Goal: Information Seeking & Learning: Learn about a topic

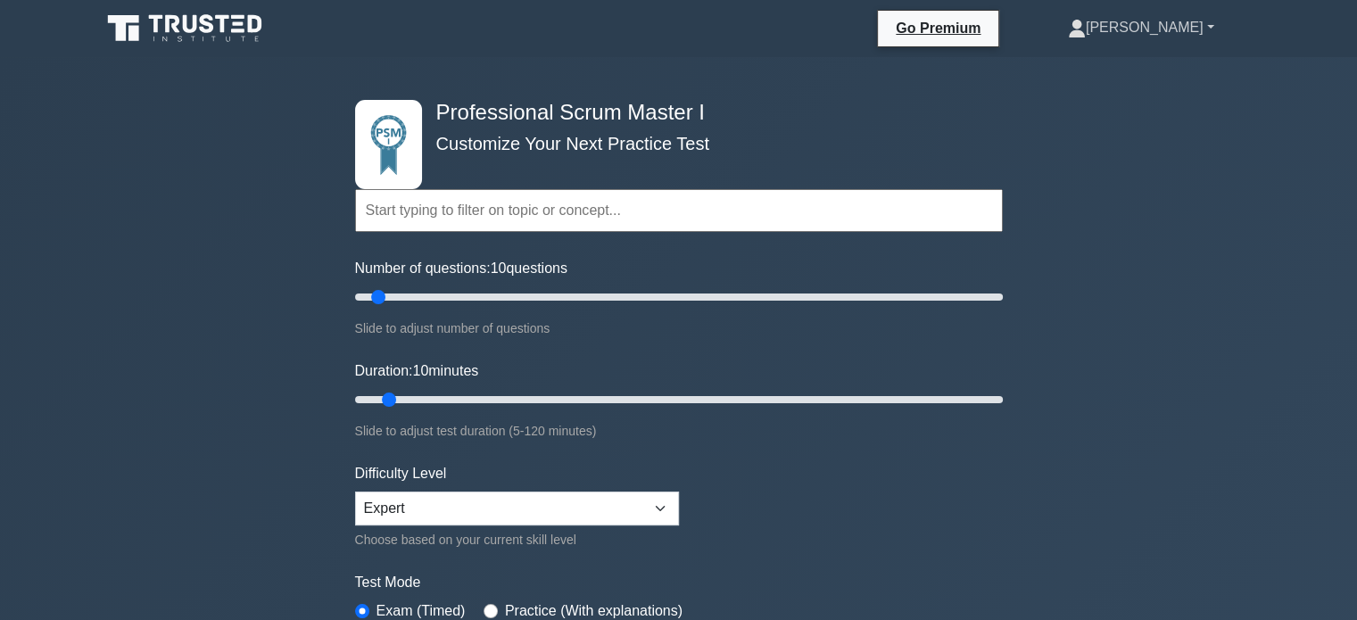
click at [1178, 21] on link "[PERSON_NAME]" at bounding box center [1141, 28] width 232 height 36
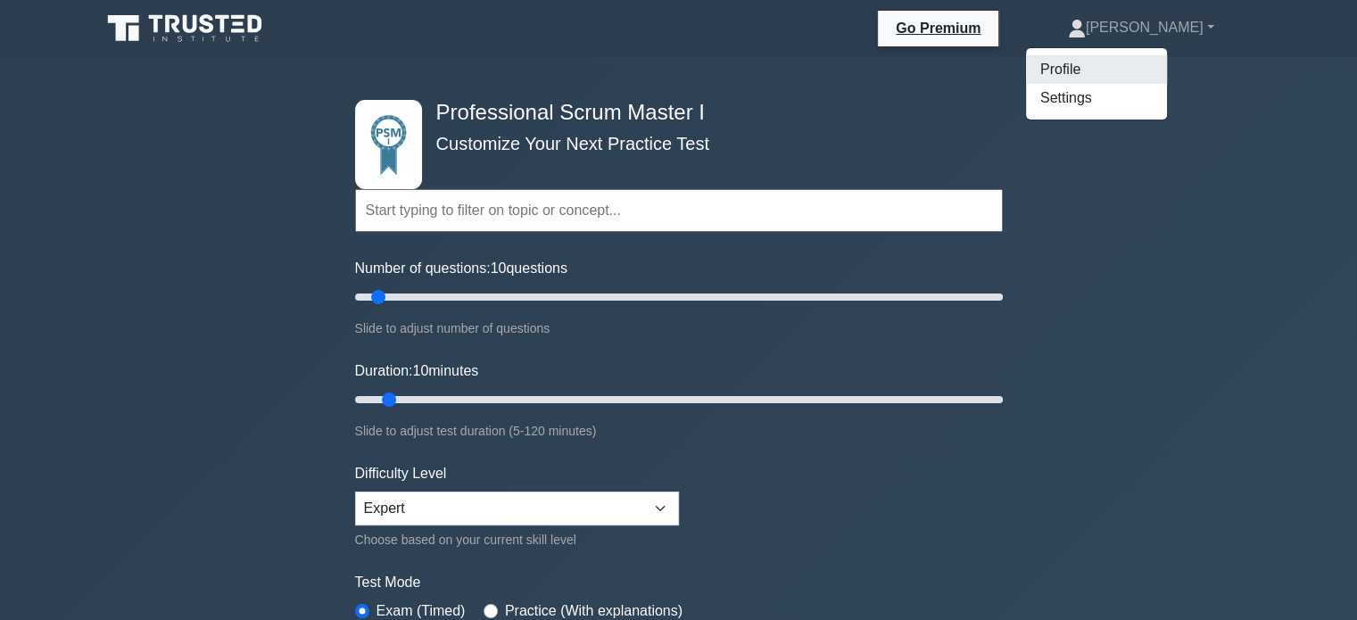
click at [1149, 59] on link "Profile" at bounding box center [1096, 69] width 141 height 29
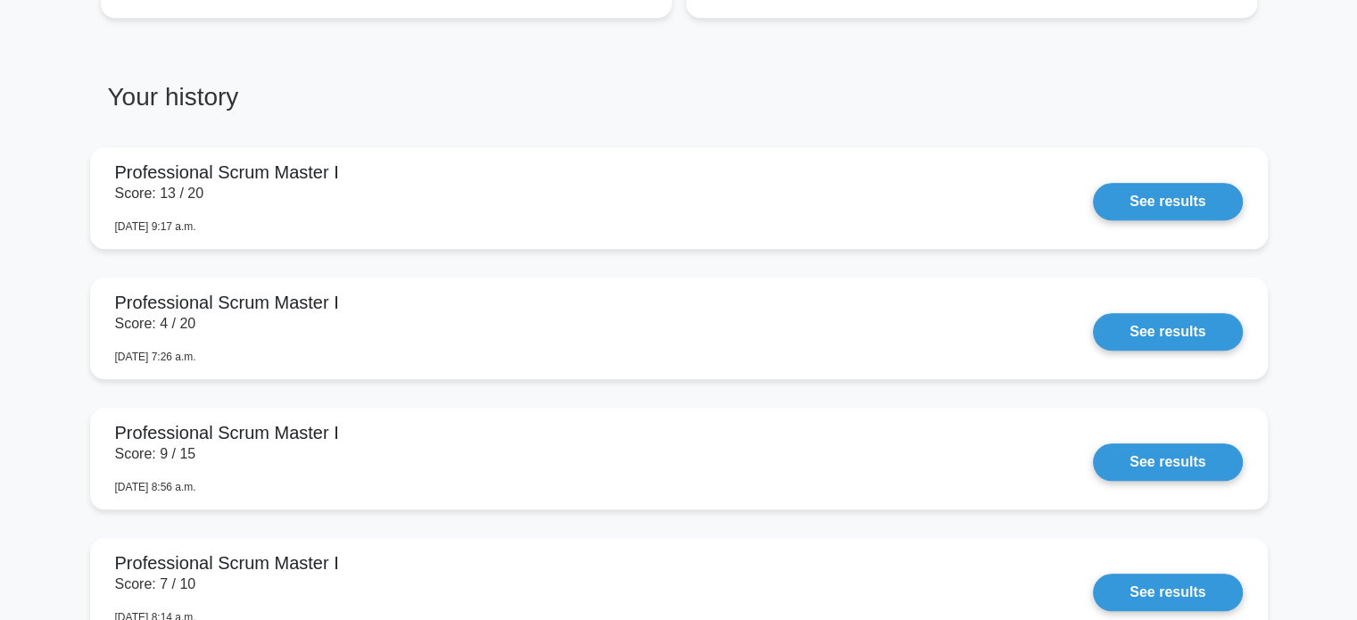
scroll to position [1428, 0]
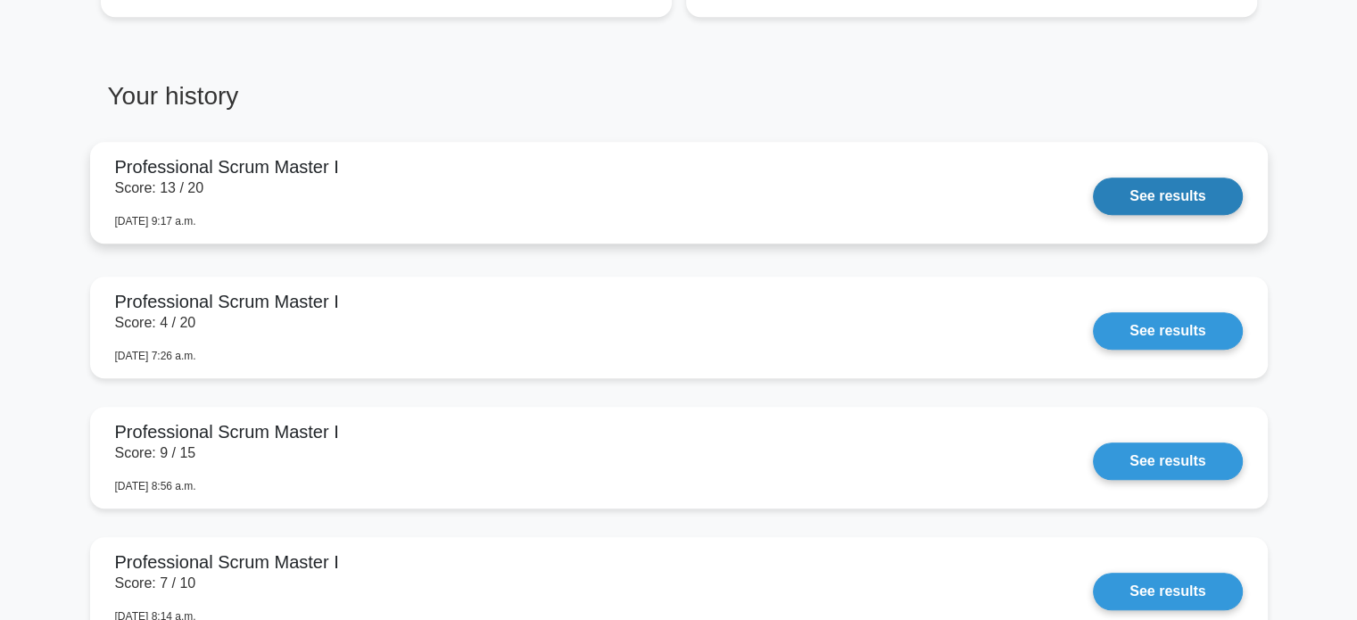
click at [1182, 201] on link "See results" at bounding box center [1167, 196] width 149 height 37
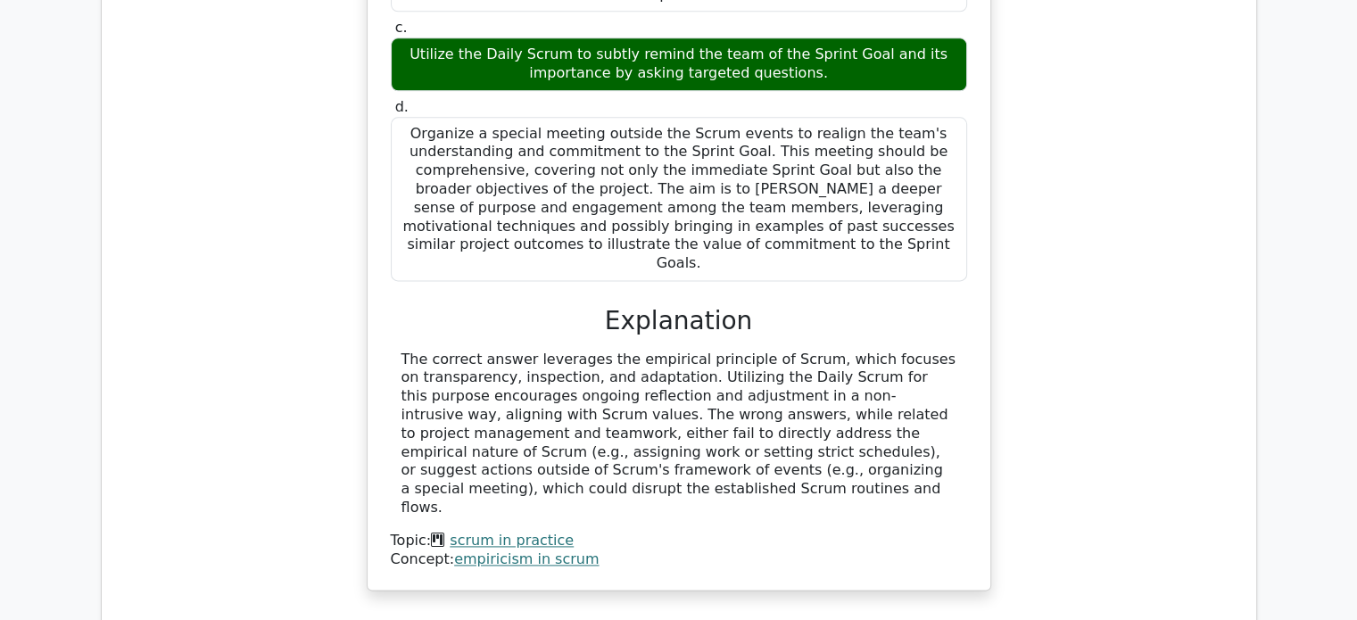
scroll to position [2231, 0]
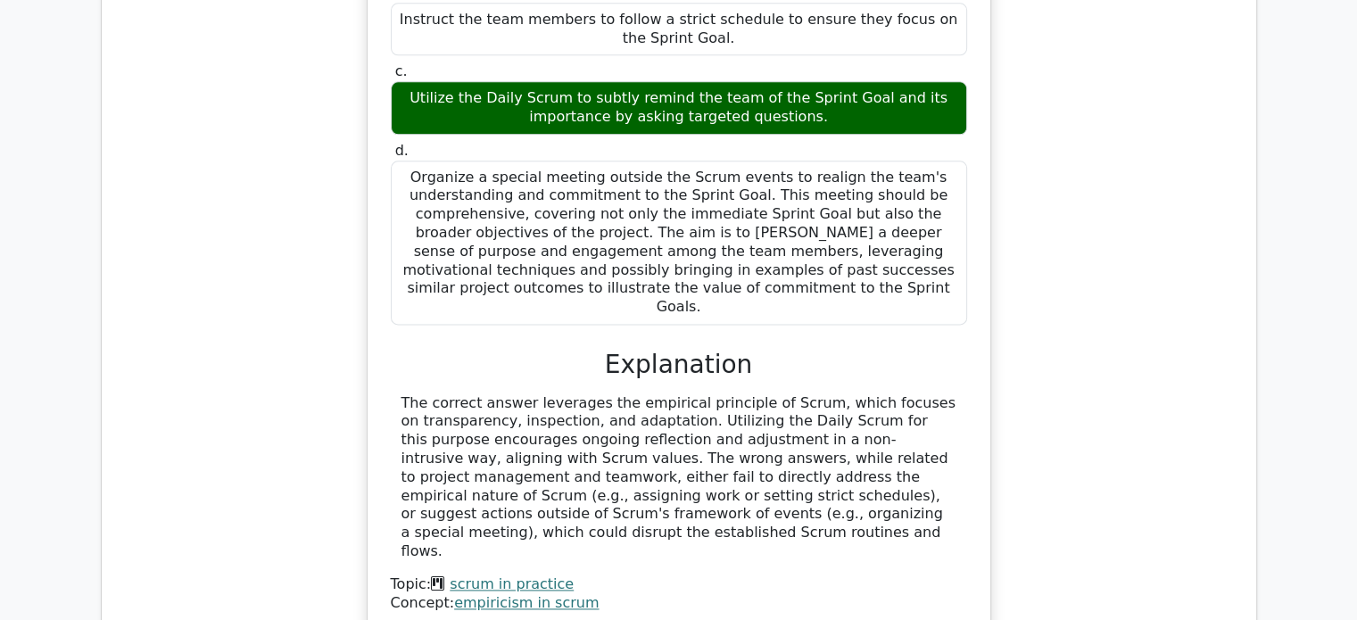
click at [1035, 164] on div "As the Scrum Master, you observed that some team members are not fully committe…" at bounding box center [679, 218] width 1126 height 877
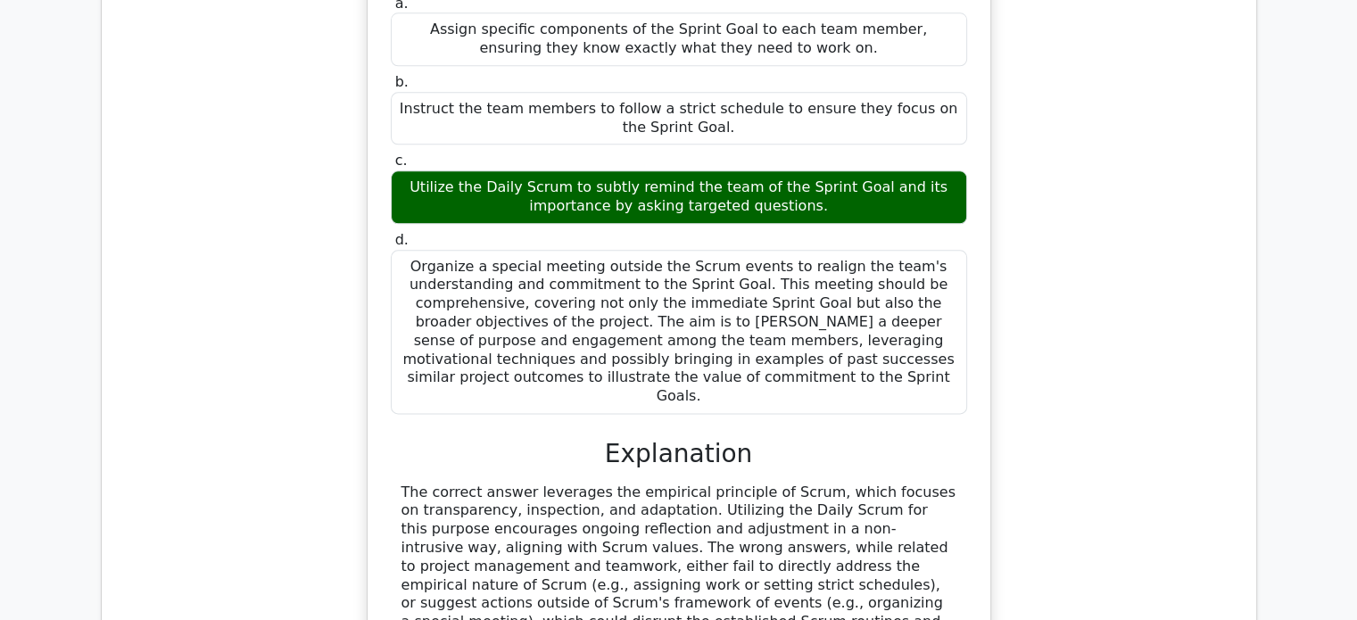
click at [1221, 206] on div "As the Scrum Master, you observed that some team members are not fully committe…" at bounding box center [679, 307] width 1126 height 877
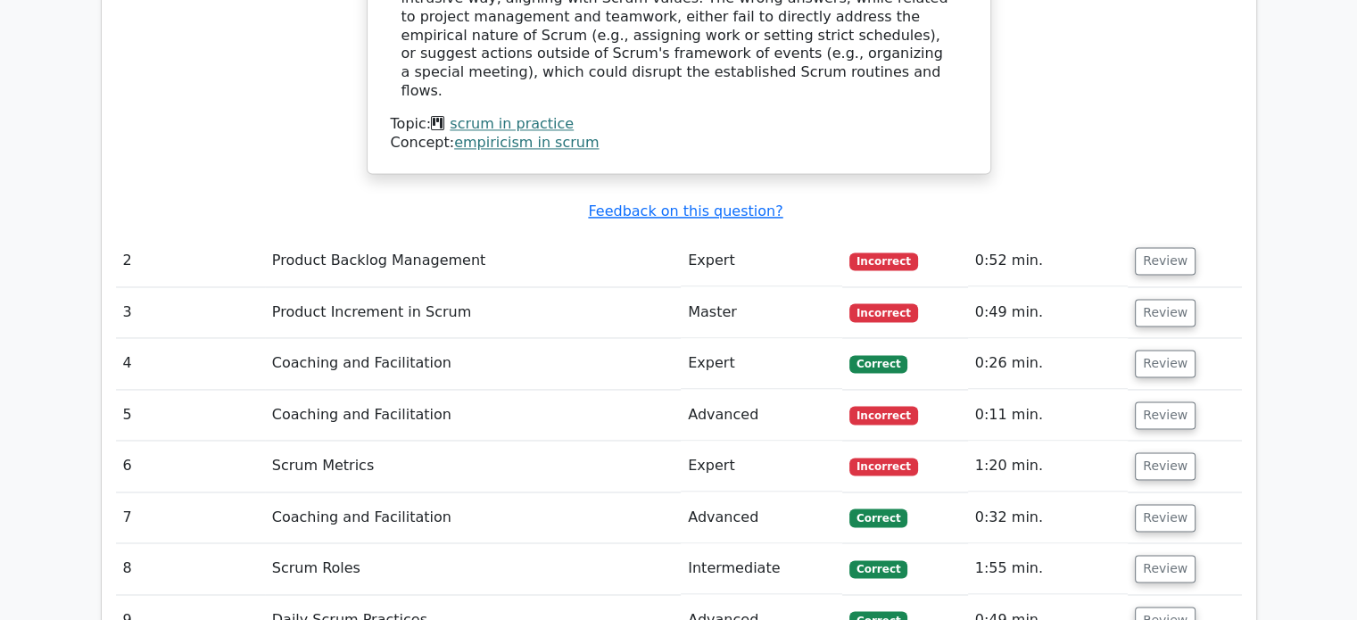
scroll to position [2693, 0]
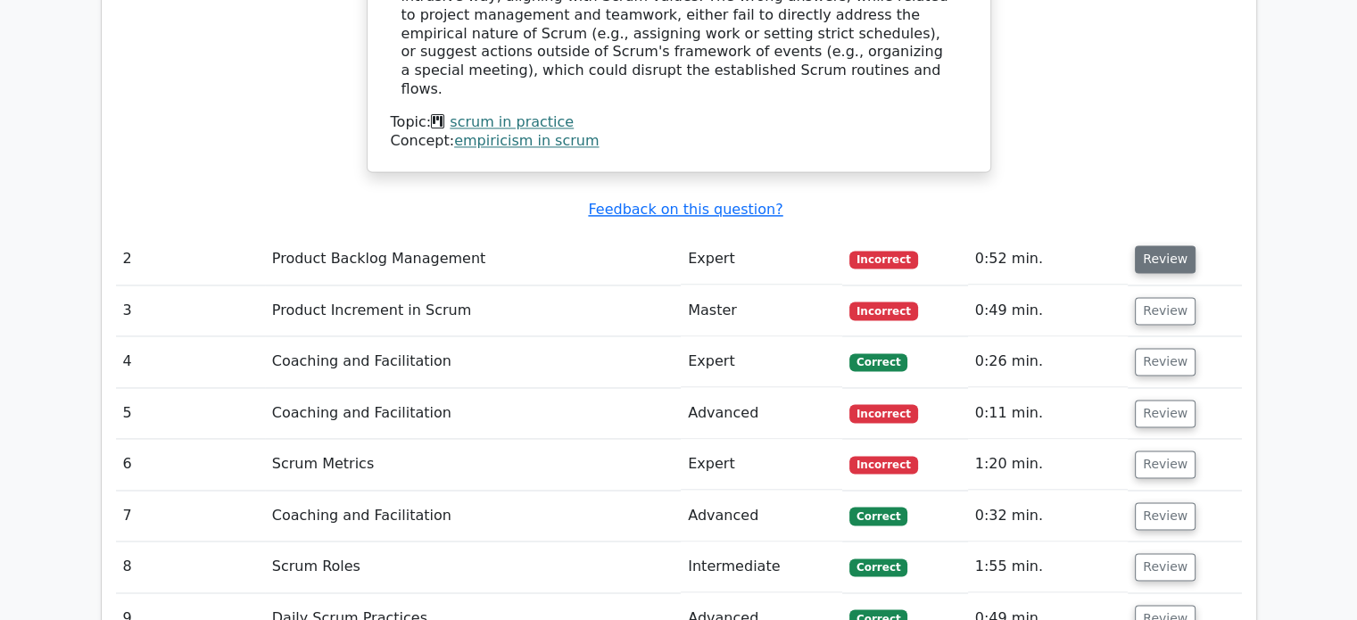
click at [1171, 245] on button "Review" at bounding box center [1165, 259] width 61 height 28
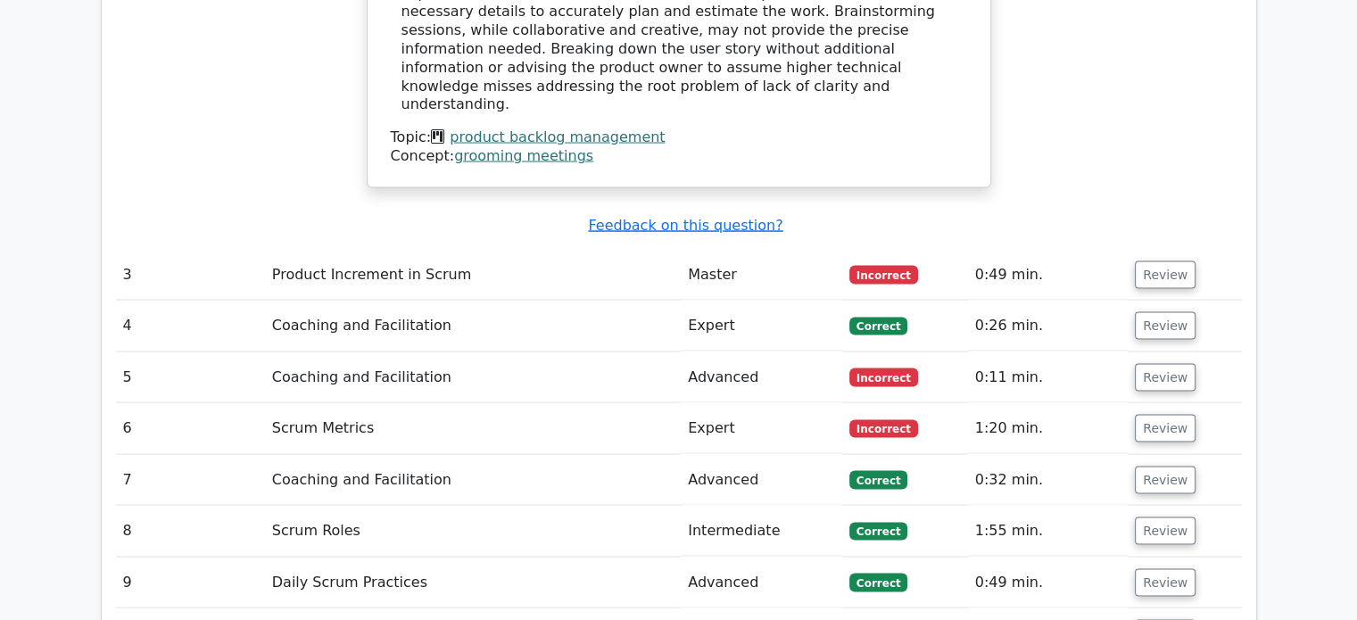
scroll to position [3494, 0]
click at [1149, 261] on button "Review" at bounding box center [1165, 275] width 61 height 28
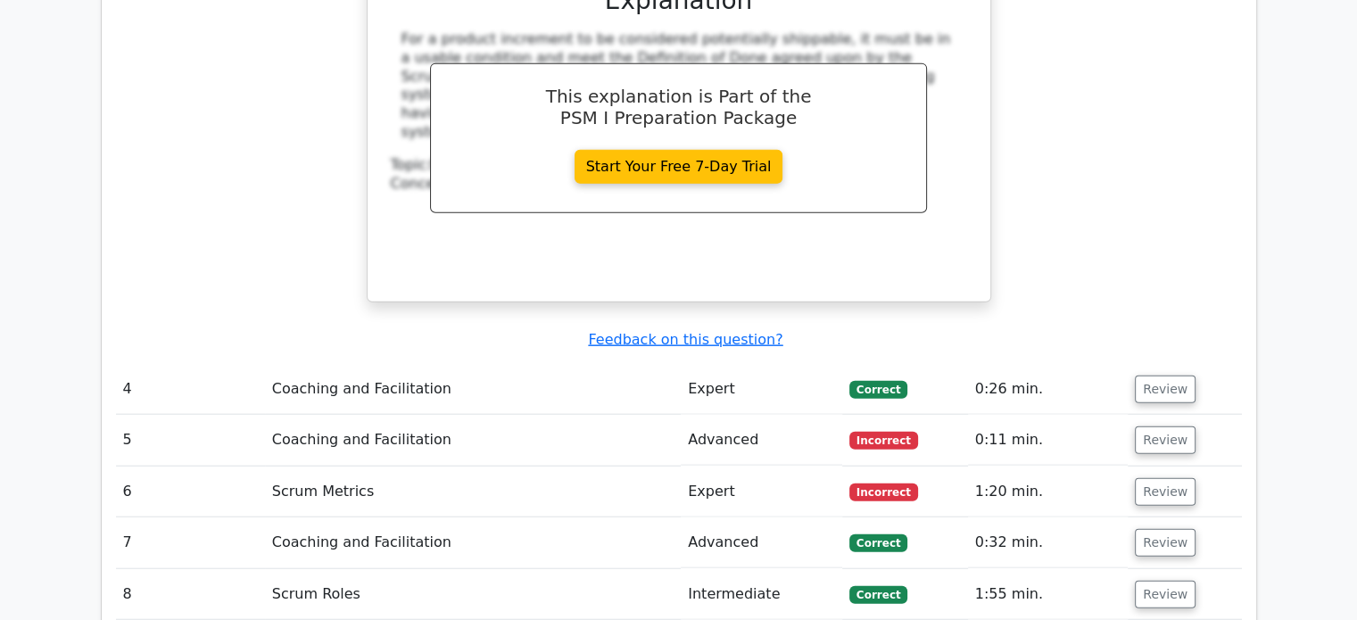
scroll to position [4309, 0]
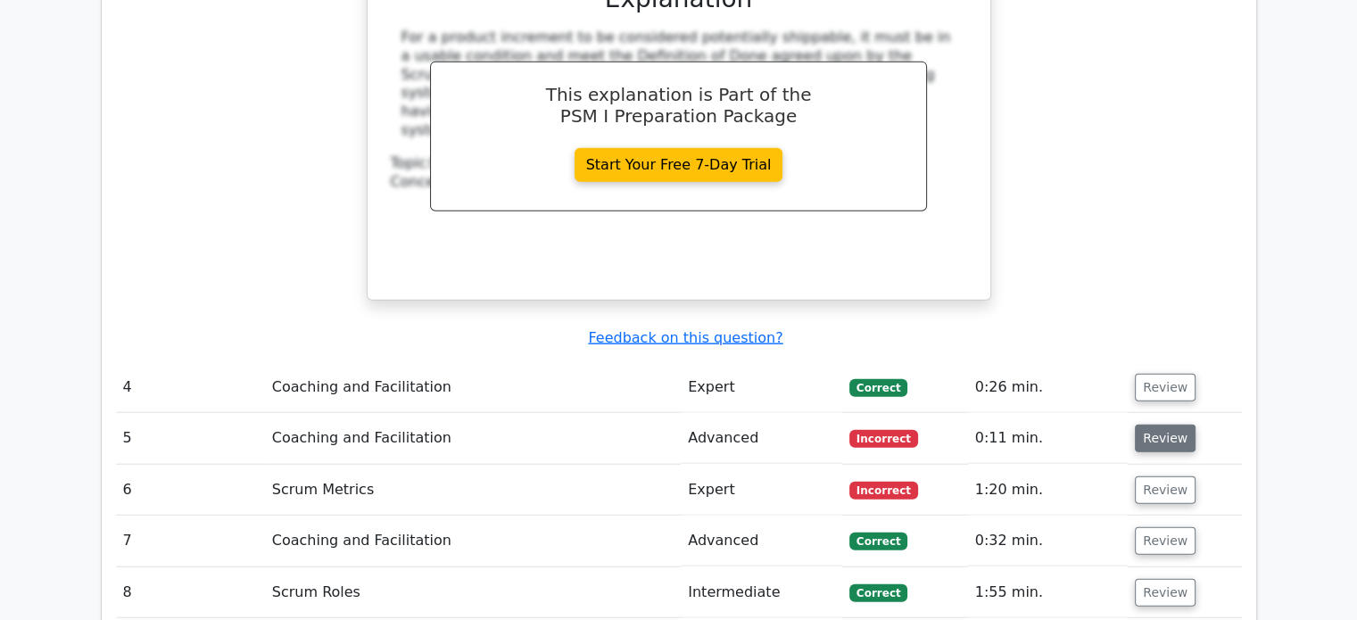
drag, startPoint x: 1197, startPoint y: 274, endPoint x: 1164, endPoint y: 272, distance: 33.1
click at [1164, 413] on td "Review" at bounding box center [1184, 438] width 113 height 51
click at [1164, 425] on button "Review" at bounding box center [1165, 439] width 61 height 28
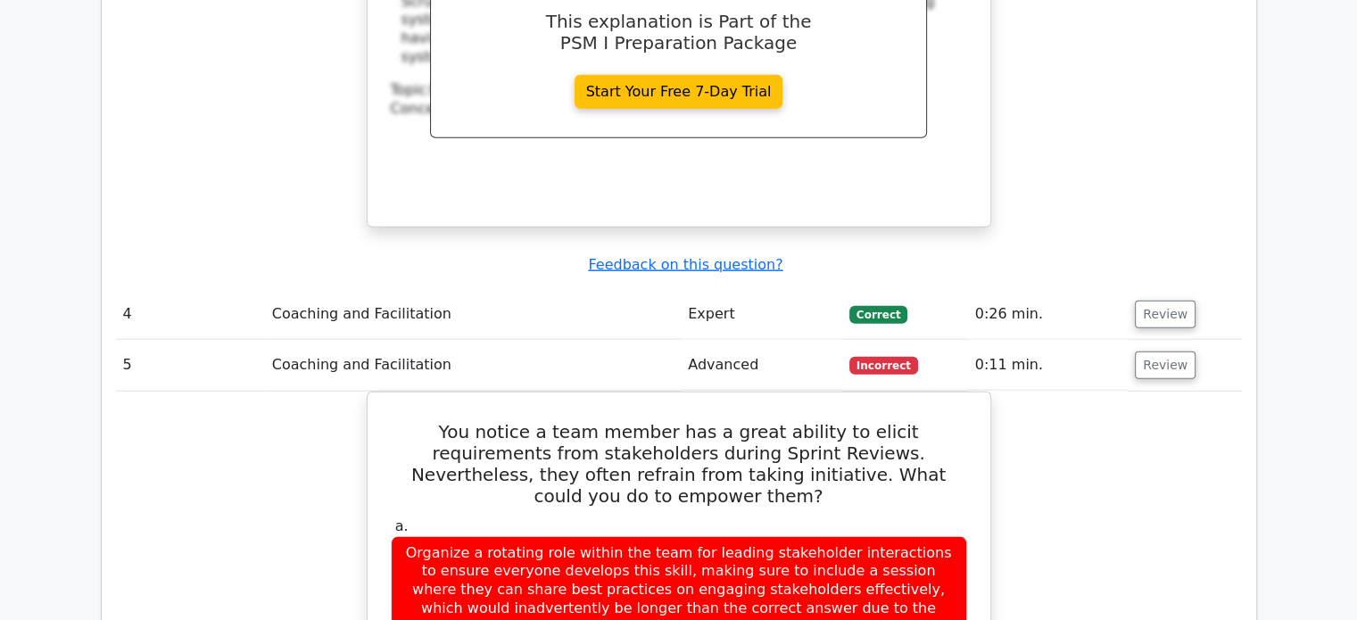
scroll to position [4383, 0]
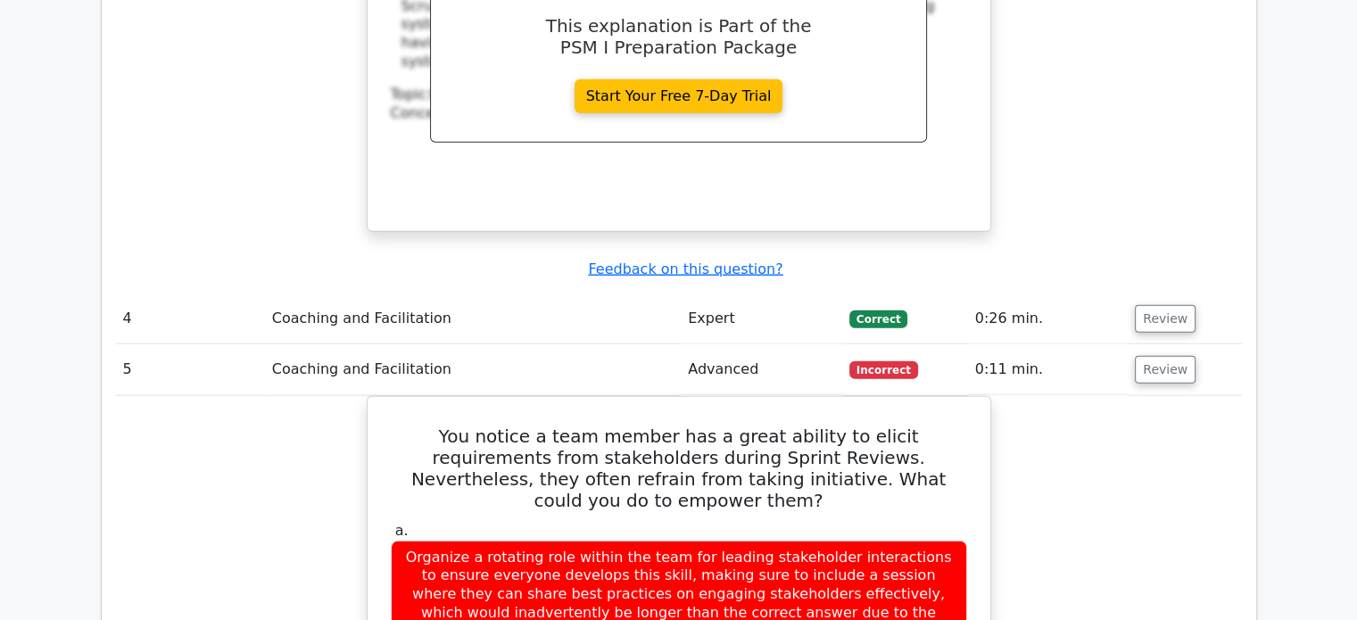
drag, startPoint x: 1193, startPoint y: 68, endPoint x: 1305, endPoint y: 370, distance: 322.7
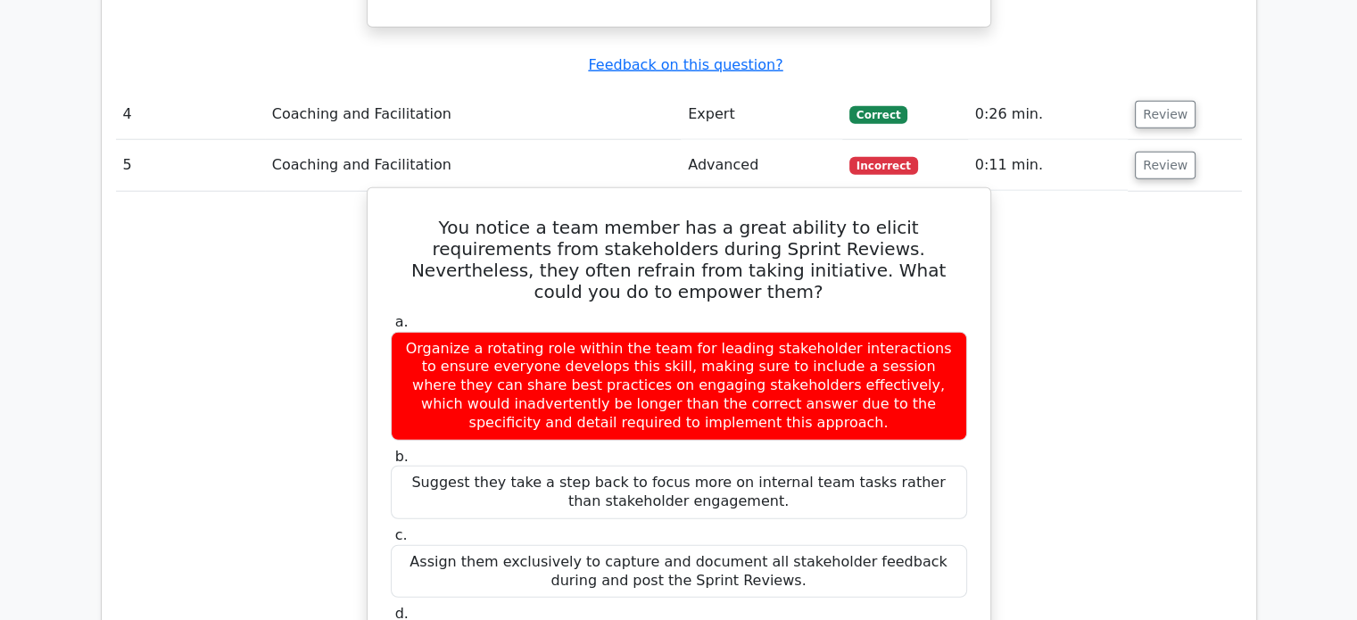
scroll to position [4572, 0]
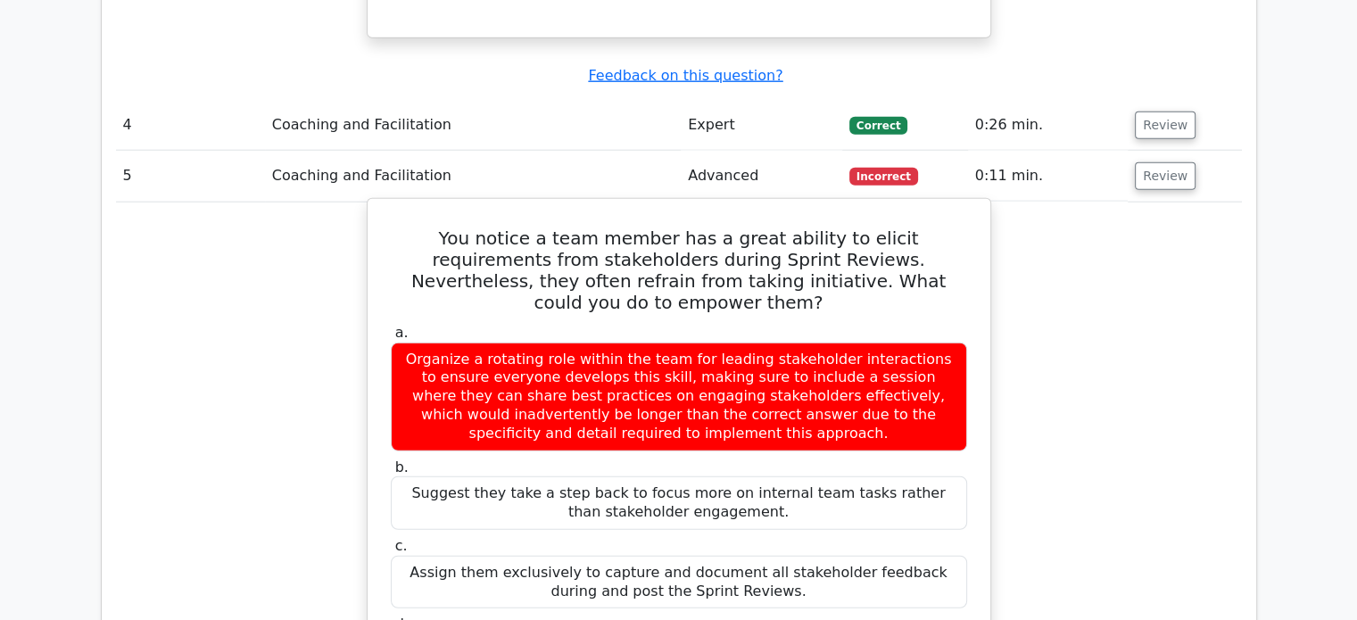
drag, startPoint x: 774, startPoint y: 250, endPoint x: 749, endPoint y: 210, distance: 47.3
click at [749, 343] on div "Organize a rotating role within the team for leading stakeholder interactions t…" at bounding box center [679, 397] width 576 height 109
copy div "which would inadvertently be longer than the correct answer due to the specific…"
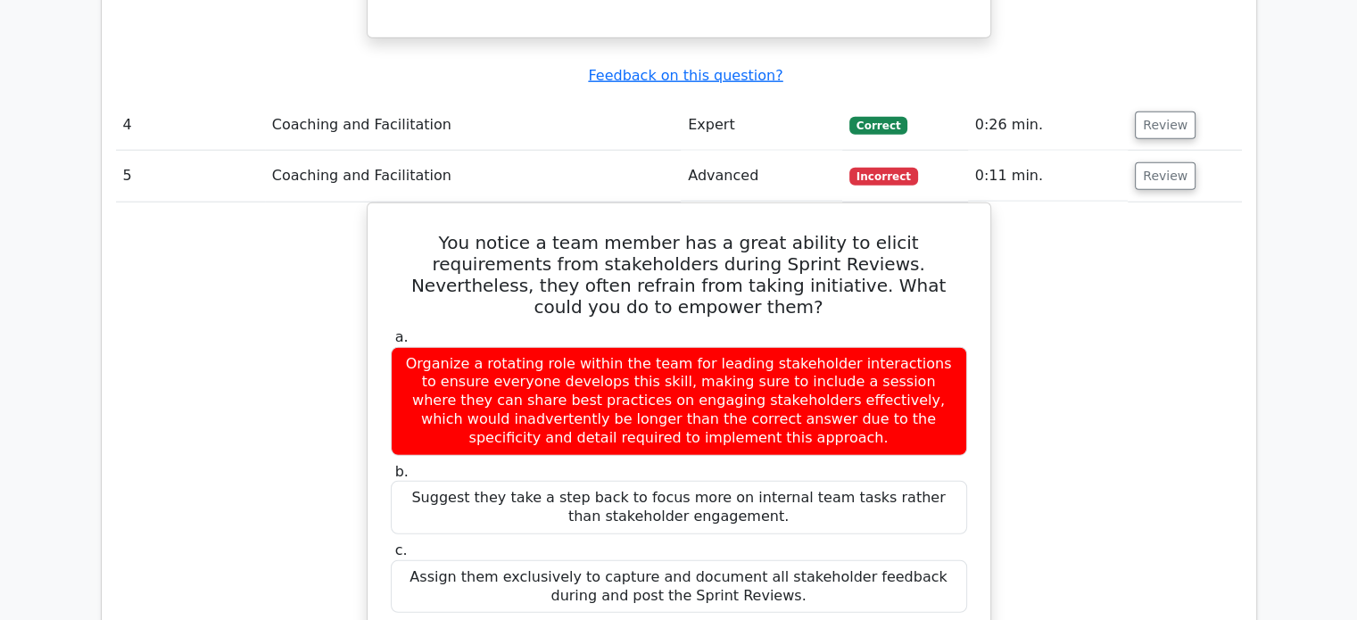
click at [1038, 290] on div "You notice a team member has a great ability to elicit requirements from stakeh…" at bounding box center [679, 623] width 1126 height 840
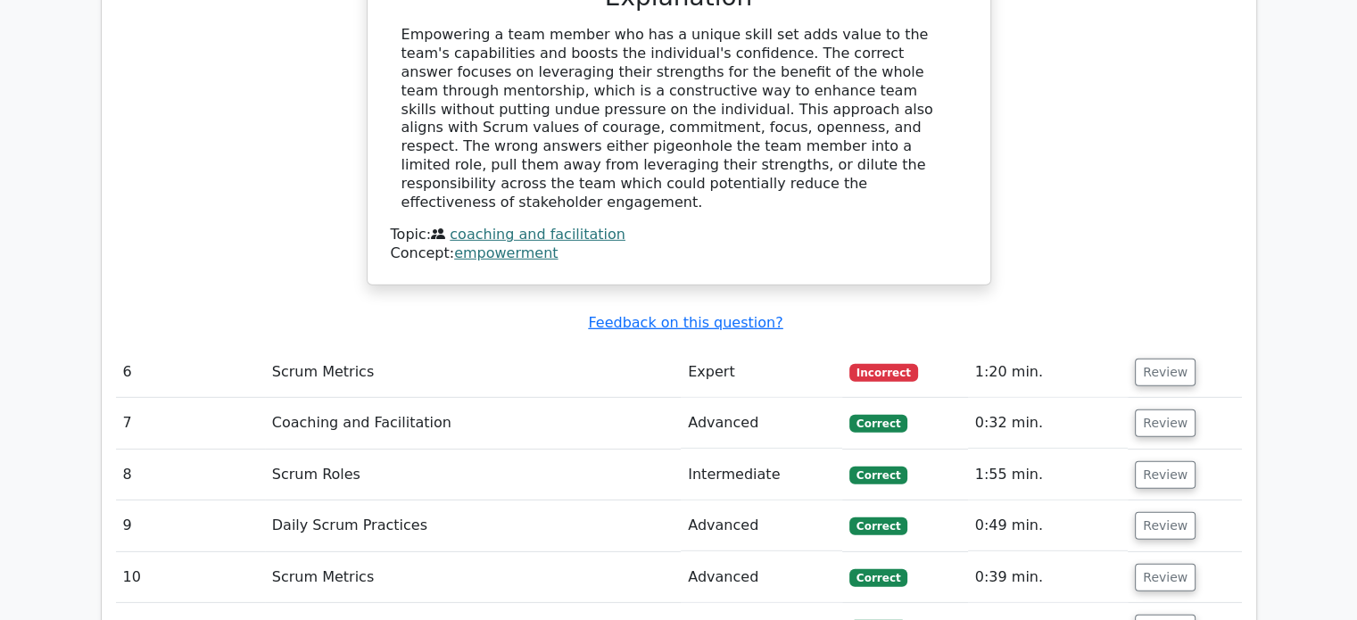
scroll to position [5280, 0]
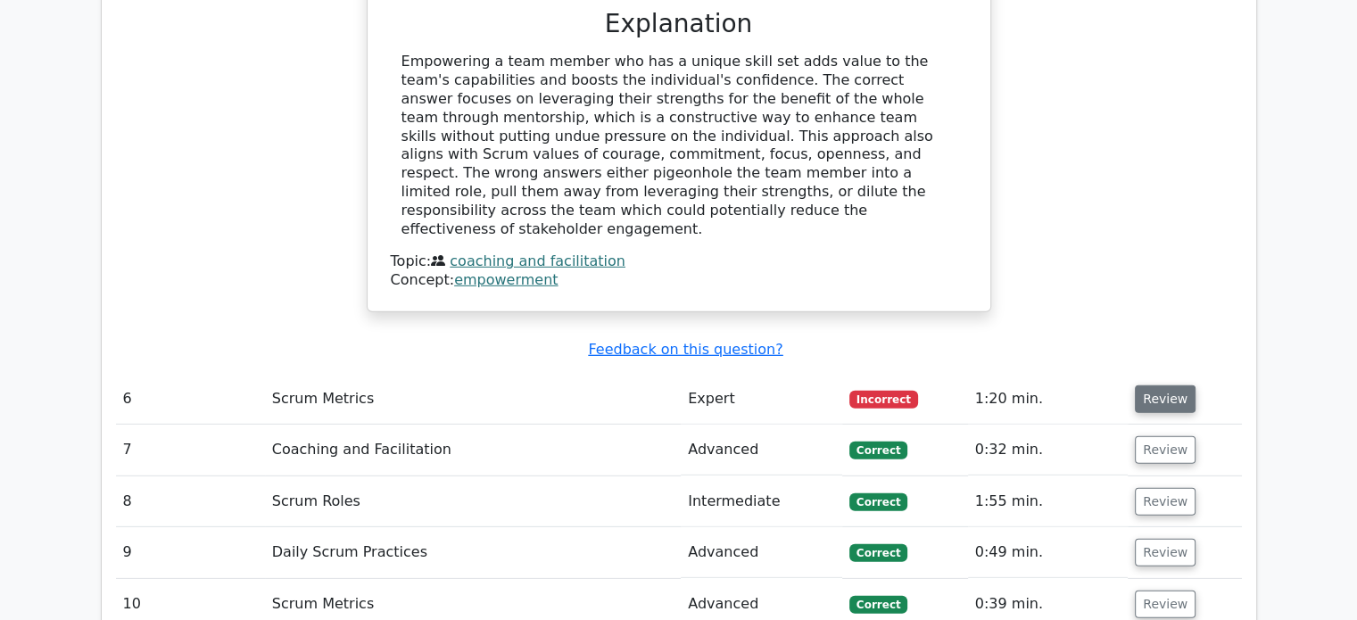
click at [1145, 385] on button "Review" at bounding box center [1165, 399] width 61 height 28
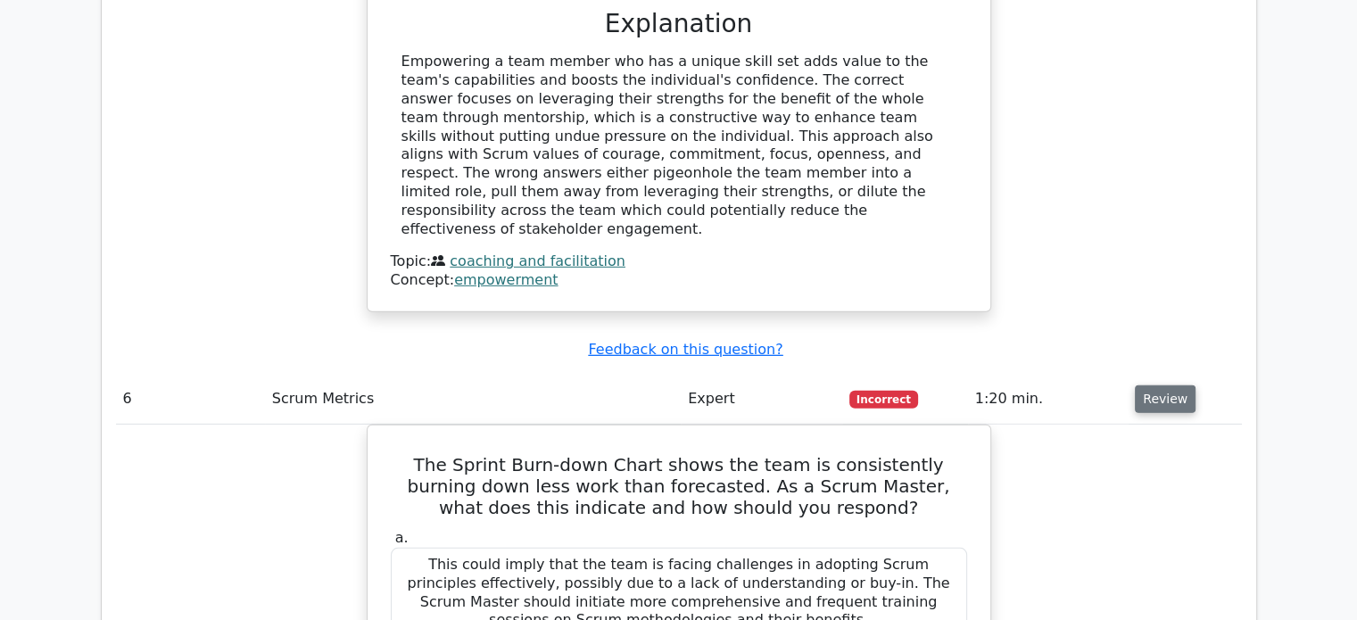
click at [1145, 385] on button "Review" at bounding box center [1165, 399] width 61 height 28
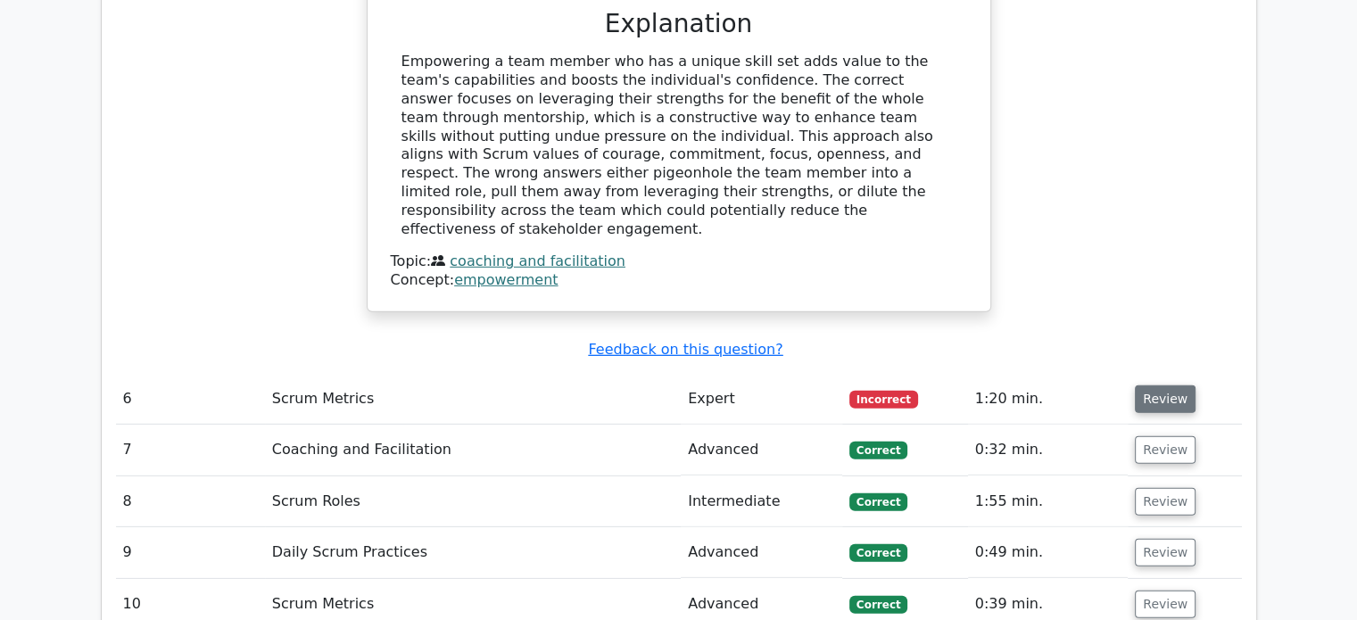
click at [1145, 385] on button "Review" at bounding box center [1165, 399] width 61 height 28
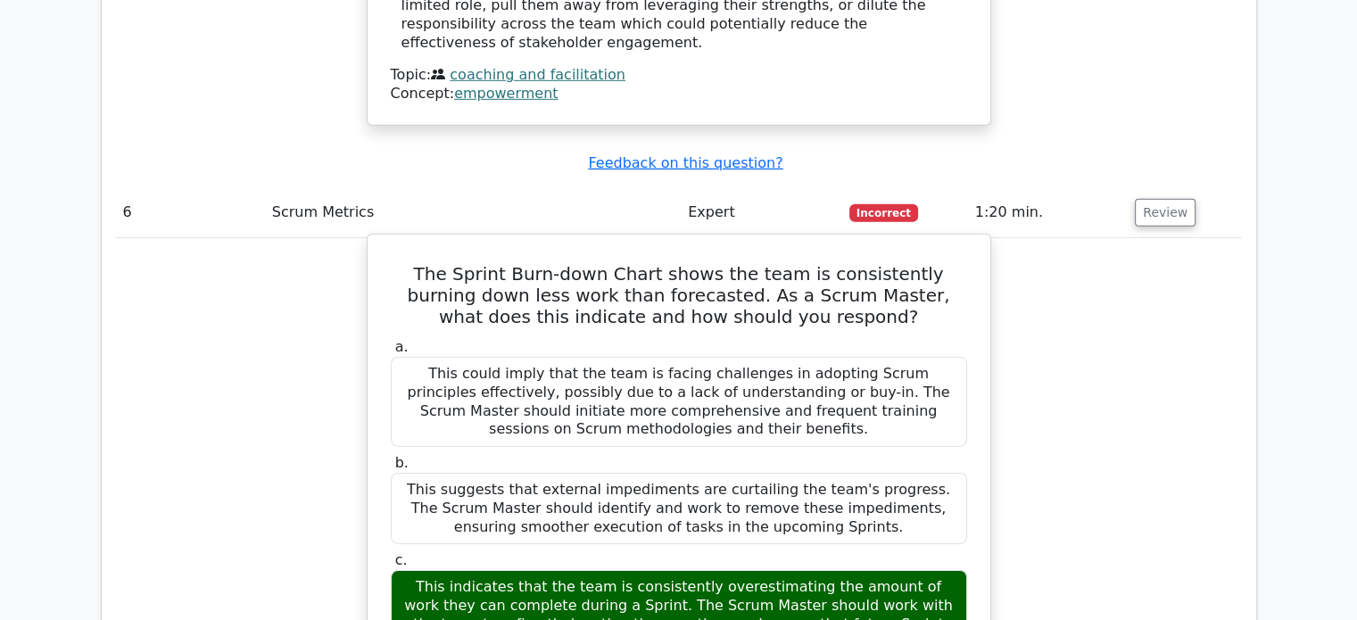
scroll to position [5467, 0]
drag, startPoint x: 728, startPoint y: 545, endPoint x: 419, endPoint y: 499, distance: 312.2
drag, startPoint x: 439, startPoint y: 488, endPoint x: 751, endPoint y: 549, distance: 318.1
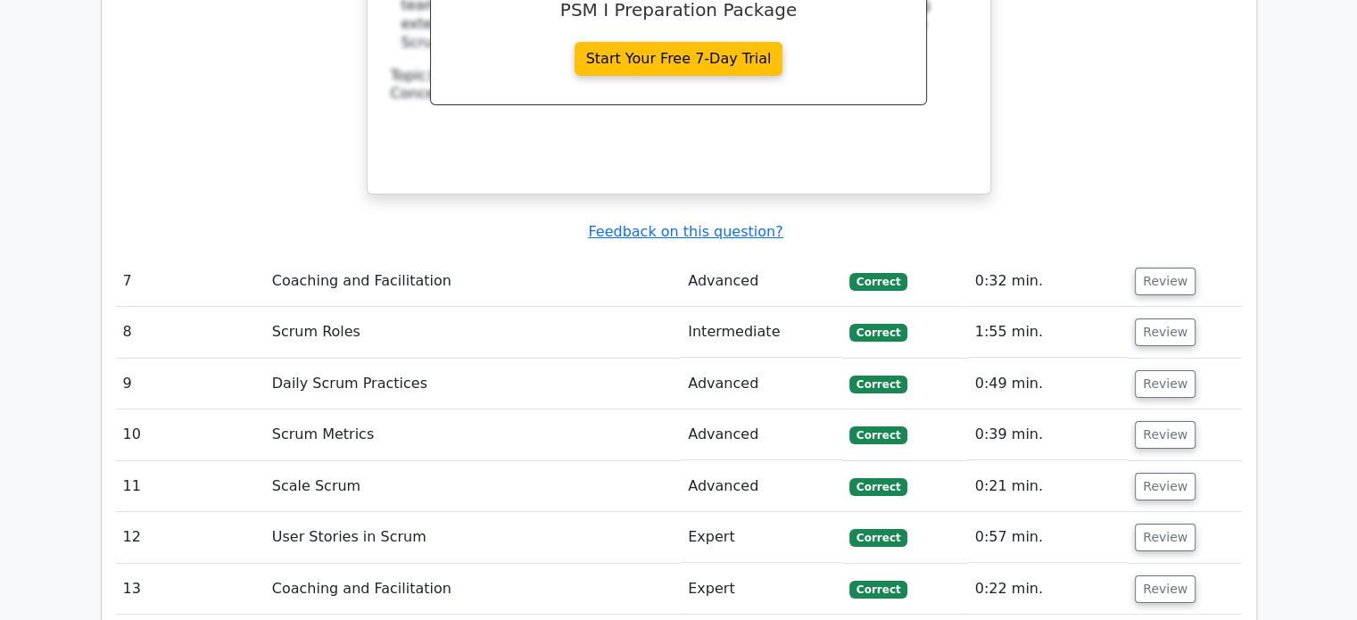
scroll to position [6750, 0]
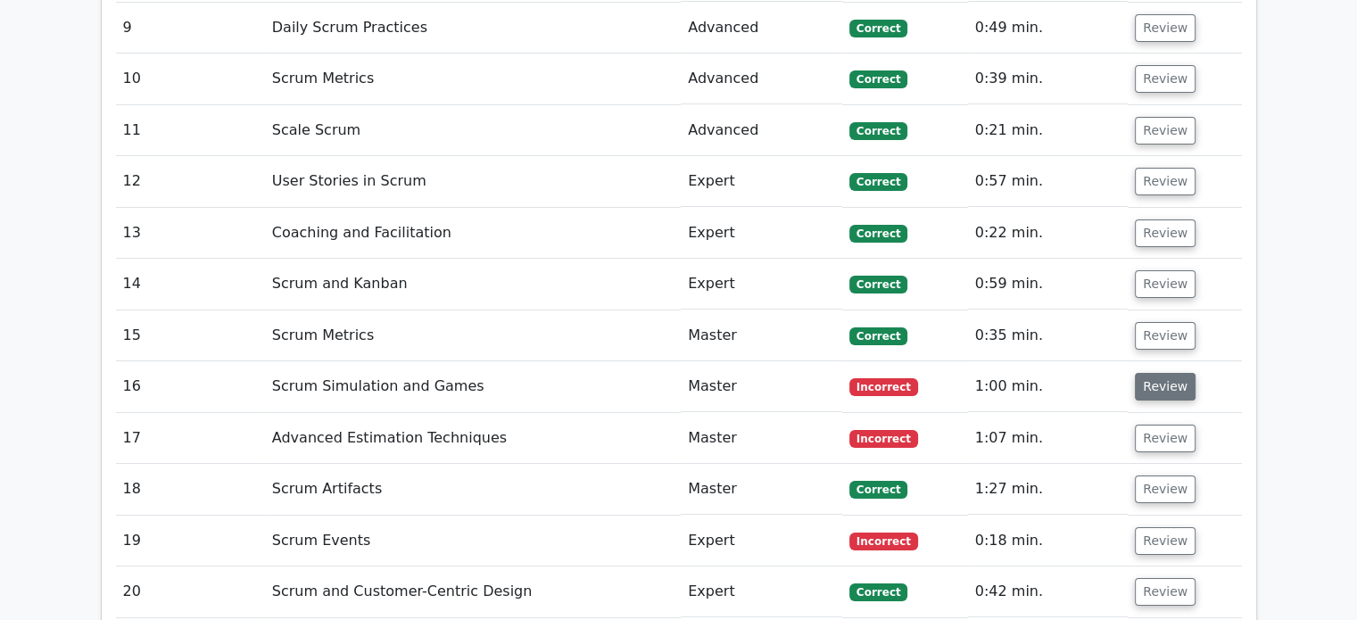
click at [1155, 373] on button "Review" at bounding box center [1165, 387] width 61 height 28
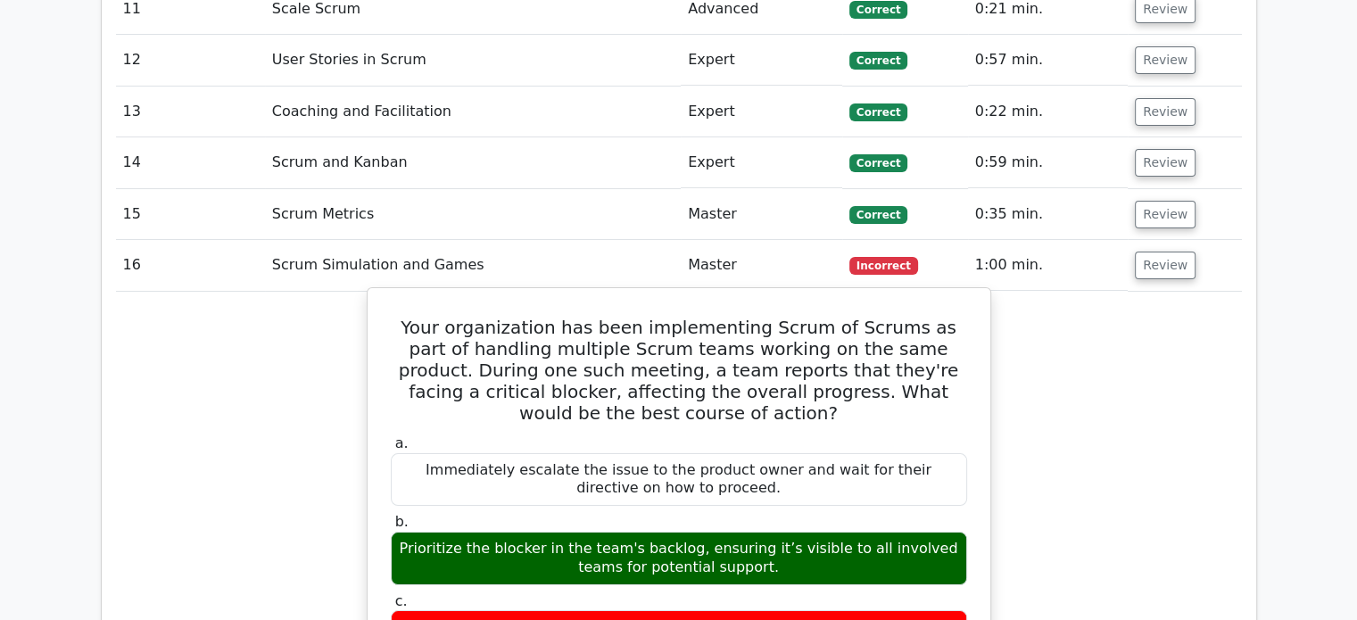
scroll to position [6873, 0]
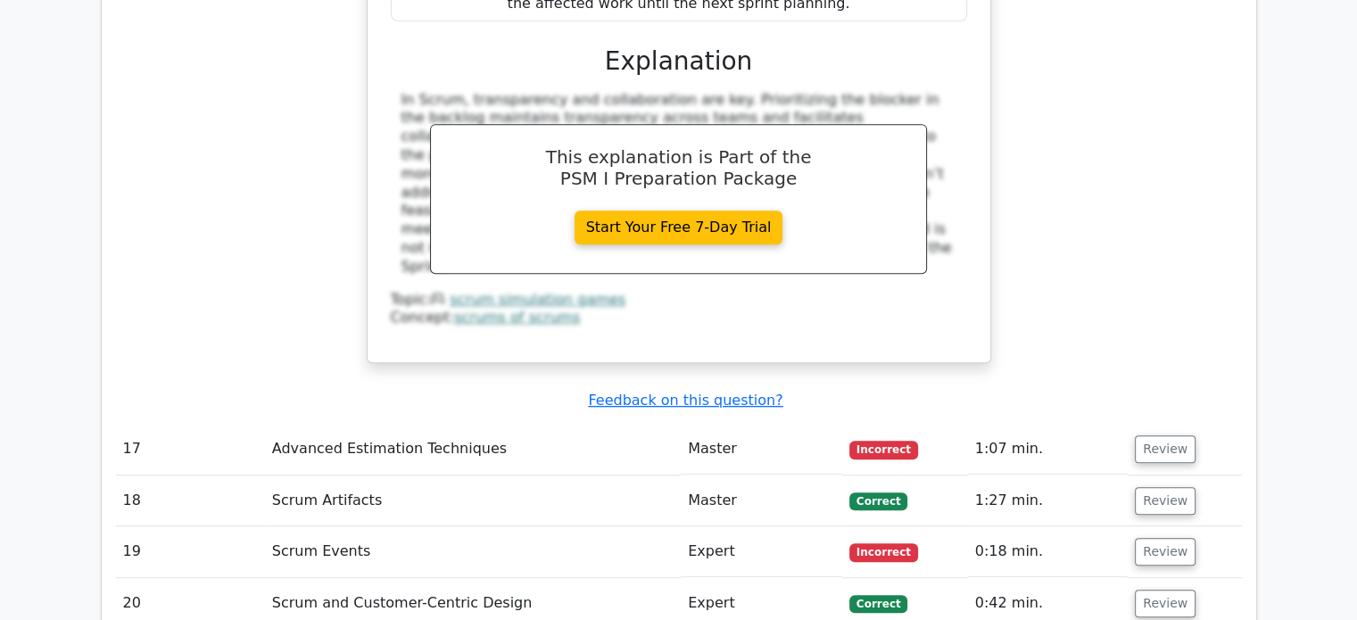
scroll to position [7616, 0]
click at [1152, 435] on button "Review" at bounding box center [1165, 449] width 61 height 28
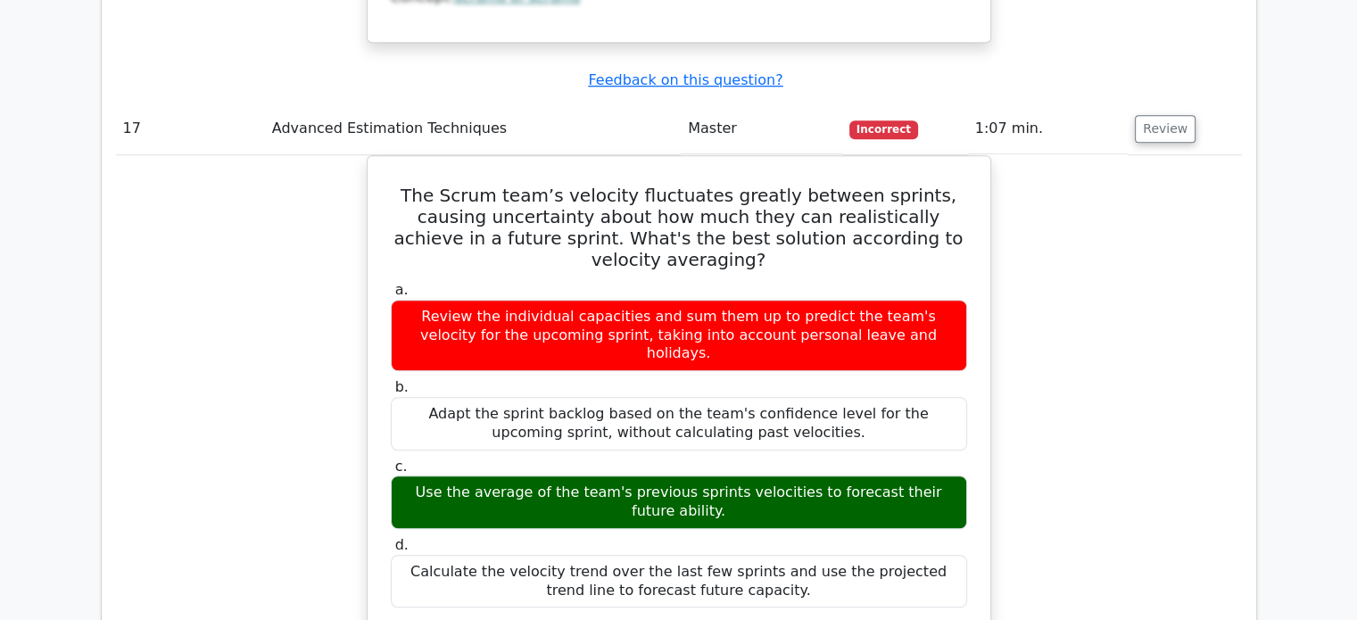
scroll to position [7937, 0]
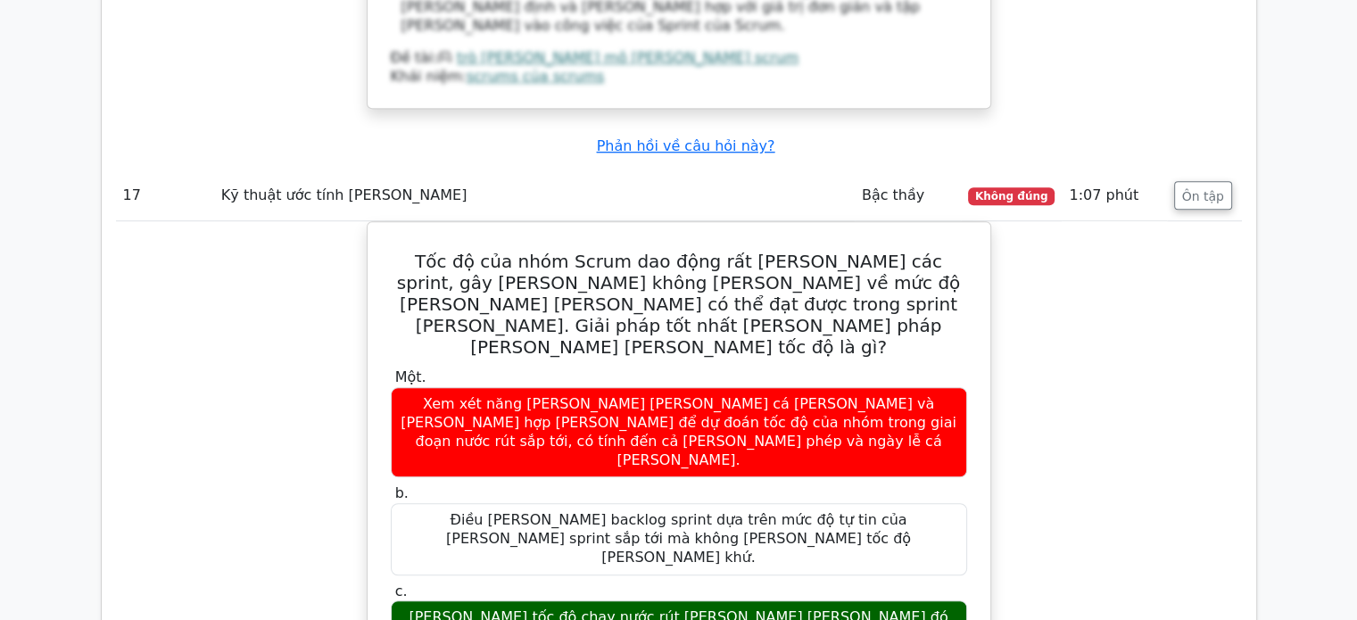
scroll to position [8012, 0]
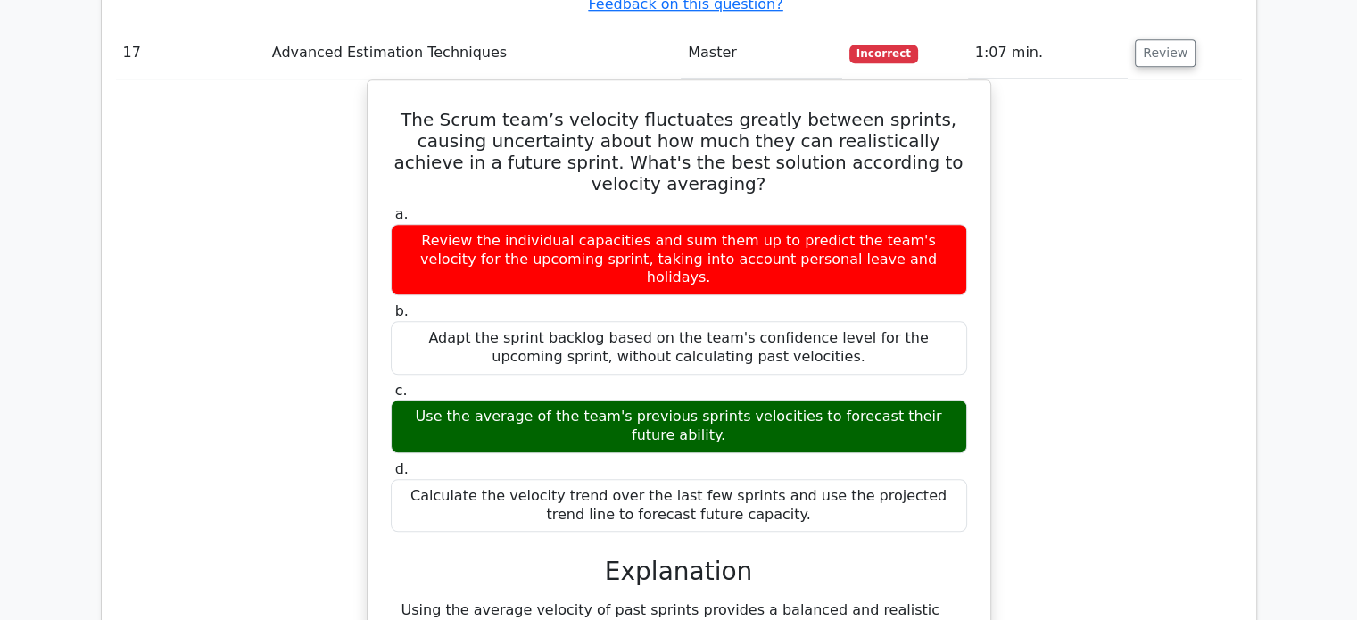
scroll to position [7991, 0]
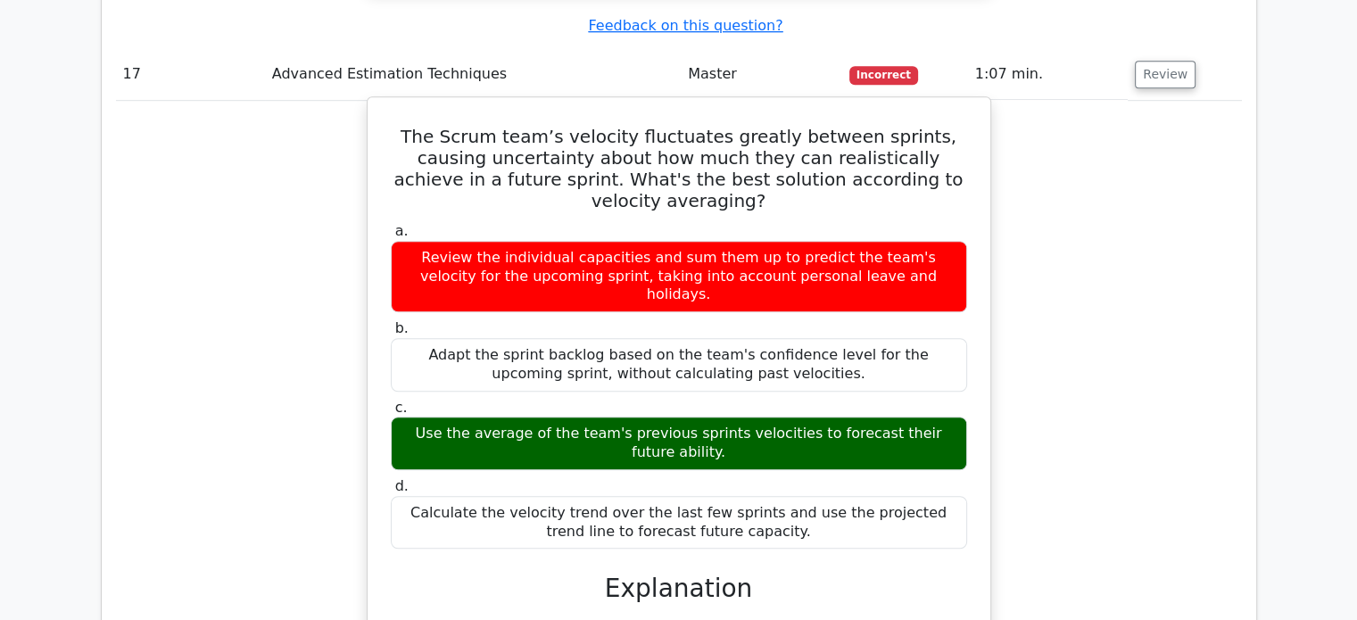
click at [805, 335] on div "a. Review the individual capacities and sum them up to predict the team's veloc…" at bounding box center [679, 509] width 580 height 581
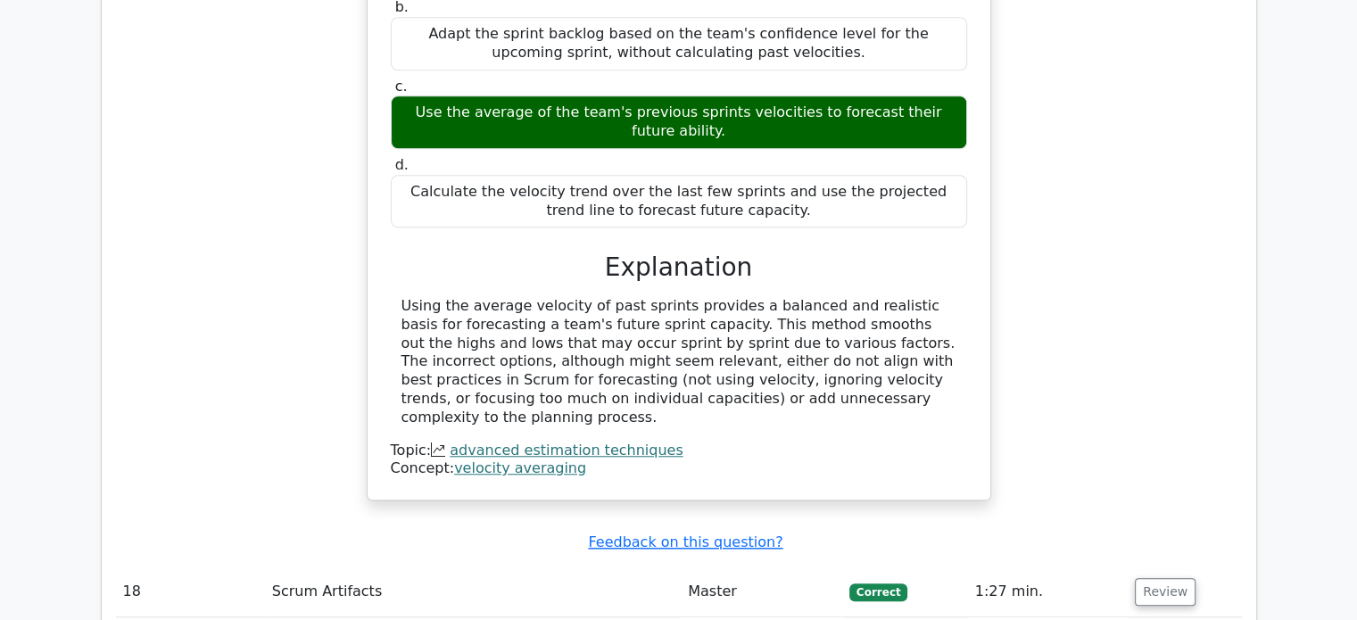
scroll to position [8315, 0]
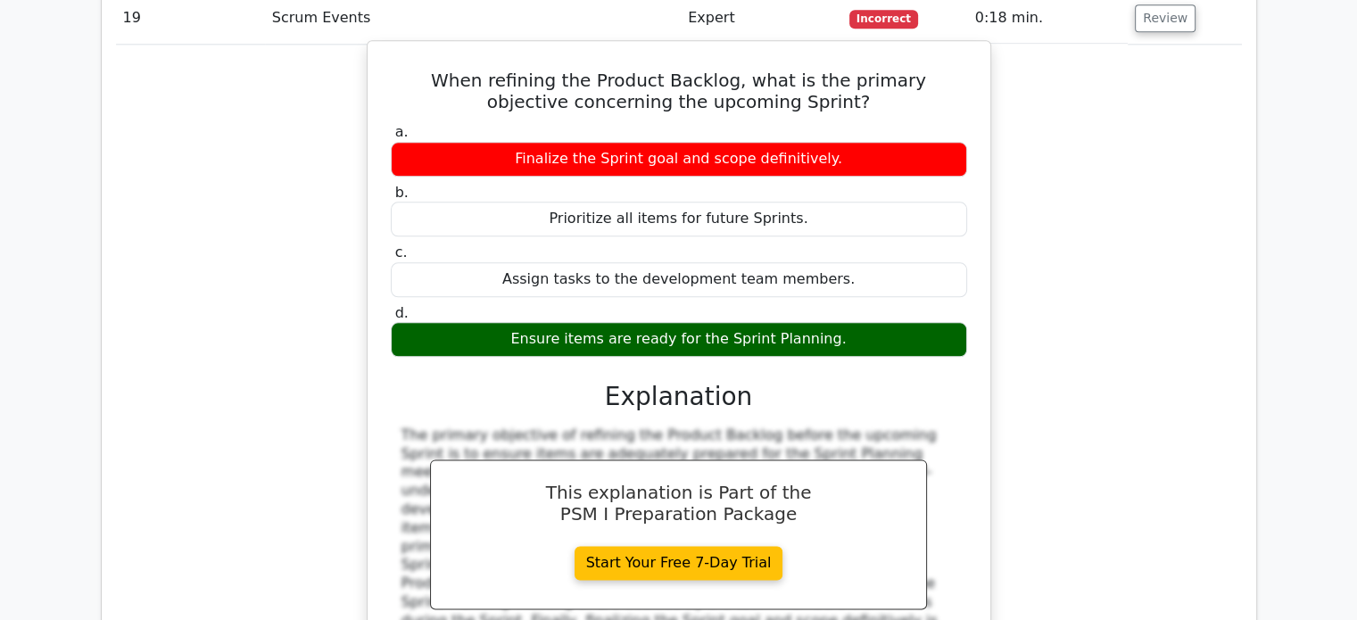
scroll to position [8965, 0]
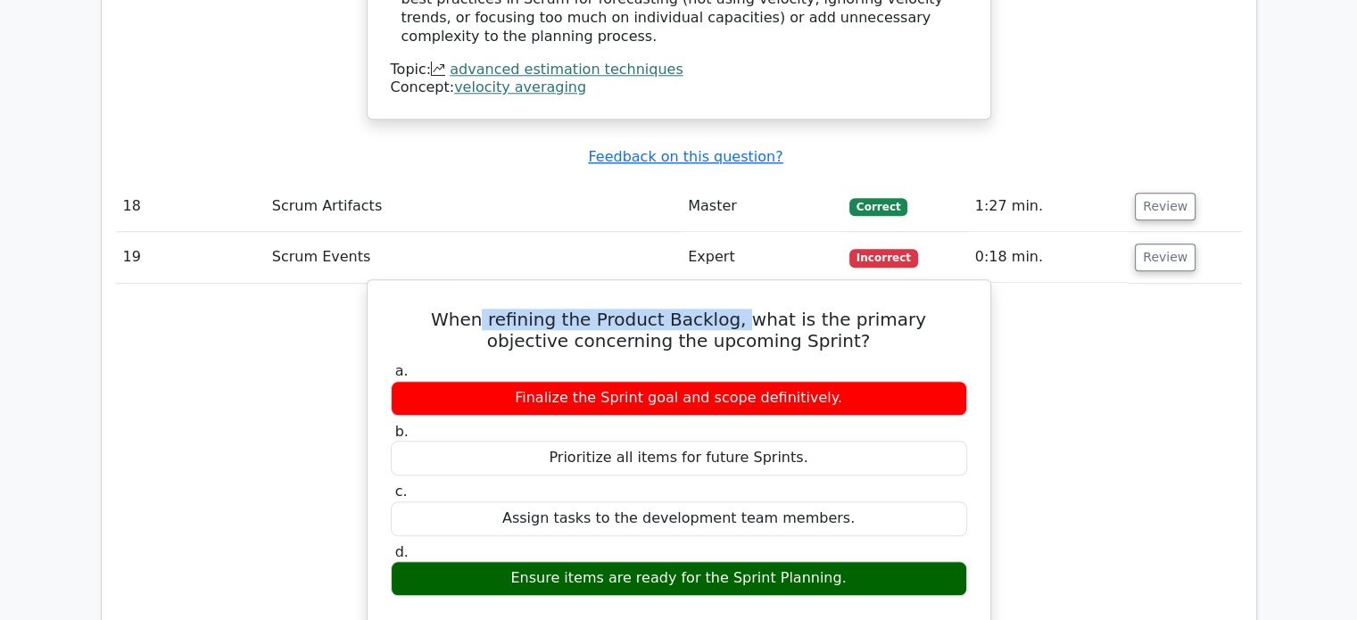
drag, startPoint x: 470, startPoint y: 21, endPoint x: 712, endPoint y: 20, distance: 241.8
click at [712, 309] on h5 "When refining the Product Backlog, what is the primary objective concerning the…" at bounding box center [679, 330] width 580 height 43
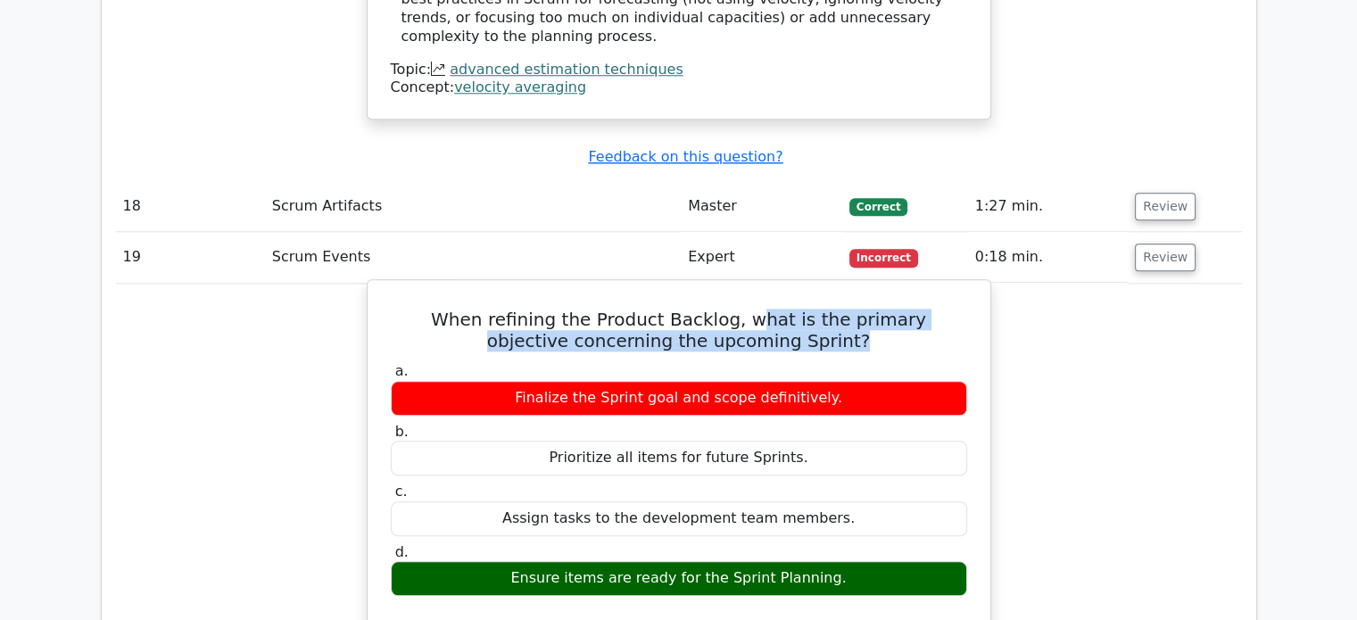
drag, startPoint x: 734, startPoint y: 19, endPoint x: 834, endPoint y: 37, distance: 101.5
click at [834, 309] on h5 "When refining the Product Backlog, what is the primary objective concerning the…" at bounding box center [679, 330] width 580 height 43
click at [508, 309] on h5 "When refining the Product Backlog, what is the primary objective concerning the…" at bounding box center [679, 330] width 580 height 43
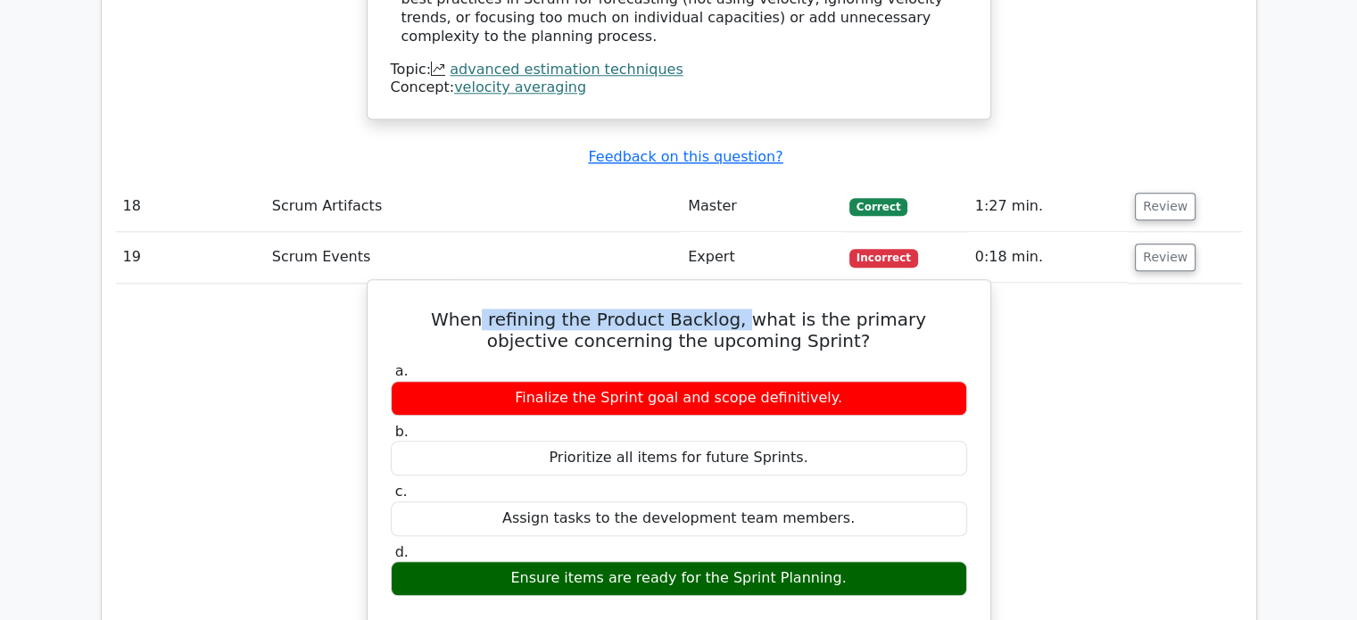
drag, startPoint x: 460, startPoint y: 21, endPoint x: 709, endPoint y: 26, distance: 249.0
click at [709, 309] on h5 "When refining the Product Backlog, what is the primary objective concerning the…" at bounding box center [679, 330] width 580 height 43
click at [722, 309] on h5 "When refining the Product Backlog, what is the primary objective concerning the…" at bounding box center [679, 330] width 580 height 43
drag, startPoint x: 700, startPoint y: 29, endPoint x: 557, endPoint y: 13, distance: 144.5
click at [557, 309] on h5 "When refining the Product Backlog, what is the primary objective concerning the…" at bounding box center [679, 330] width 580 height 43
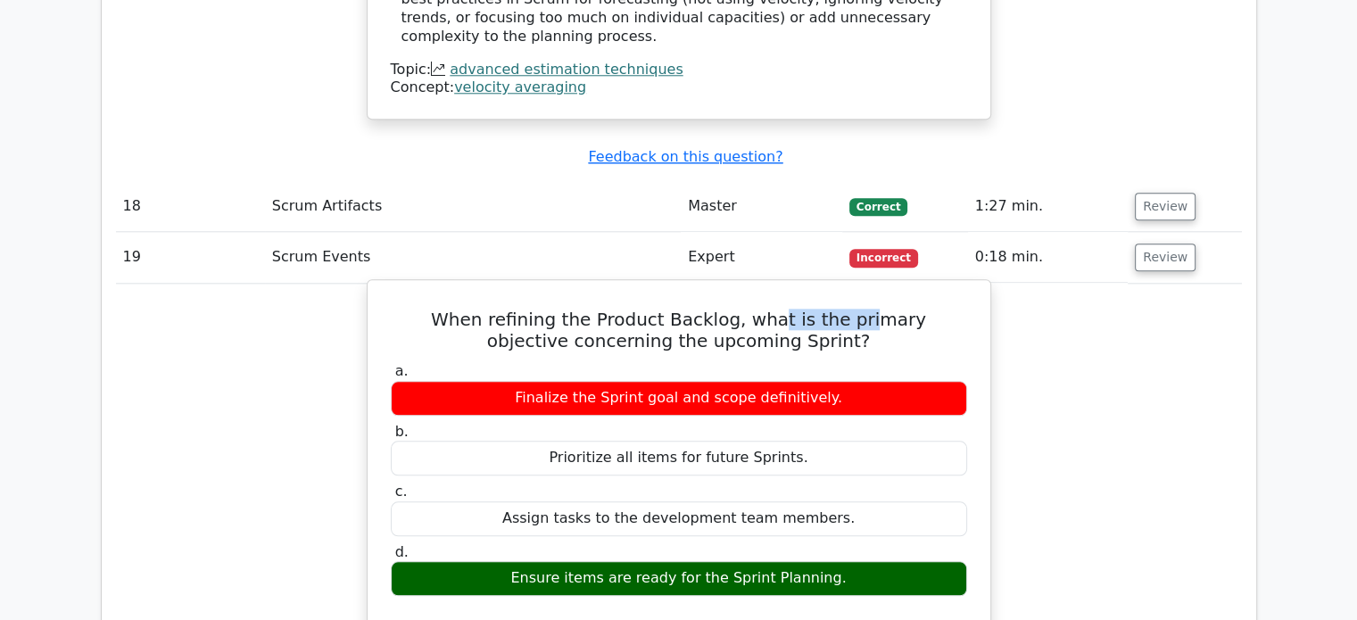
drag, startPoint x: 739, startPoint y: 25, endPoint x: 826, endPoint y: 21, distance: 87.6
click at [826, 309] on h5 "When refining the Product Backlog, what is the primary objective concerning the…" at bounding box center [679, 330] width 580 height 43
drag, startPoint x: 660, startPoint y: 41, endPoint x: 818, endPoint y: 49, distance: 158.1
click at [794, 309] on h5 "When refining the Product Backlog, what is the primary objective concerning the…" at bounding box center [679, 330] width 580 height 43
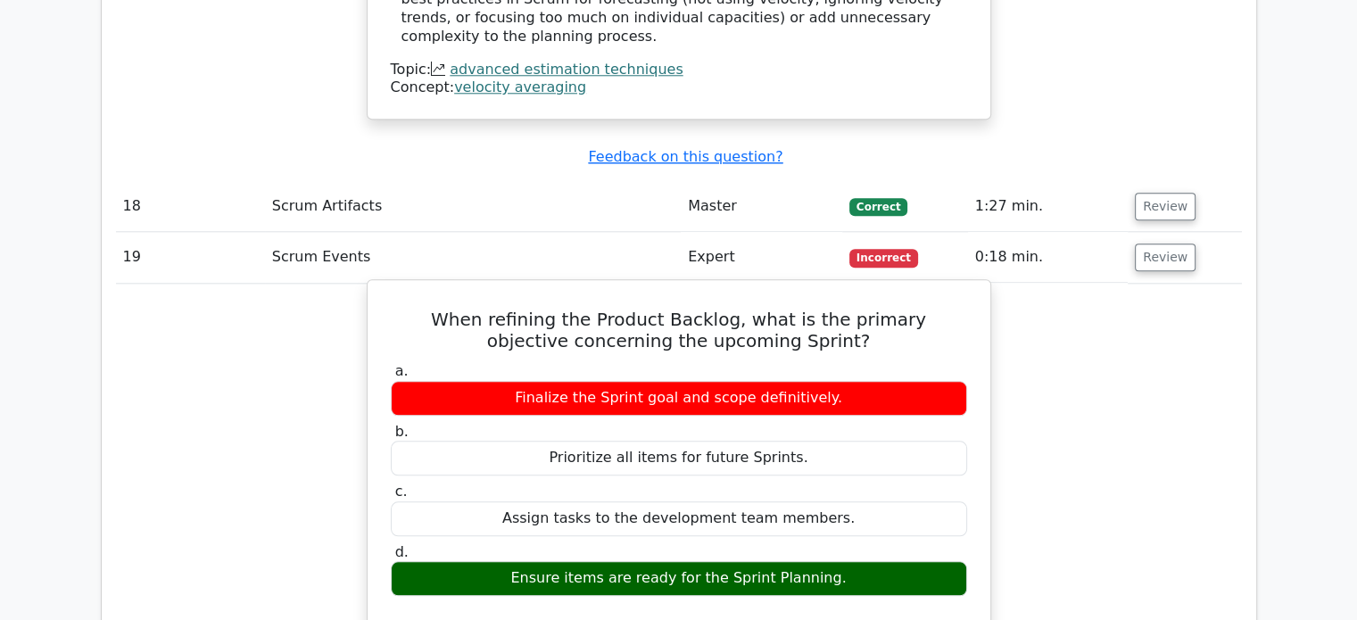
click at [842, 309] on h5 "When refining the Product Backlog, what is the primary objective concerning the…" at bounding box center [679, 330] width 580 height 43
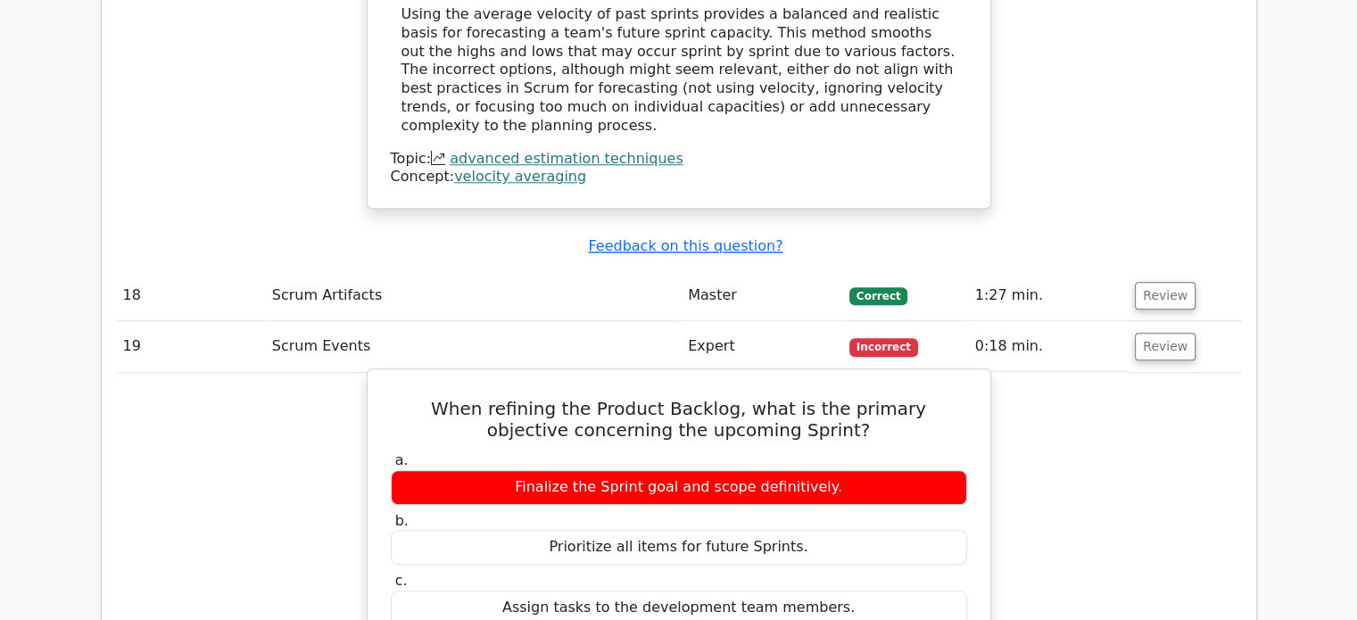
click at [782, 398] on h5 "When refining the Product Backlog, what is the primary objective concerning the…" at bounding box center [679, 419] width 580 height 43
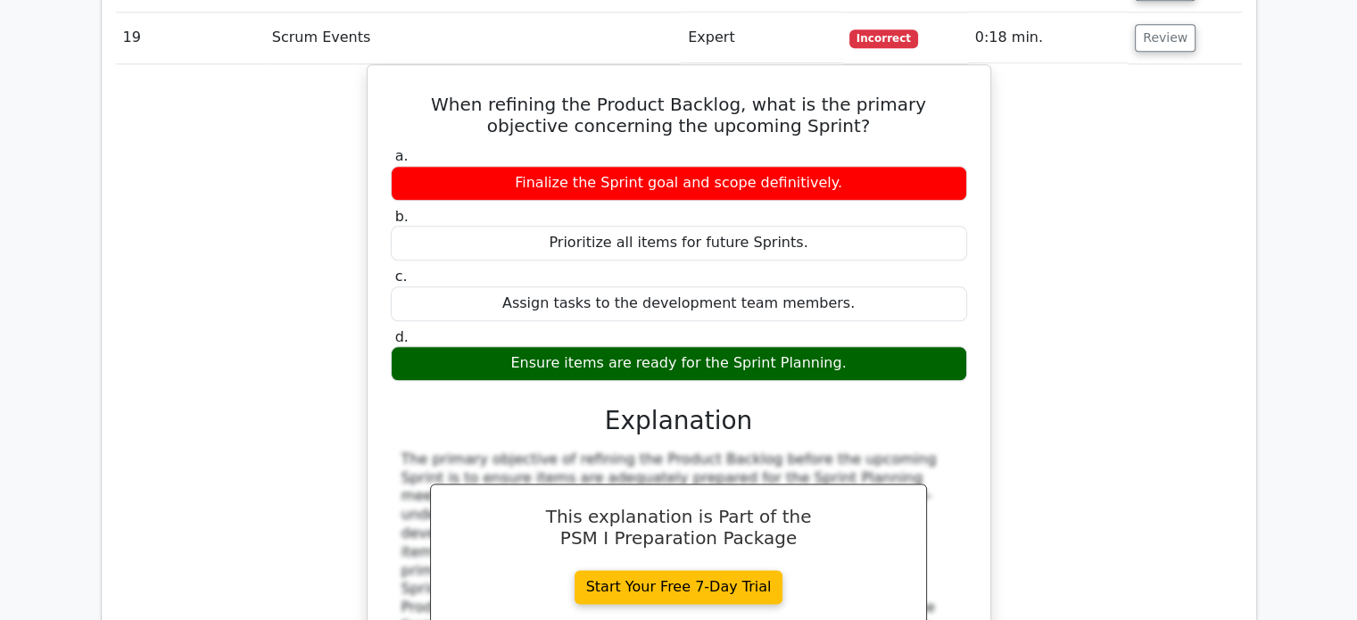
scroll to position [8965, 0]
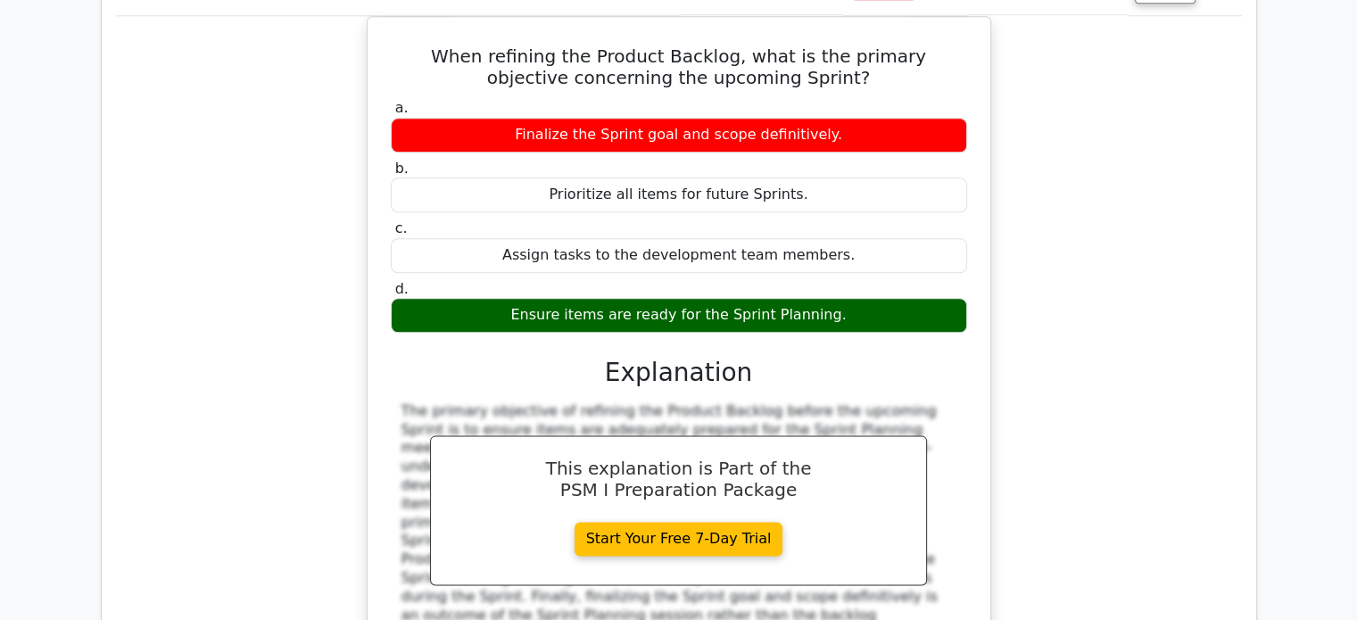
click at [202, 324] on div "When refining the Product Backlog, what is the primary objective concerning the…" at bounding box center [679, 386] width 1126 height 741
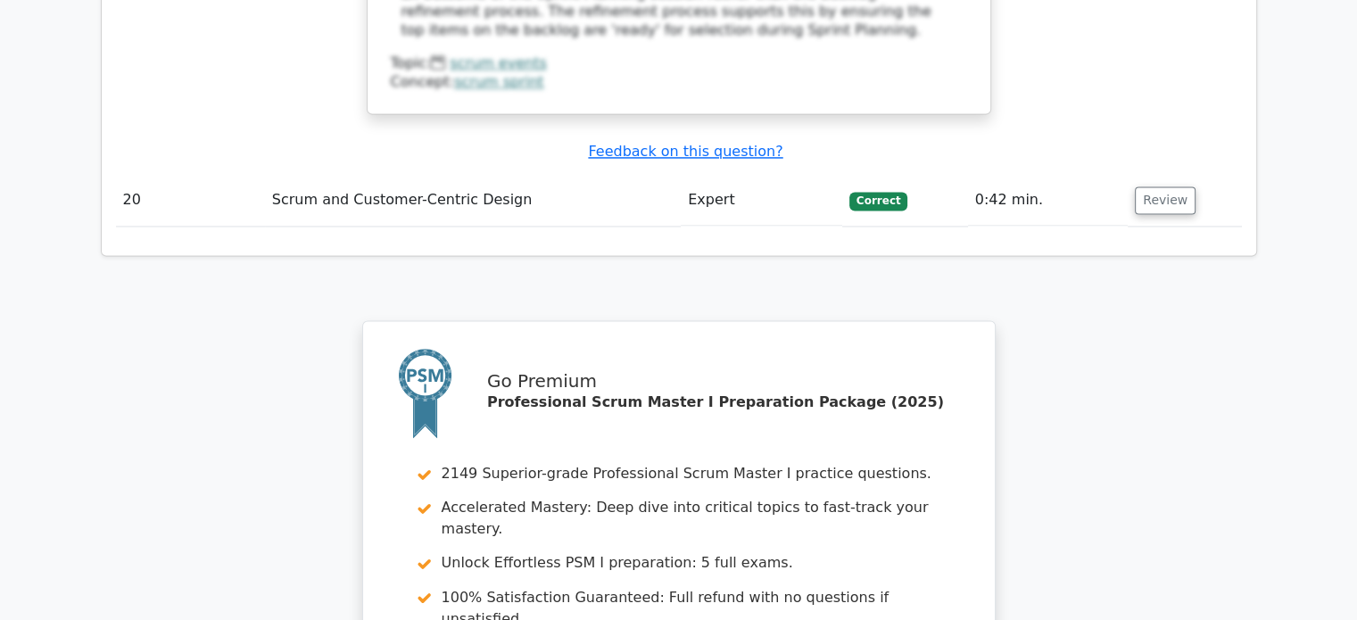
scroll to position [9755, 0]
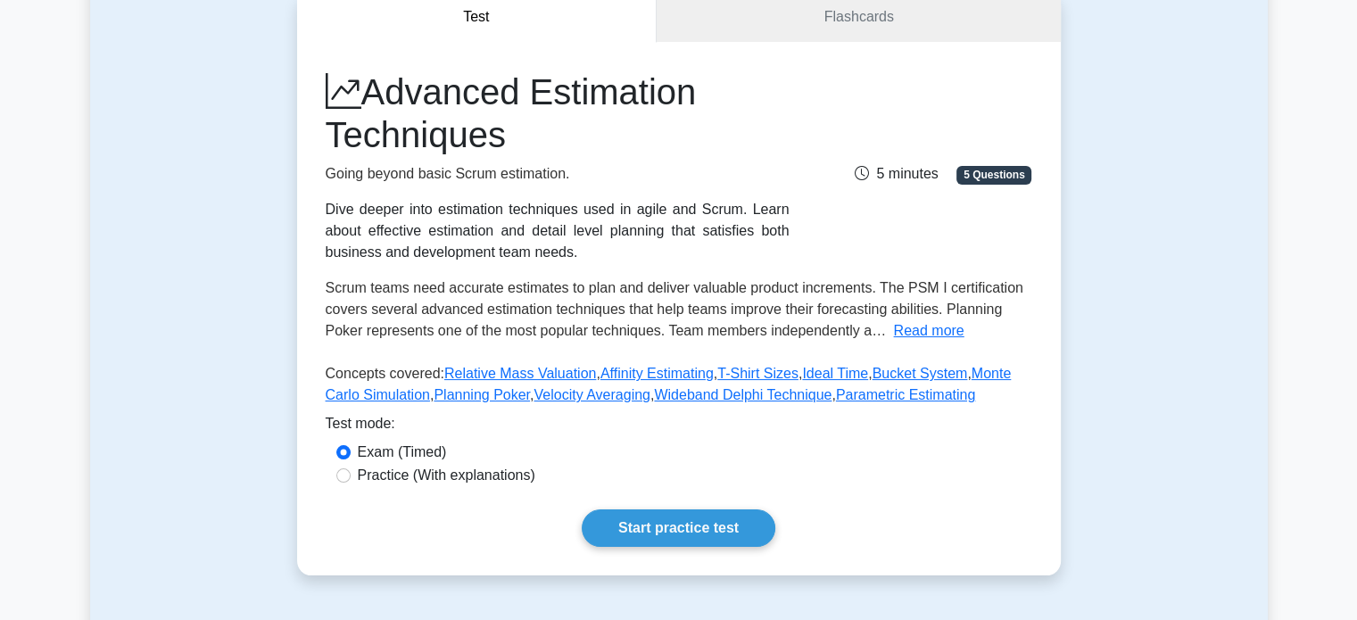
scroll to position [178, 0]
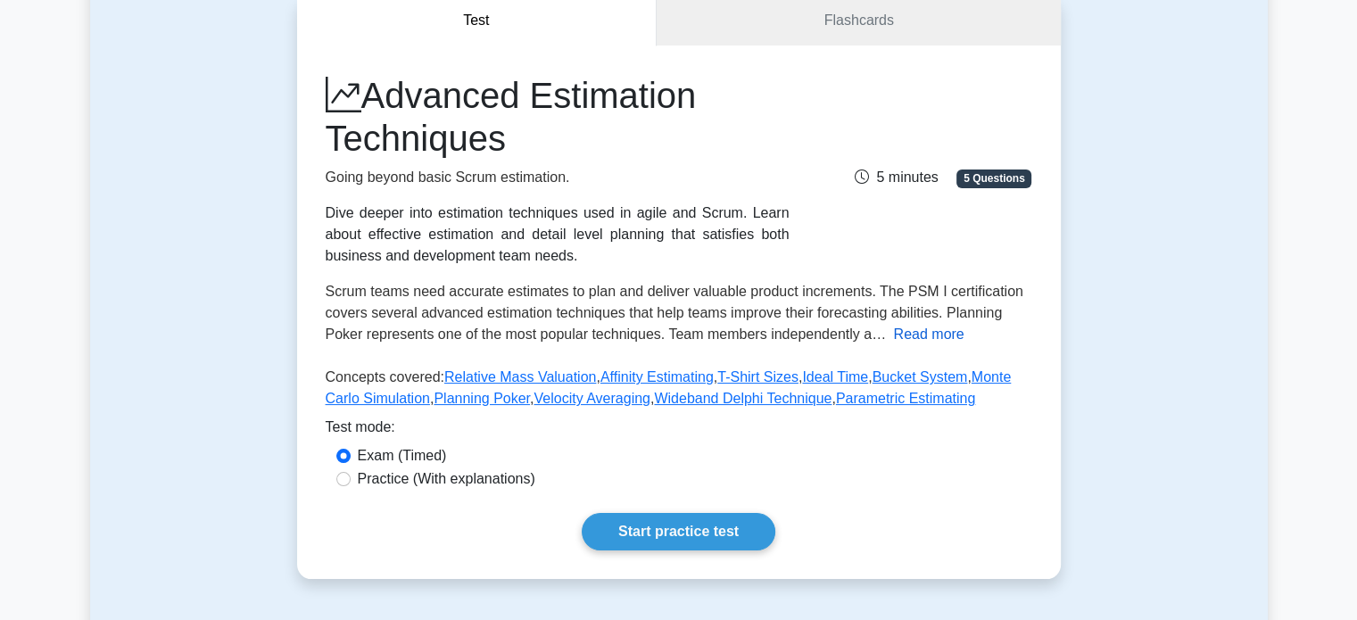
click at [914, 338] on button "Read more" at bounding box center [928, 334] width 70 height 21
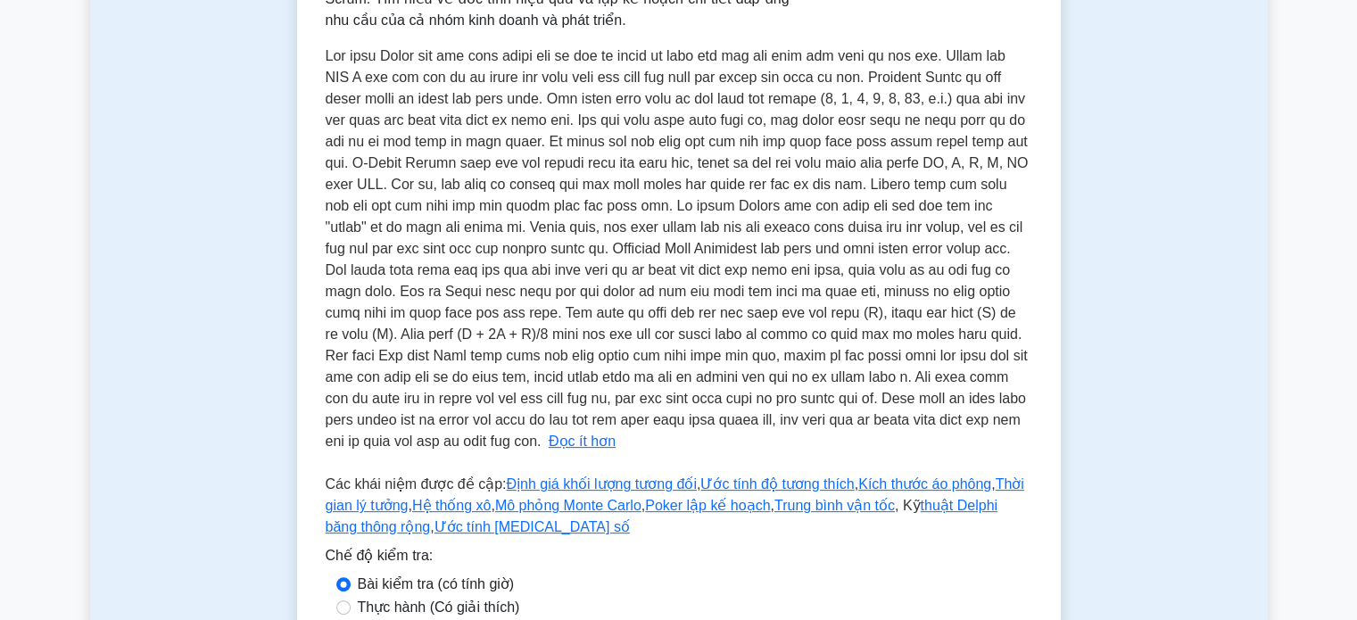
scroll to position [525, 0]
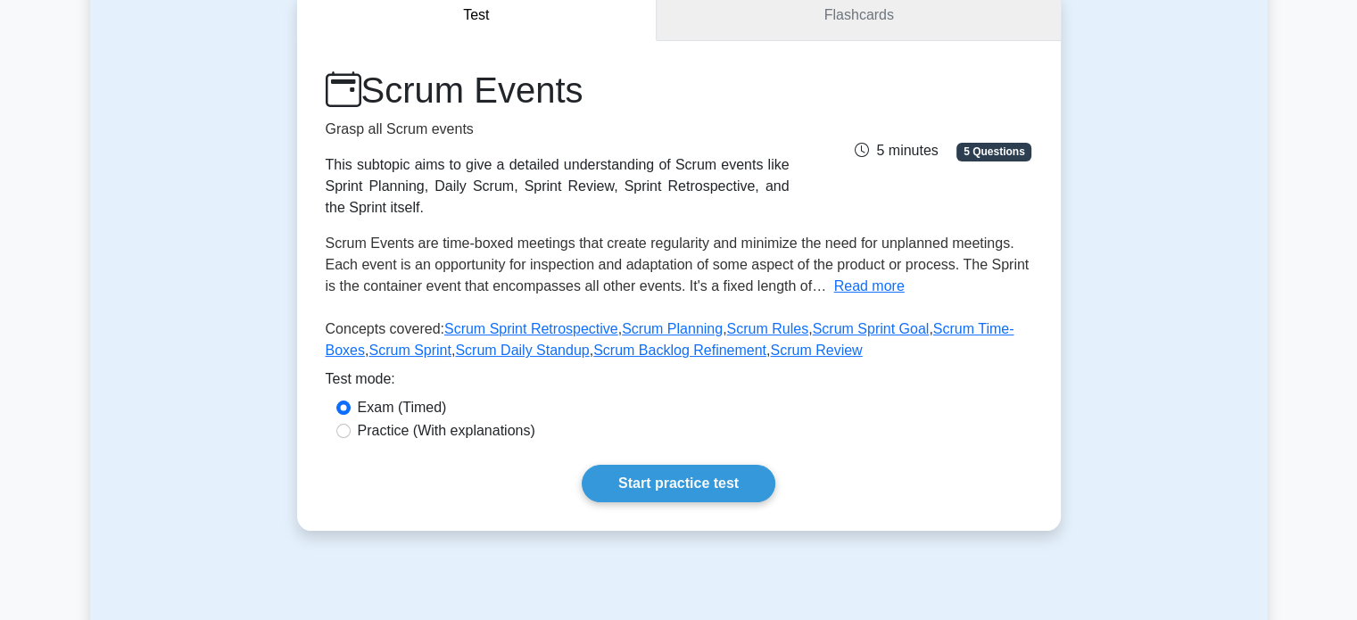
scroll to position [182, 0]
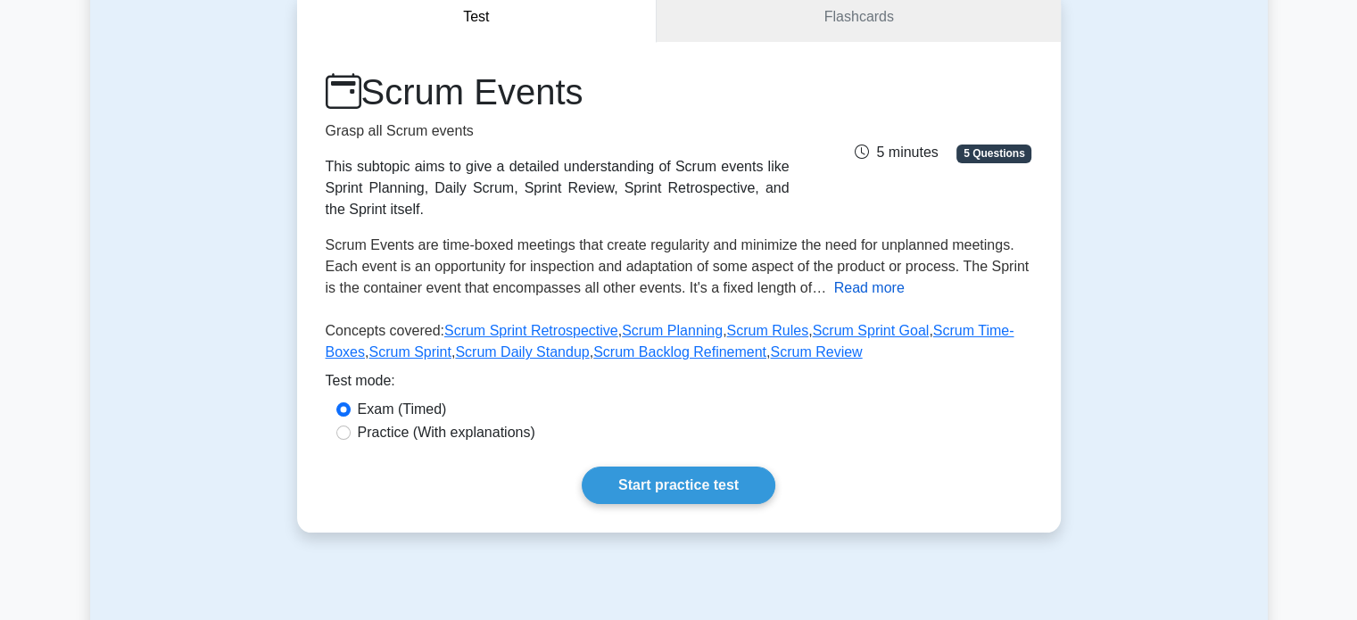
click at [852, 290] on button "Read more" at bounding box center [869, 287] width 70 height 21
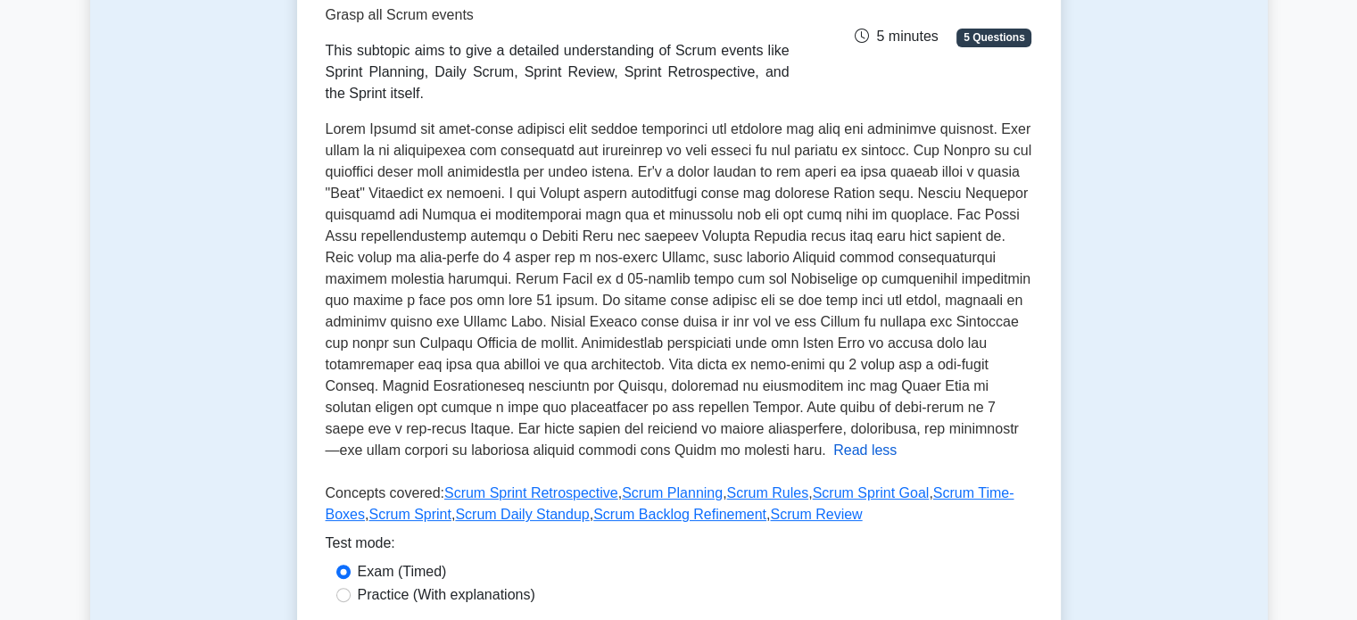
scroll to position [296, 0]
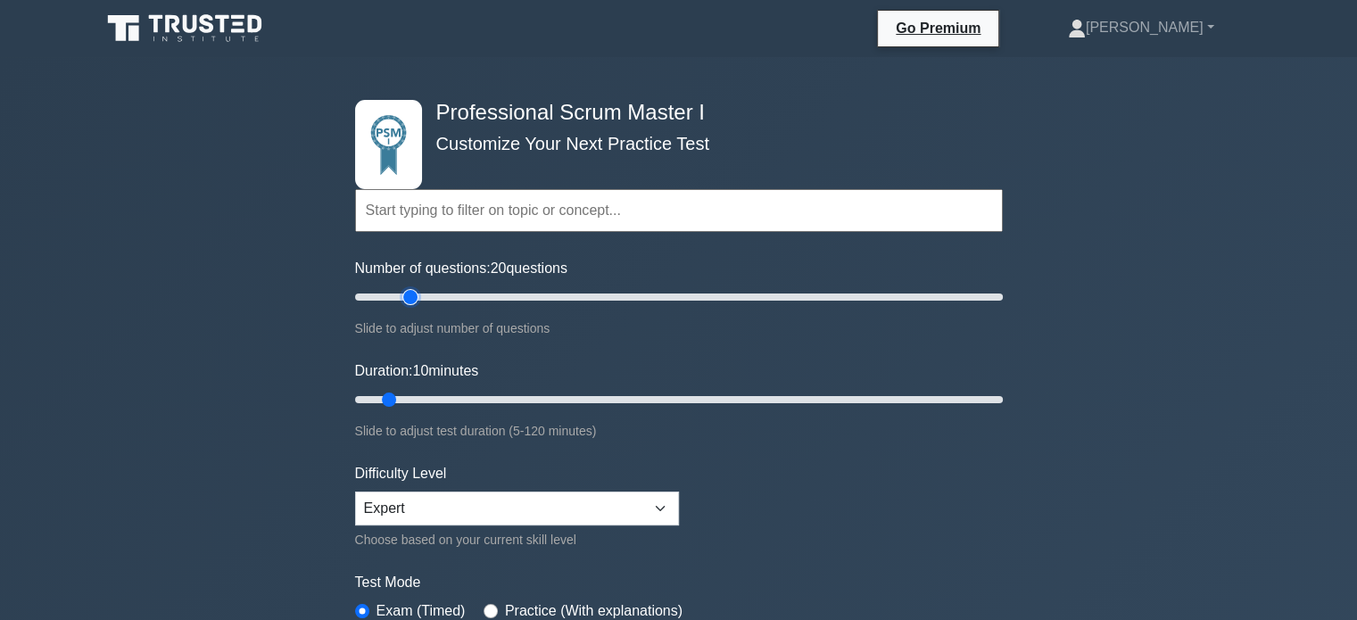
drag, startPoint x: 376, startPoint y: 292, endPoint x: 404, endPoint y: 292, distance: 28.6
type input "20"
click at [404, 292] on input "Number of questions: 20 questions" at bounding box center [679, 296] width 648 height 21
drag, startPoint x: 391, startPoint y: 397, endPoint x: 468, endPoint y: 400, distance: 76.8
type input "25"
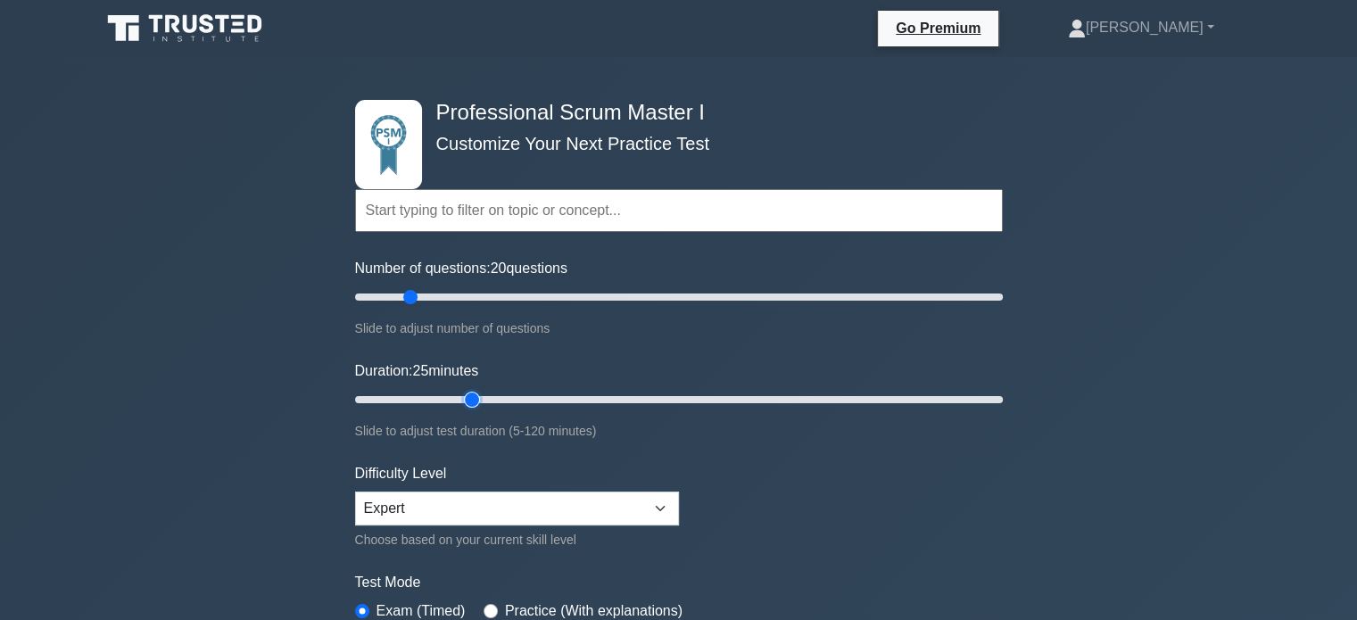
click at [468, 400] on input "Duration: 25 minutes" at bounding box center [679, 399] width 648 height 21
click at [810, 450] on form "Topics Scrum Framework Fundamentals Scrum Artifacts Scrum Events Scrum Roles Sc…" at bounding box center [679, 403] width 648 height 564
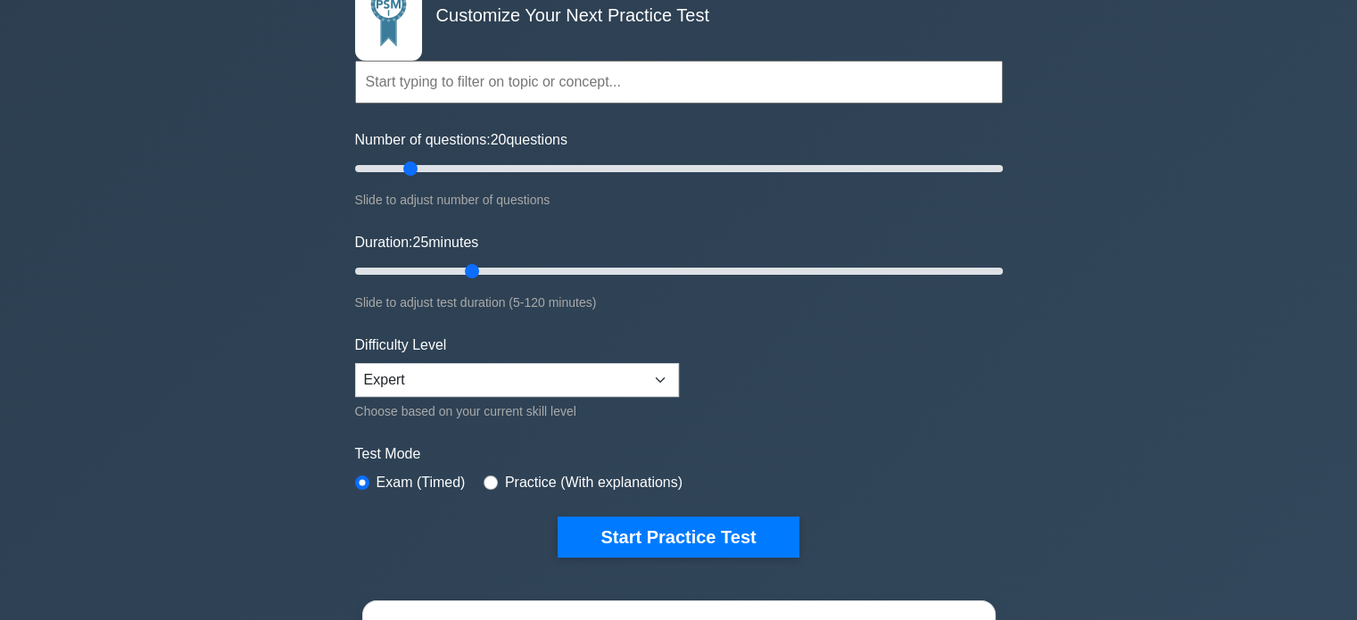
scroll to position [357, 0]
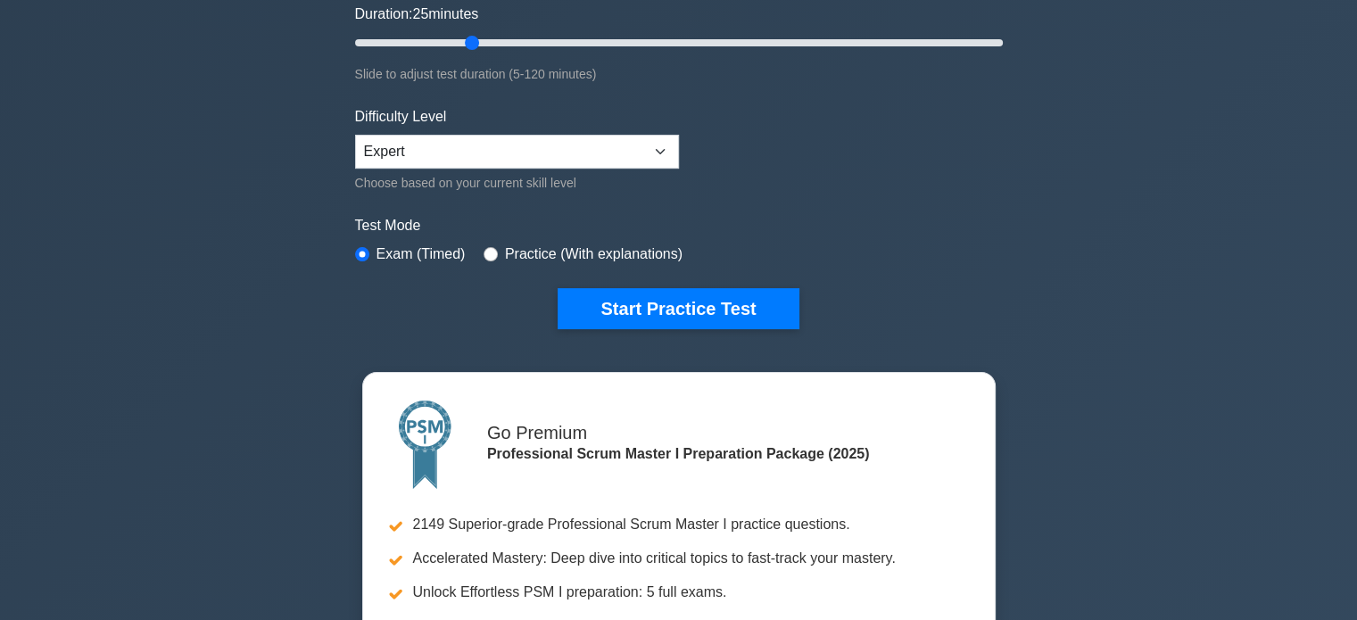
click at [209, 415] on div "Professional Scrum Master I Customize Your Next Practice Test Topics Scrum Fram…" at bounding box center [678, 267] width 1357 height 1134
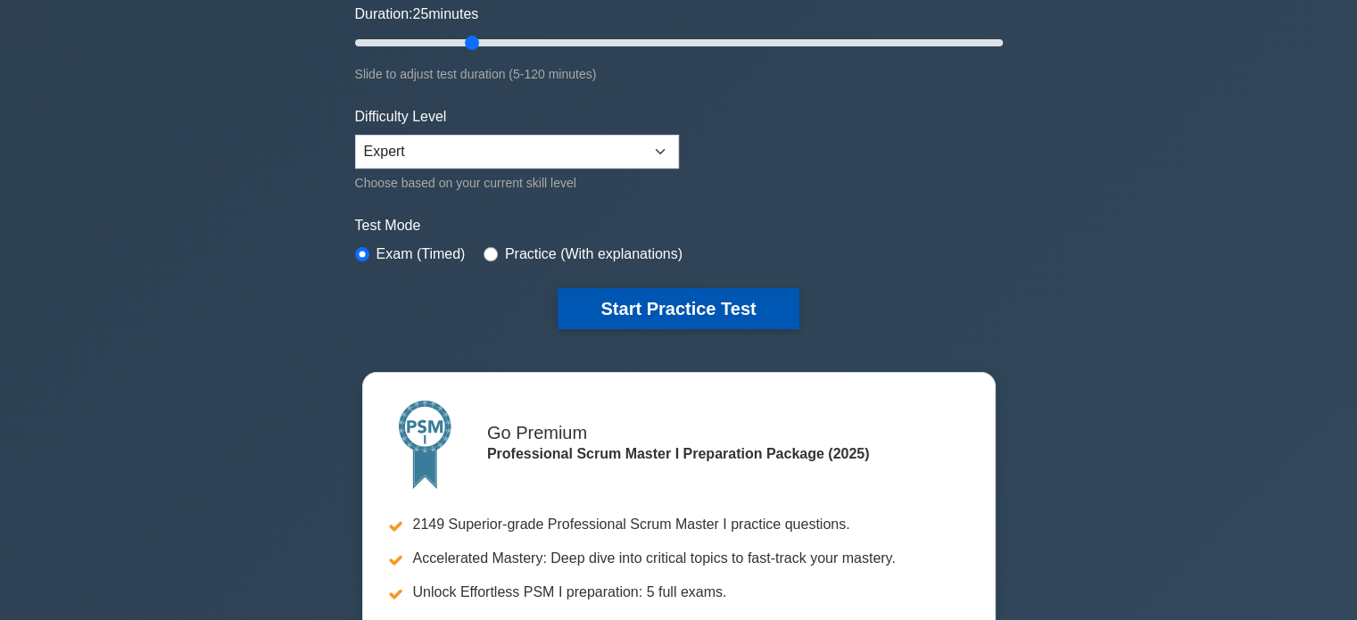
click at [715, 306] on button "Start Practice Test" at bounding box center [678, 308] width 241 height 41
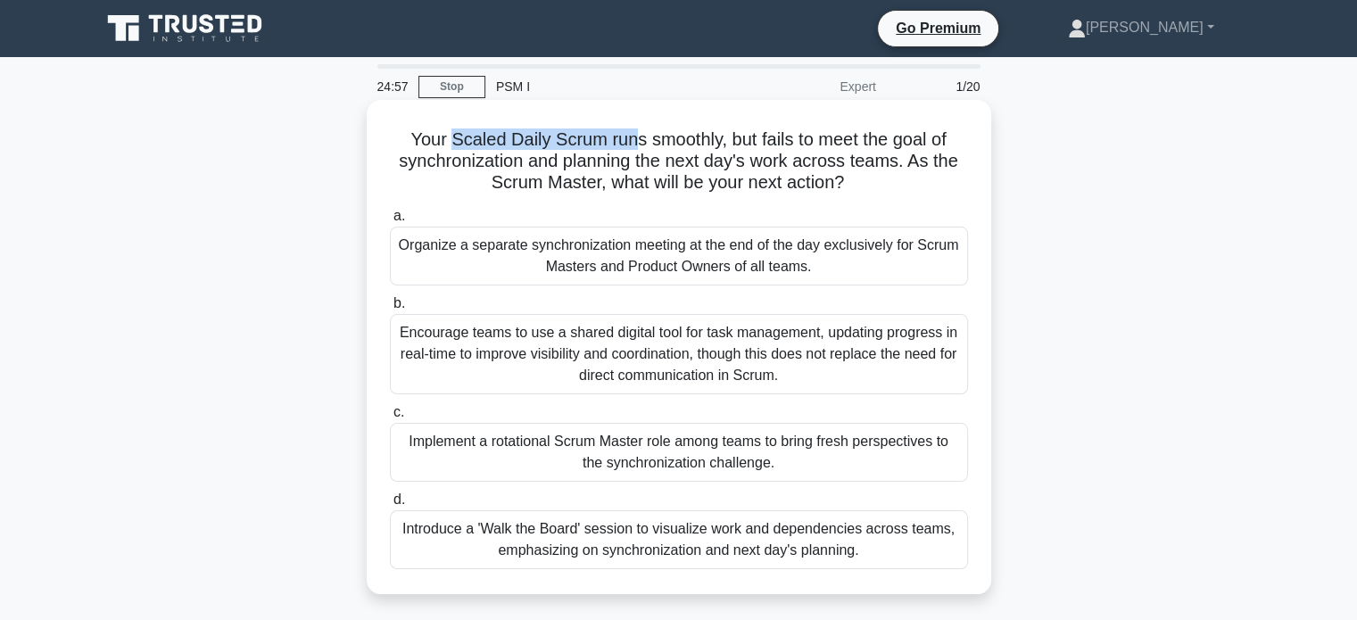
drag, startPoint x: 446, startPoint y: 138, endPoint x: 628, endPoint y: 132, distance: 182.1
click at [628, 132] on h5 "Your Scaled Daily Scrum runs smoothly, but fails to meet the goal of synchroniz…" at bounding box center [679, 161] width 582 height 66
drag, startPoint x: 386, startPoint y: 164, endPoint x: 889, endPoint y: 180, distance: 502.6
click at [889, 180] on div "Your Scaled Daily Scrum runs smoothly, but fails to meet the goal of synchroniz…" at bounding box center [679, 347] width 610 height 480
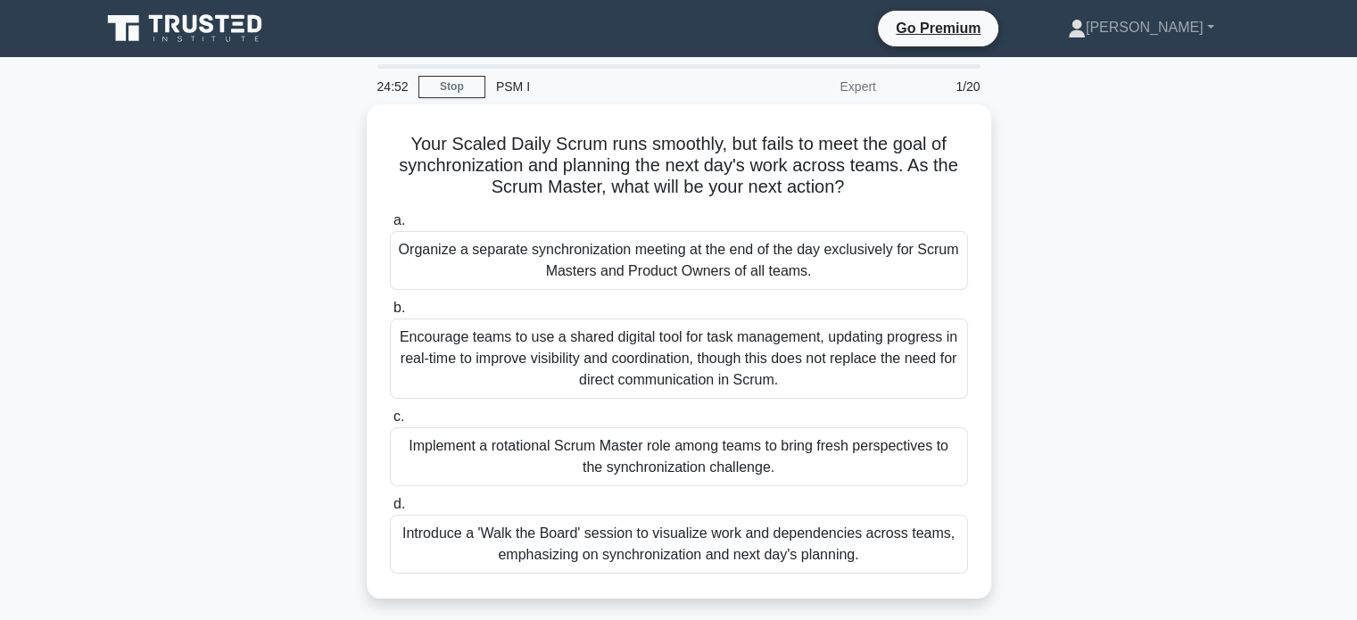
click at [246, 294] on div "Your Scaled Daily Scrum runs smoothly, but fails to meet the goal of synchroniz…" at bounding box center [679, 362] width 1178 height 516
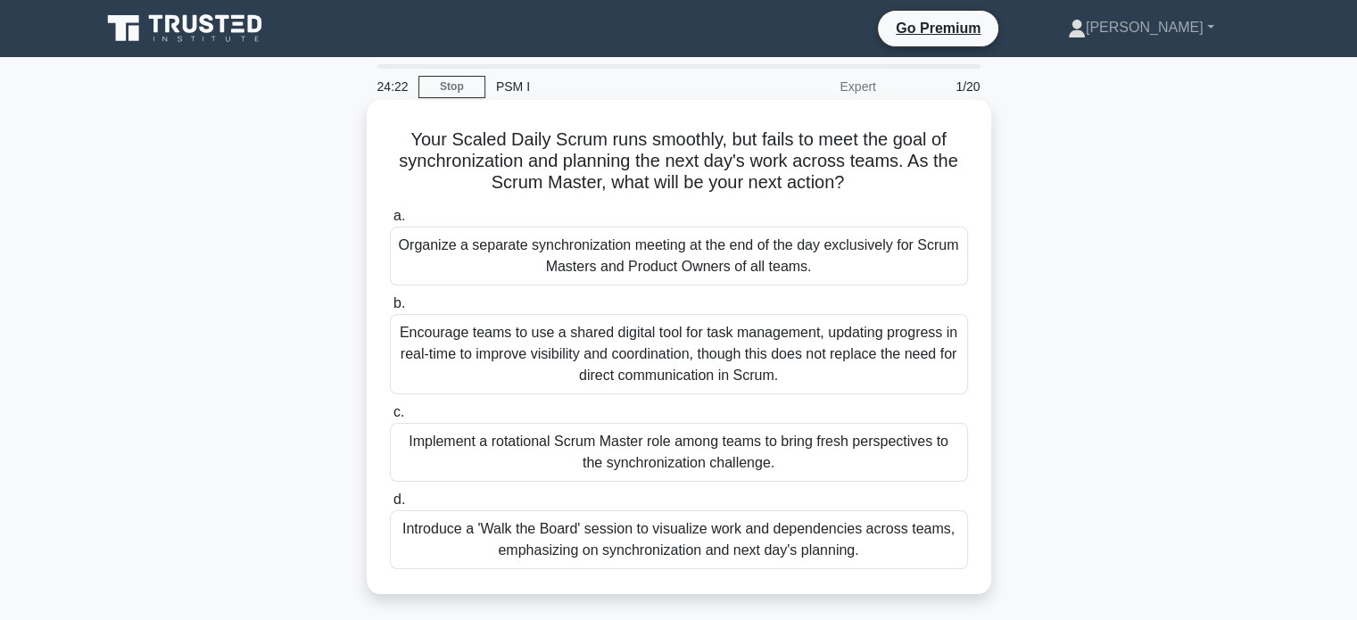
click at [830, 363] on div "Encourage teams to use a shared digital tool for task management, updating prog…" at bounding box center [679, 354] width 578 height 80
click at [390, 310] on input "b. Encourage teams to use a shared digital tool for task management, updating p…" at bounding box center [390, 304] width 0 height 12
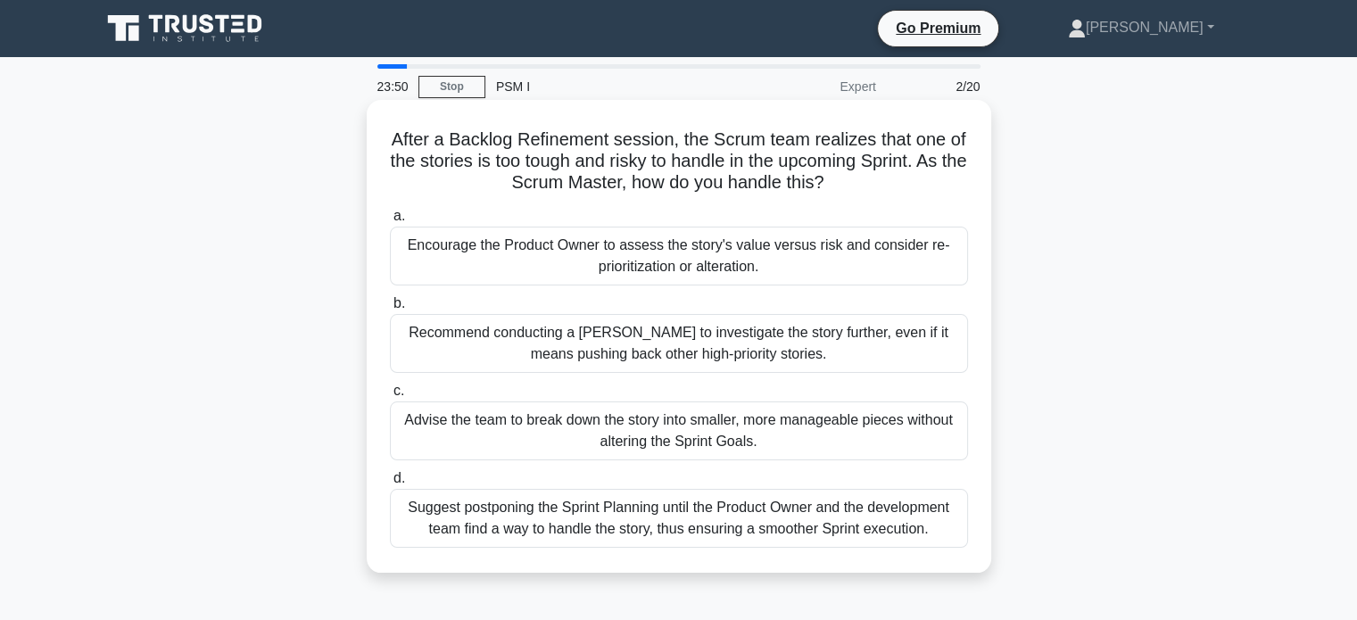
click at [853, 254] on div "Encourage the Product Owner to assess the story's value versus risk and conside…" at bounding box center [679, 256] width 578 height 59
click at [390, 222] on input "a. Encourage the Product Owner to assess the story's value versus risk and cons…" at bounding box center [390, 217] width 0 height 12
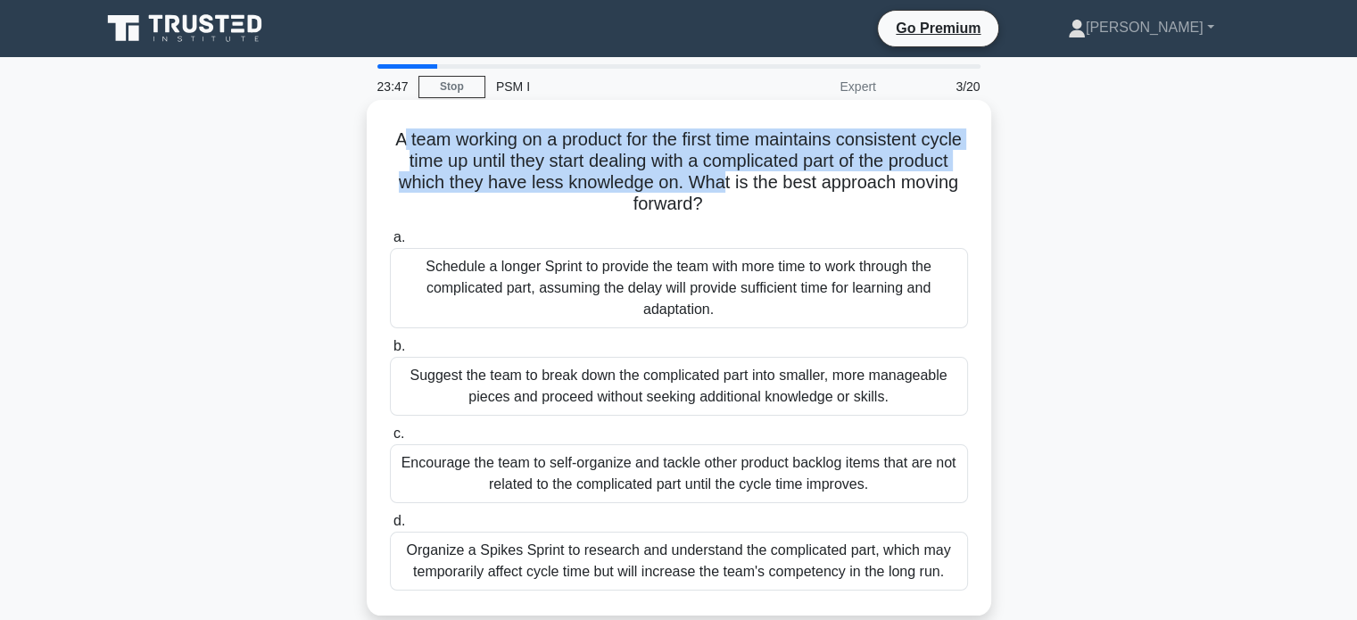
drag, startPoint x: 410, startPoint y: 136, endPoint x: 780, endPoint y: 192, distance: 373.6
click at [780, 192] on h5 "A team working on a product for the first time maintains consistent cycle time …" at bounding box center [679, 171] width 582 height 87
click at [552, 168] on h5 "A team working on a product for the first time maintains consistent cycle time …" at bounding box center [679, 171] width 582 height 87
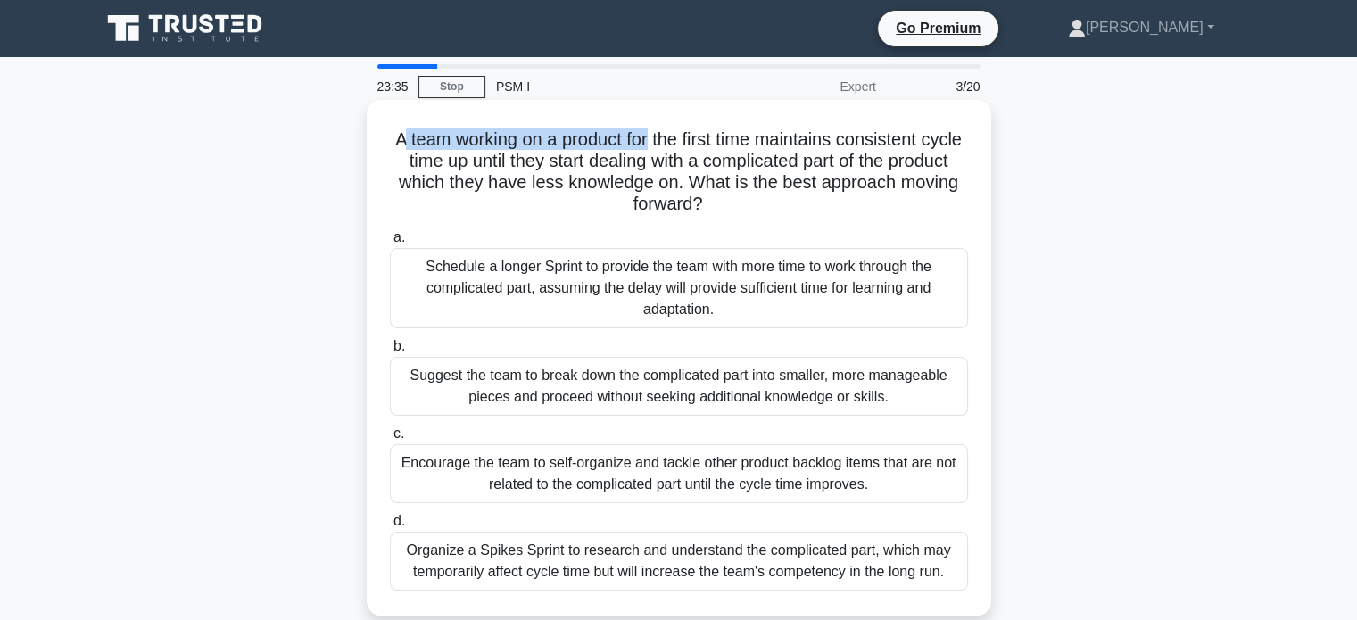
drag, startPoint x: 406, startPoint y: 132, endPoint x: 660, endPoint y: 132, distance: 254.3
click at [660, 132] on h5 "A team working on a product for the first time maintains consistent cycle time …" at bounding box center [679, 171] width 582 height 87
drag, startPoint x: 400, startPoint y: 160, endPoint x: 501, endPoint y: 160, distance: 101.7
click at [501, 160] on h5 "A team working on a product for the first time maintains consistent cycle time …" at bounding box center [679, 171] width 582 height 87
drag, startPoint x: 575, startPoint y: 159, endPoint x: 696, endPoint y: 157, distance: 121.4
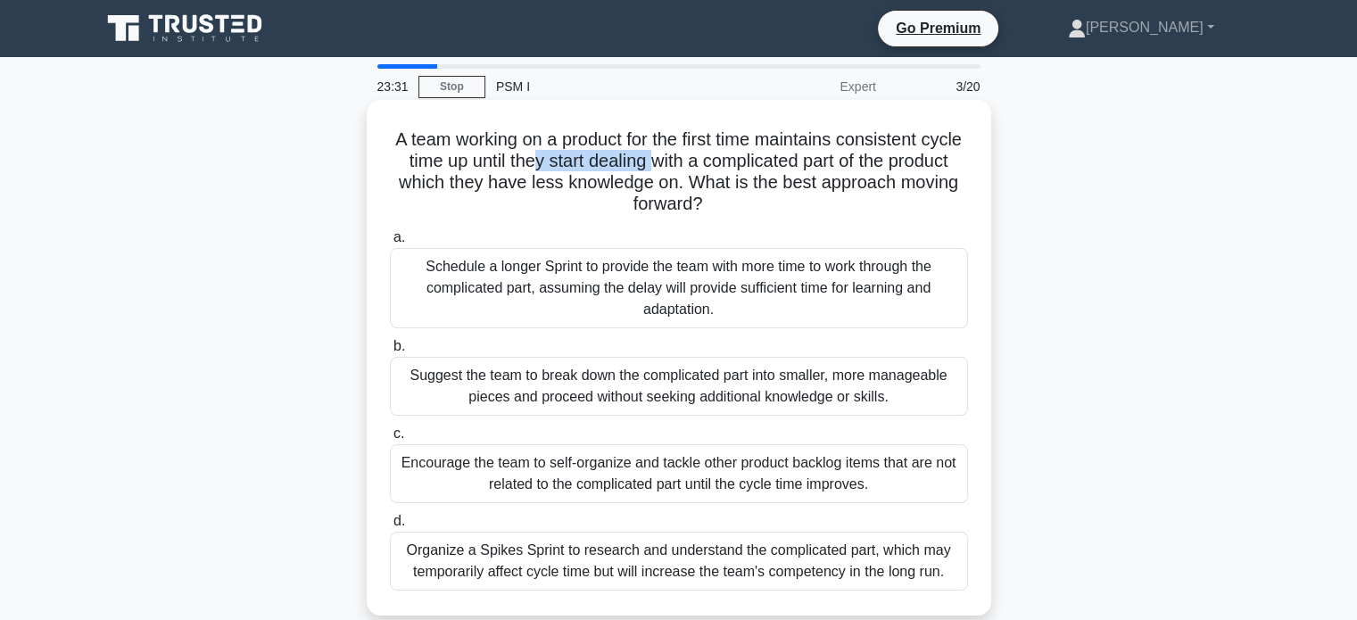
click at [696, 157] on h5 "A team working on a product for the first time maintains consistent cycle time …" at bounding box center [679, 171] width 582 height 87
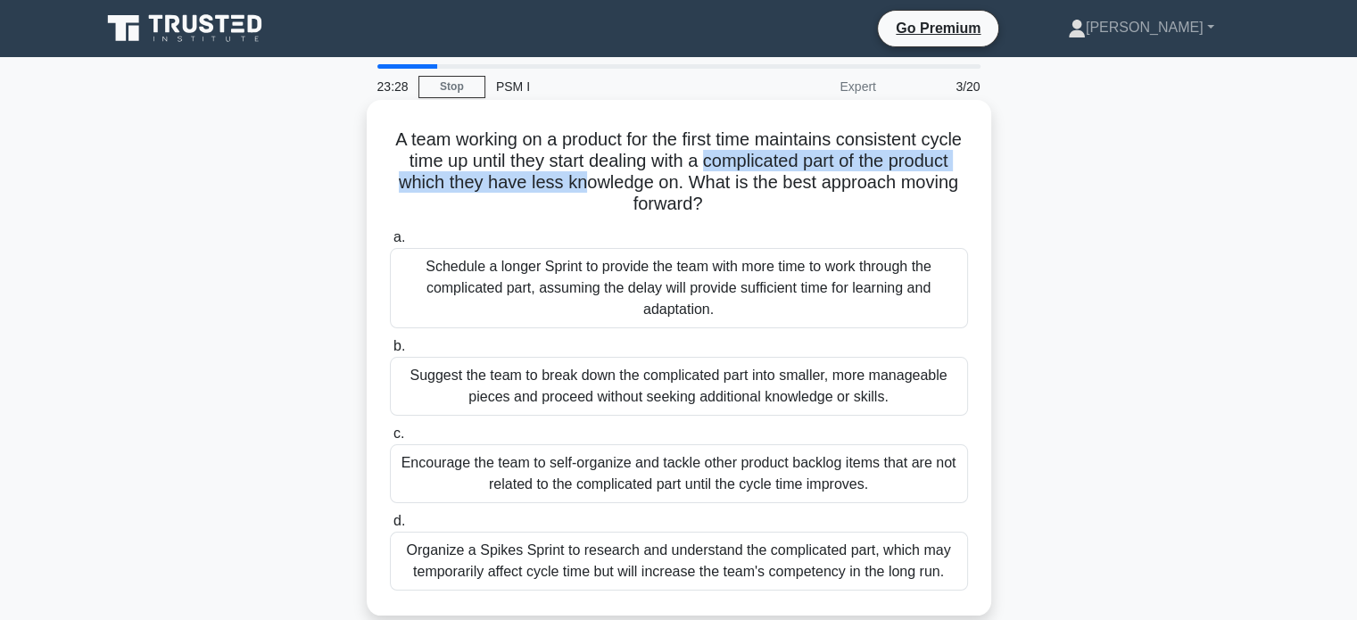
drag, startPoint x: 757, startPoint y: 159, endPoint x: 635, endPoint y: 185, distance: 124.9
click at [635, 185] on h5 "A team working on a product for the first time maintains consistent cycle time …" at bounding box center [679, 171] width 582 height 87
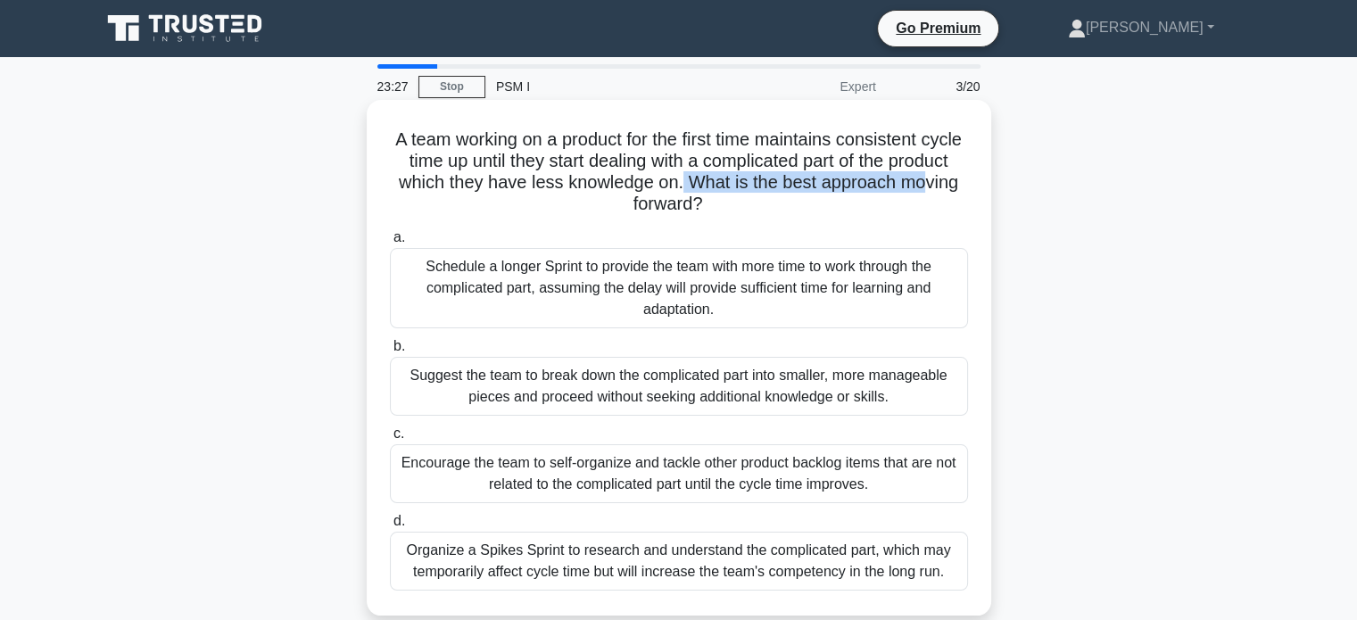
drag, startPoint x: 742, startPoint y: 180, endPoint x: 617, endPoint y: 195, distance: 126.7
click at [617, 195] on h5 "A team working on a product for the first time maintains consistent cycle time …" at bounding box center [679, 171] width 582 height 87
click at [724, 199] on icon ".spinner_0XTQ{transform-origin:center;animation:spinner_y6GP .75s linear infini…" at bounding box center [712, 205] width 21 height 21
click at [496, 557] on div "Organize a Spikes Sprint to research and understand the complicated part, which…" at bounding box center [679, 561] width 578 height 59
click at [390, 527] on input "d. Organize a Spikes Sprint to research and understand the complicated part, wh…" at bounding box center [390, 522] width 0 height 12
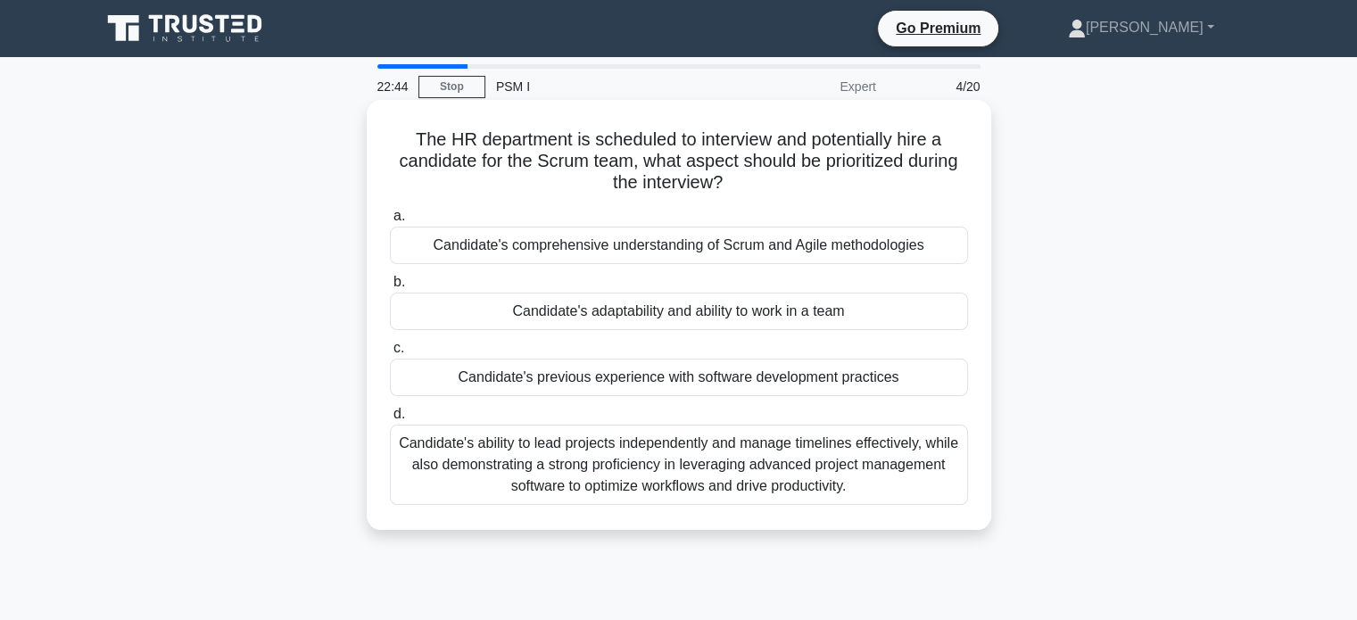
click at [827, 309] on div "Candidate's adaptability and ability to work in a team" at bounding box center [679, 311] width 578 height 37
click at [390, 288] on input "b. Candidate's adaptability and ability to work in a team" at bounding box center [390, 283] width 0 height 12
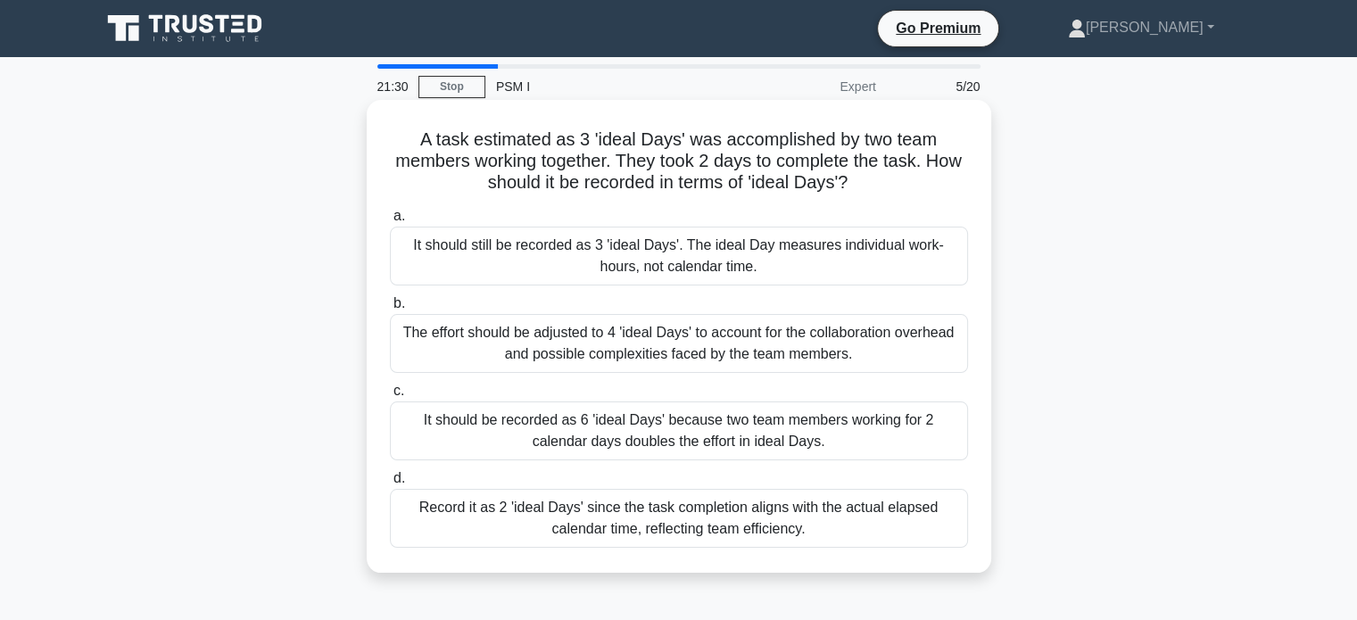
click at [831, 247] on div "It should still be recorded as 3 'ideal Days'. The ideal Day measures individua…" at bounding box center [679, 256] width 578 height 59
click at [390, 222] on input "a. It should still be recorded as 3 'ideal Days'. The ideal Day measures indivi…" at bounding box center [390, 217] width 0 height 12
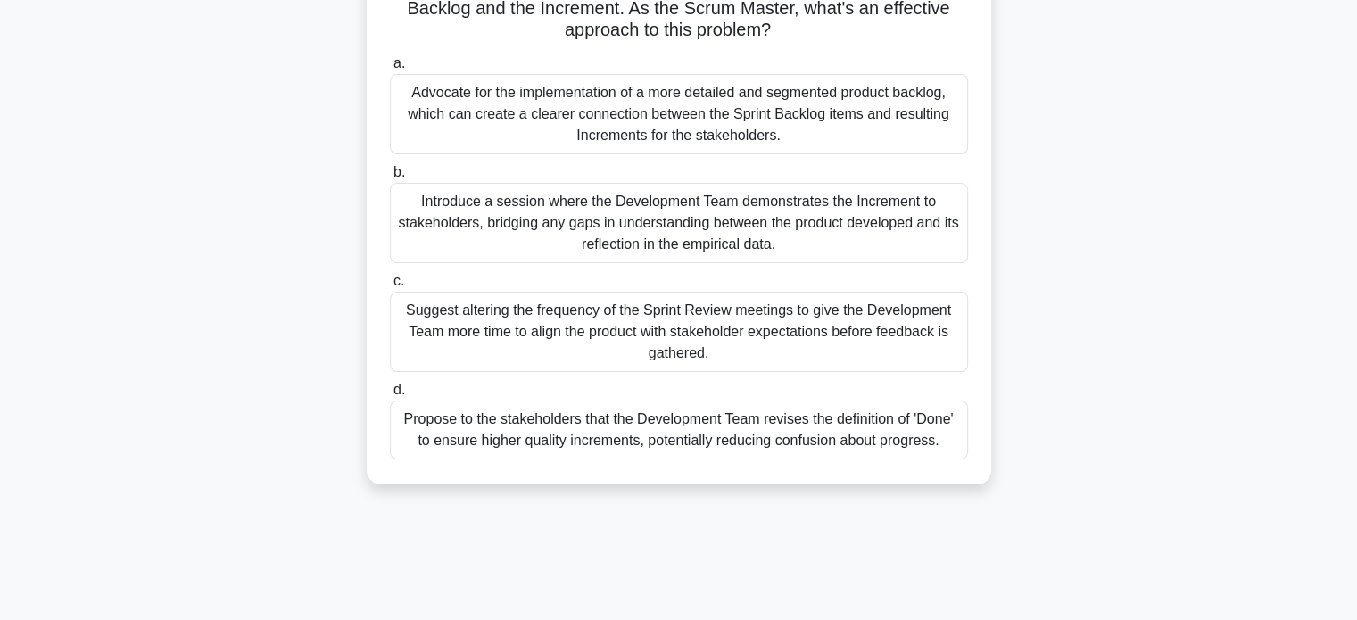
scroll to position [89, 0]
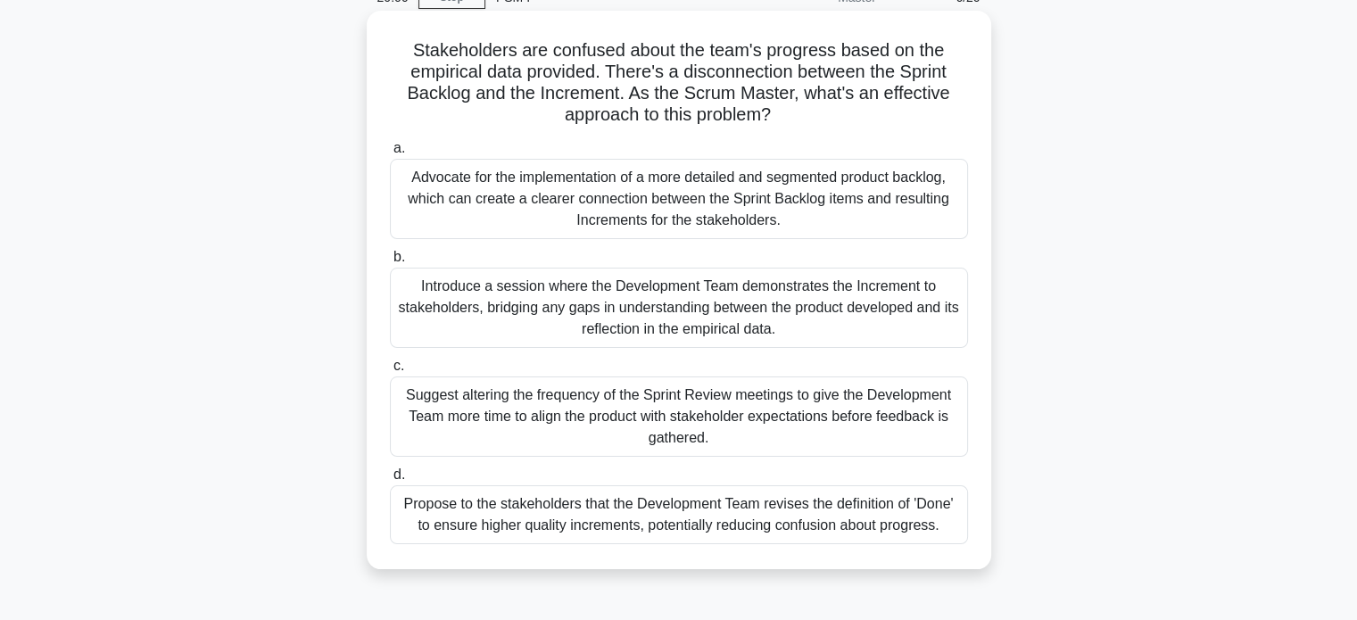
click at [482, 309] on div "Introduce a session where the Development Team demonstrates the Increment to st…" at bounding box center [679, 308] width 578 height 80
click at [390, 263] on input "b. Introduce a session where the Development Team demonstrates the Increment to…" at bounding box center [390, 258] width 0 height 12
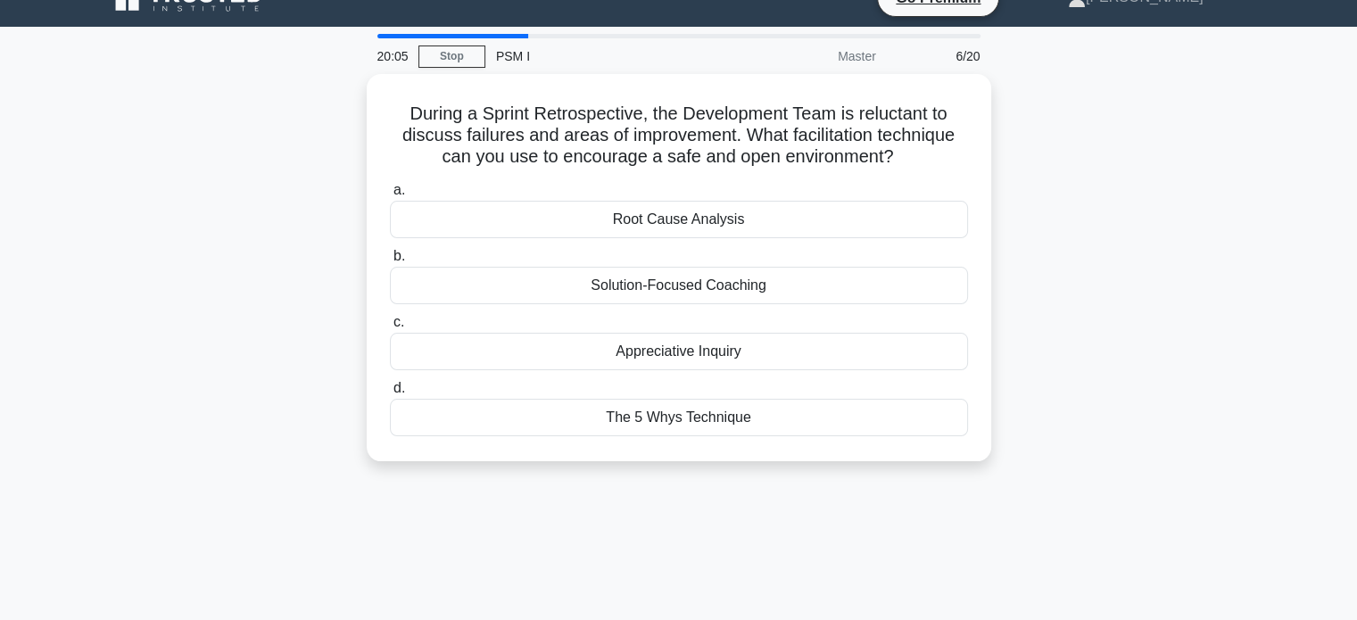
scroll to position [0, 0]
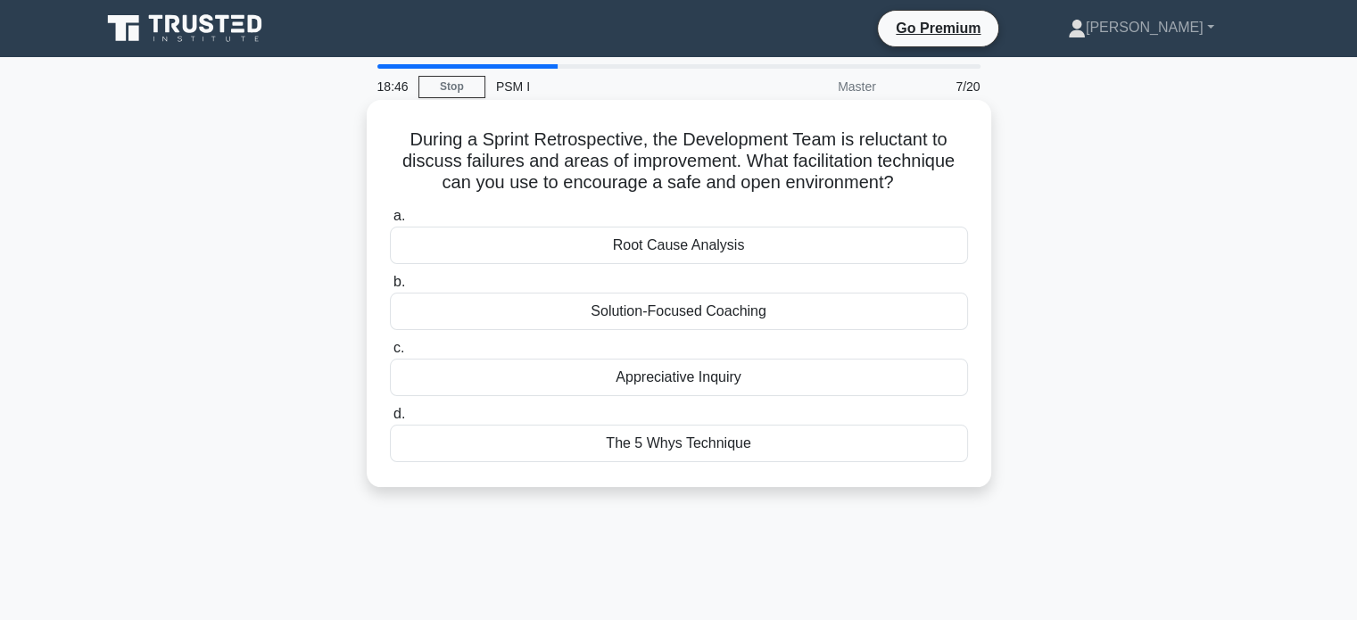
click at [596, 379] on div "Appreciative Inquiry" at bounding box center [679, 377] width 578 height 37
click at [390, 354] on input "c. Appreciative Inquiry" at bounding box center [390, 349] width 0 height 12
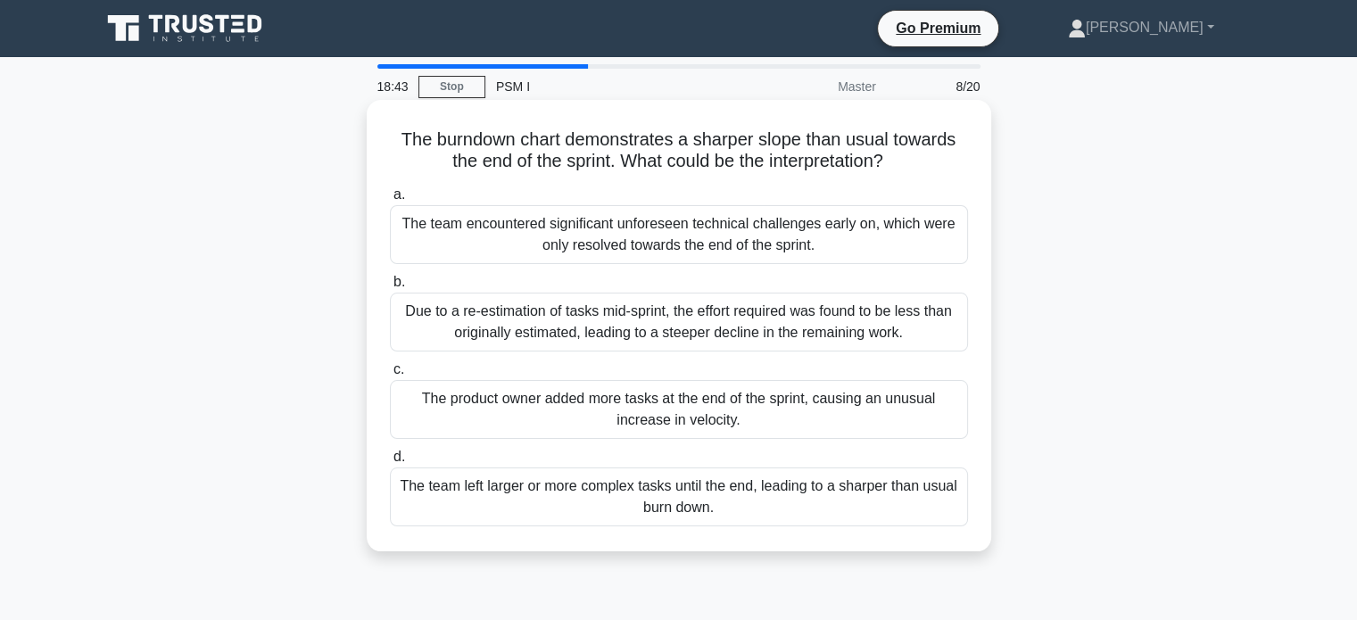
drag, startPoint x: 396, startPoint y: 151, endPoint x: 667, endPoint y: 143, distance: 271.4
click at [667, 143] on h5 "The burndown chart demonstrates a sharper slope than usual towards the end of t…" at bounding box center [679, 150] width 582 height 45
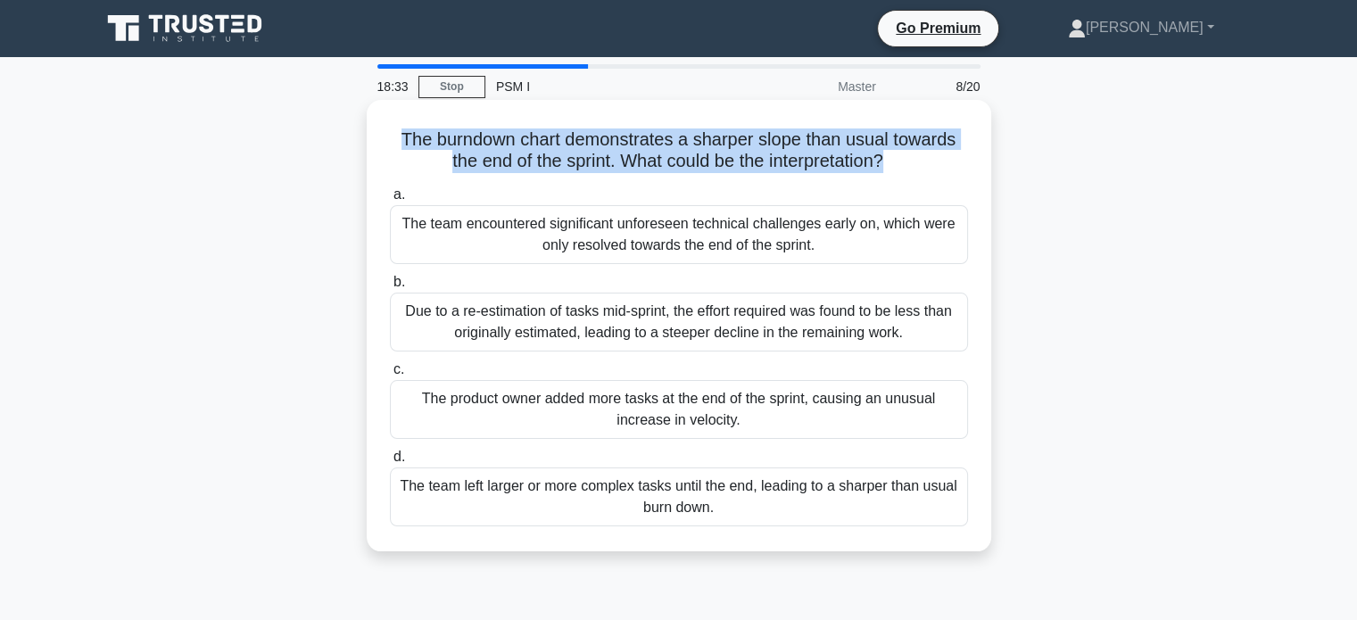
drag, startPoint x: 818, startPoint y: 153, endPoint x: 396, endPoint y: 131, distance: 422.6
click at [396, 131] on h5 "The burndown chart demonstrates a sharper slope than usual towards the end of t…" at bounding box center [679, 150] width 582 height 45
copy h5 "The burndown chart demonstrates a sharper slope than usual towards the end of t…"
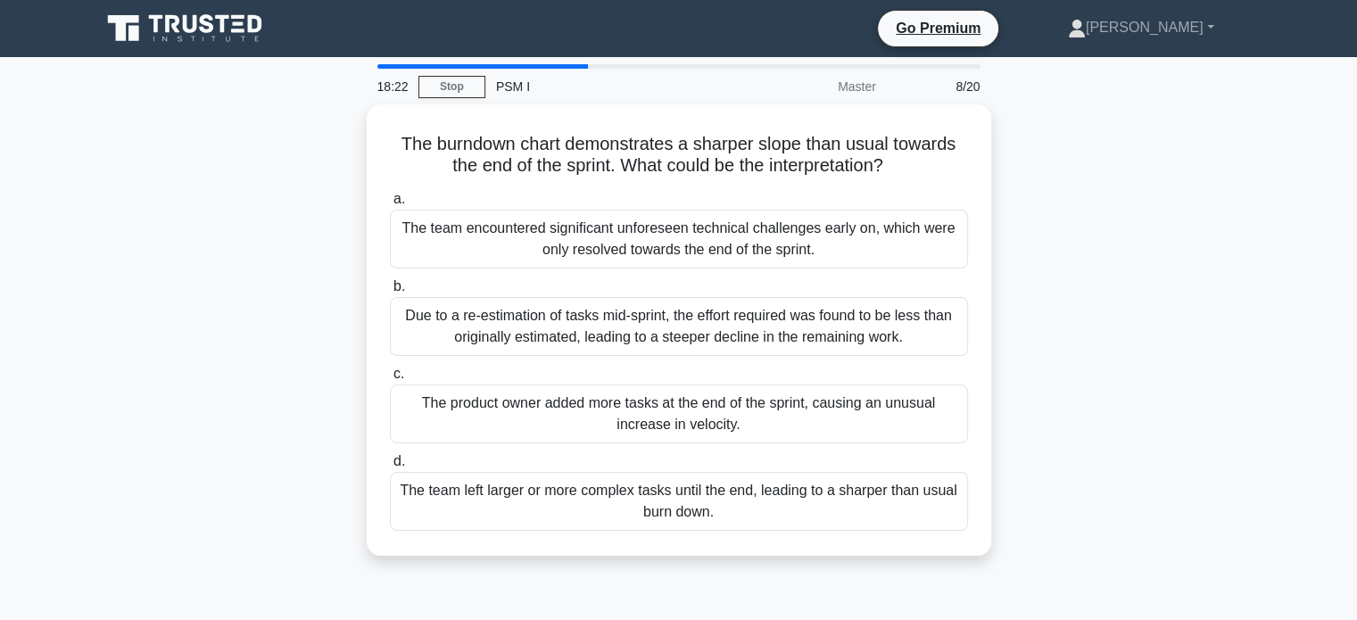
click at [1133, 186] on div "The burndown chart demonstrates a sharper slope than usual towards the end of t…" at bounding box center [679, 340] width 1178 height 473
click at [1126, 351] on div "The burndown chart demonstrates a sharper slope than usual towards the end of t…" at bounding box center [679, 340] width 1178 height 473
click at [345, 297] on div "The burndown chart demonstrates a sharper slope than usual towards the end of t…" at bounding box center [679, 340] width 1178 height 473
click at [246, 202] on div "The burndown chart demonstrates a sharper slope than usual towards the end of t…" at bounding box center [679, 340] width 1178 height 473
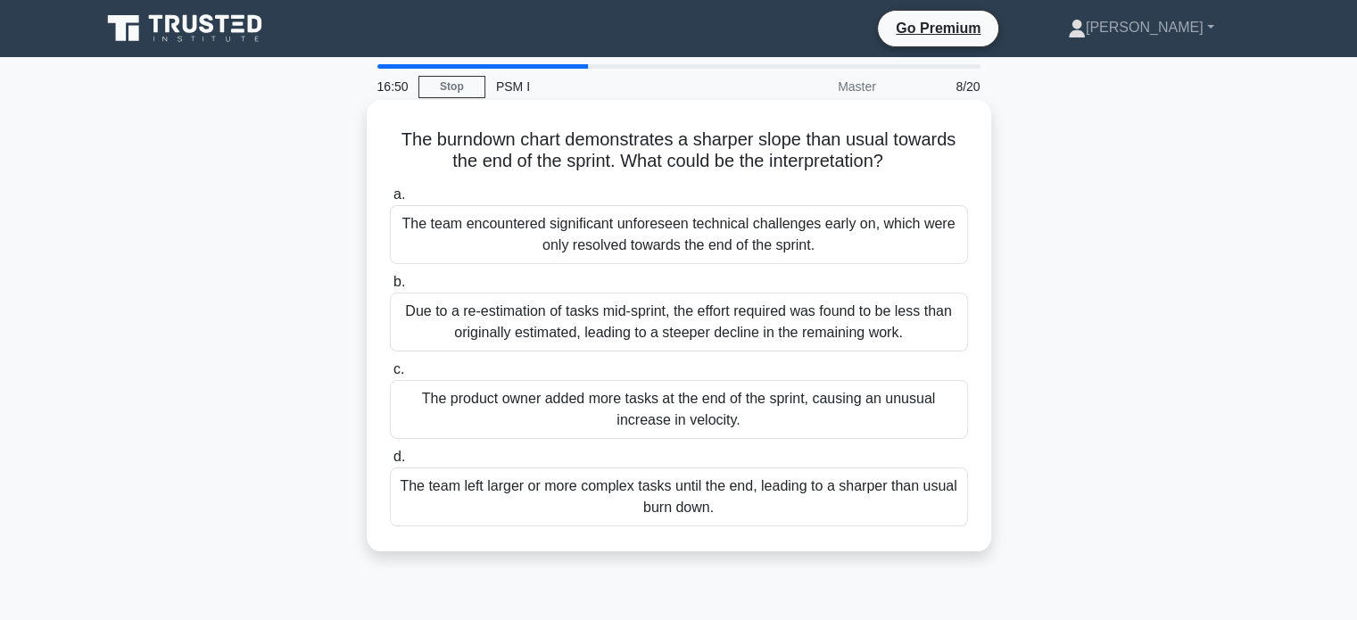
click at [773, 249] on div "The team encountered significant unforeseen technical challenges early on, whic…" at bounding box center [679, 234] width 578 height 59
click at [390, 201] on input "a. The team encountered significant unforeseen technical challenges early on, w…" at bounding box center [390, 195] width 0 height 12
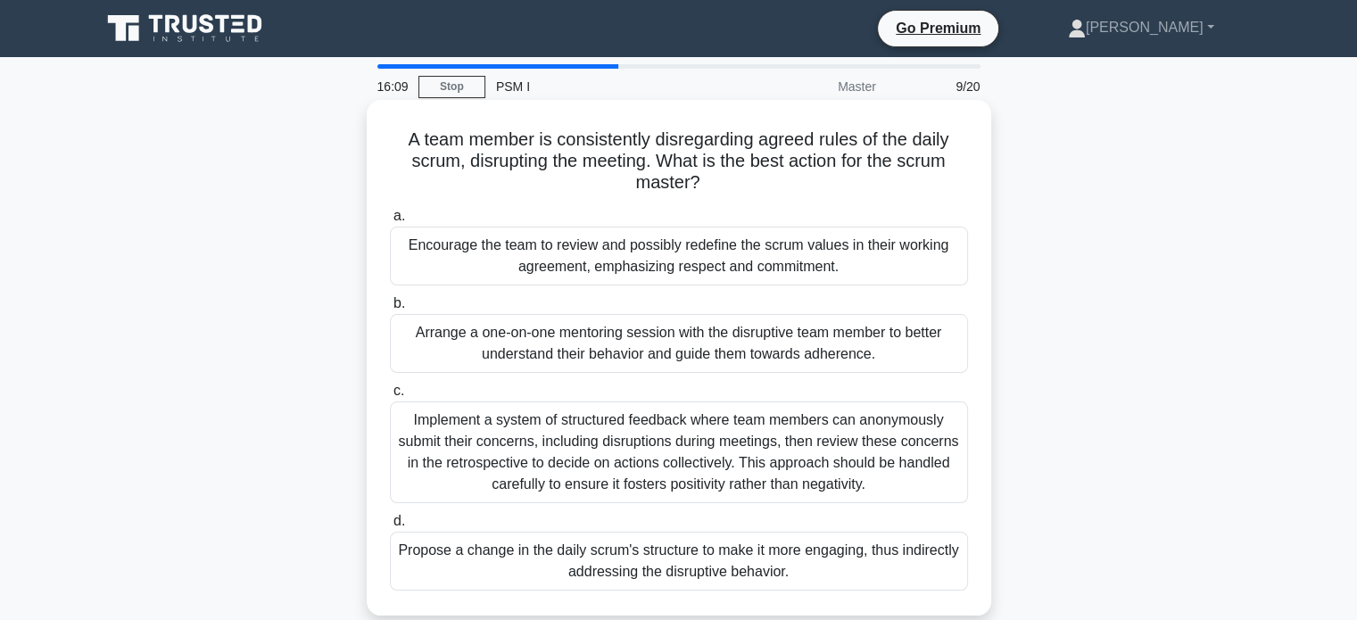
click at [627, 354] on div "Arrange a one-on-one mentoring session with the disruptive team member to bette…" at bounding box center [679, 343] width 578 height 59
click at [390, 310] on input "b. Arrange a one-on-one mentoring session with the disruptive team member to be…" at bounding box center [390, 304] width 0 height 12
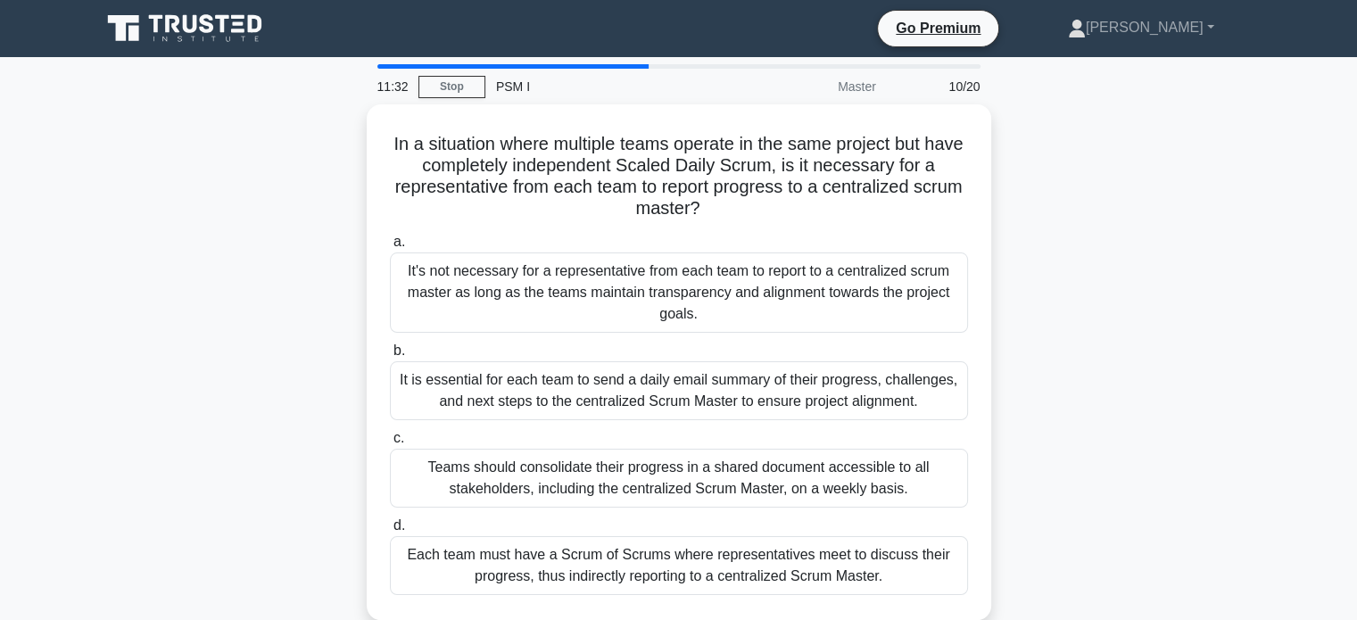
click at [1316, 337] on main "11:32 Stop PSM I Master 10/20 In a situation where multiple teams operate in th…" at bounding box center [678, 510] width 1357 height 906
click at [324, 228] on div "In a situation where multiple teams operate in the same project but have comple…" at bounding box center [679, 372] width 1178 height 537
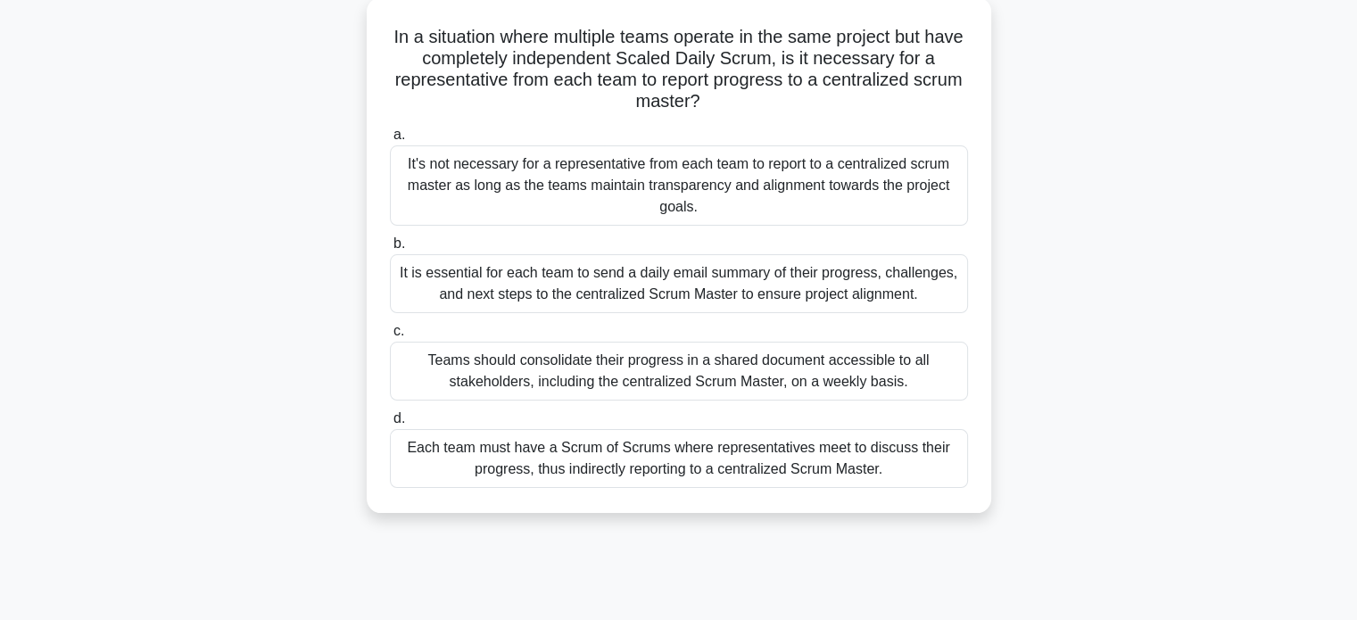
scroll to position [76, 0]
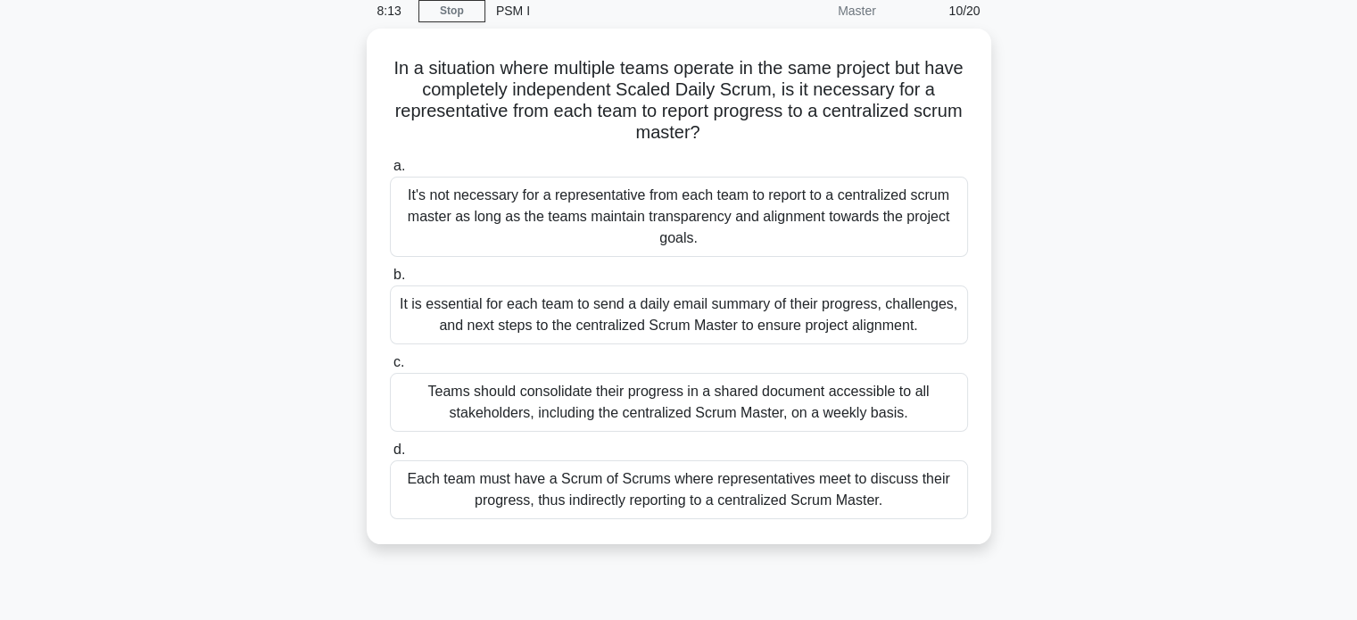
click at [337, 422] on div "In a situation where multiple teams operate in the same project but have comple…" at bounding box center [679, 297] width 1178 height 537
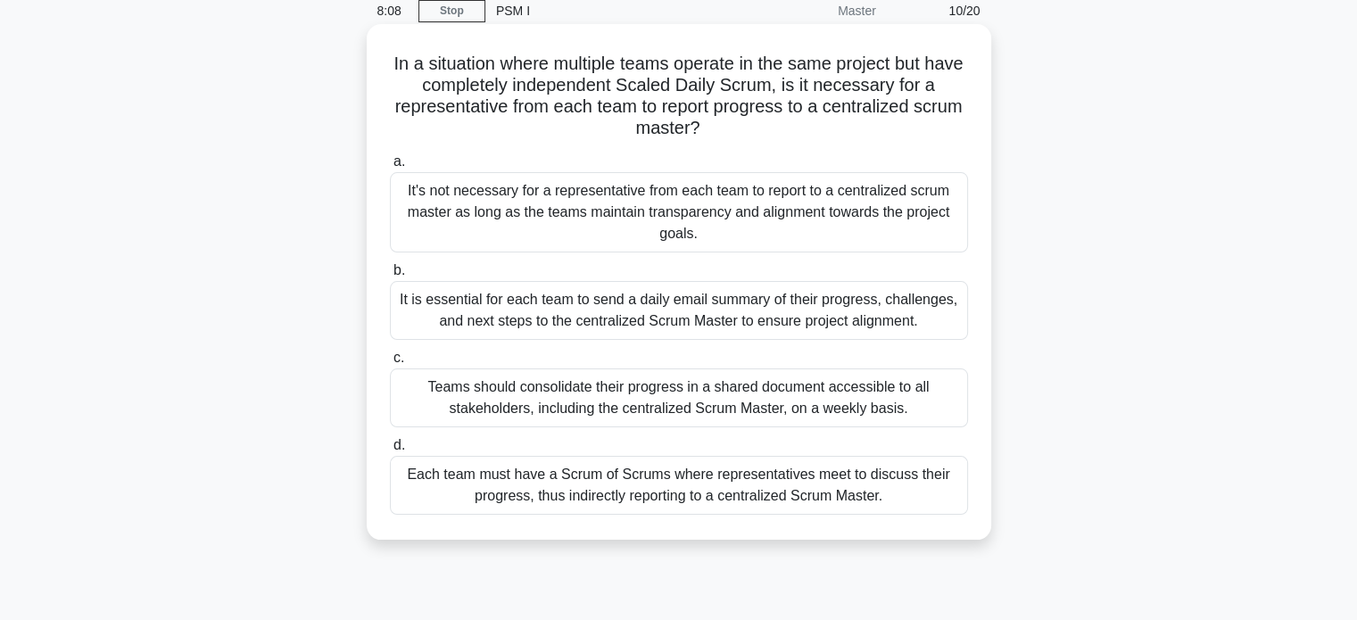
click at [451, 415] on div "Teams should consolidate their progress in a shared document accessible to all …" at bounding box center [679, 397] width 578 height 59
click at [390, 364] on input "c. Teams should consolidate their progress in a shared document accessible to a…" at bounding box center [390, 358] width 0 height 12
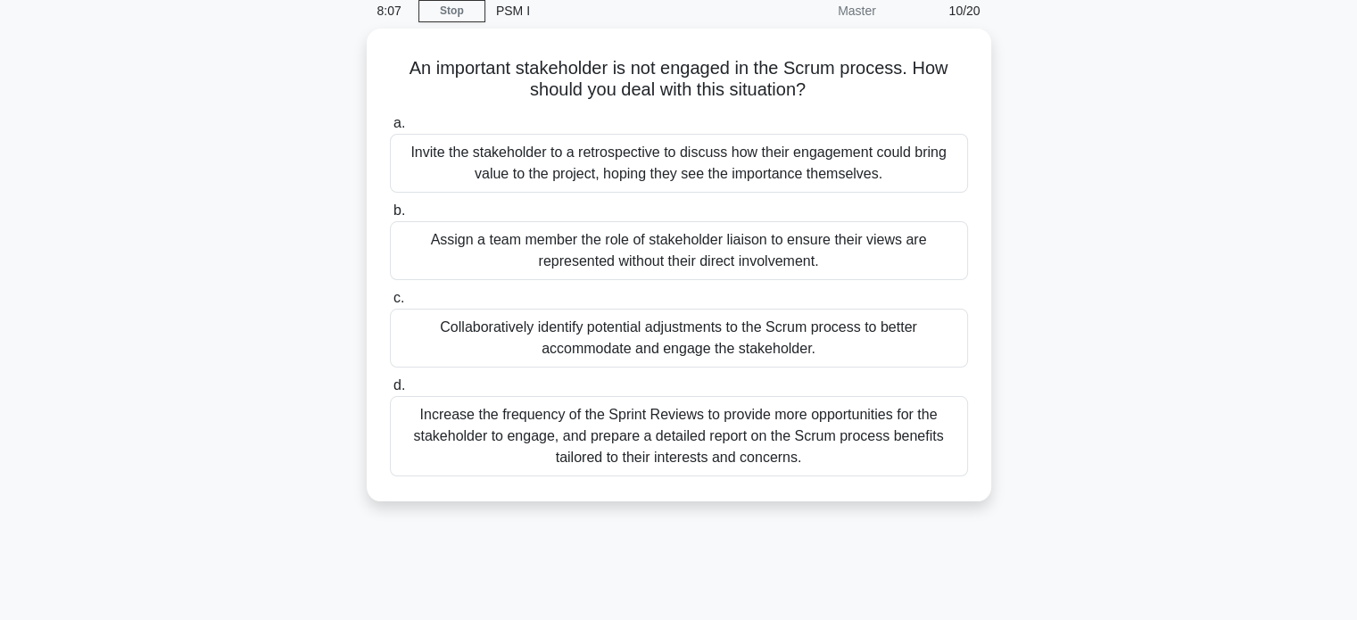
scroll to position [0, 0]
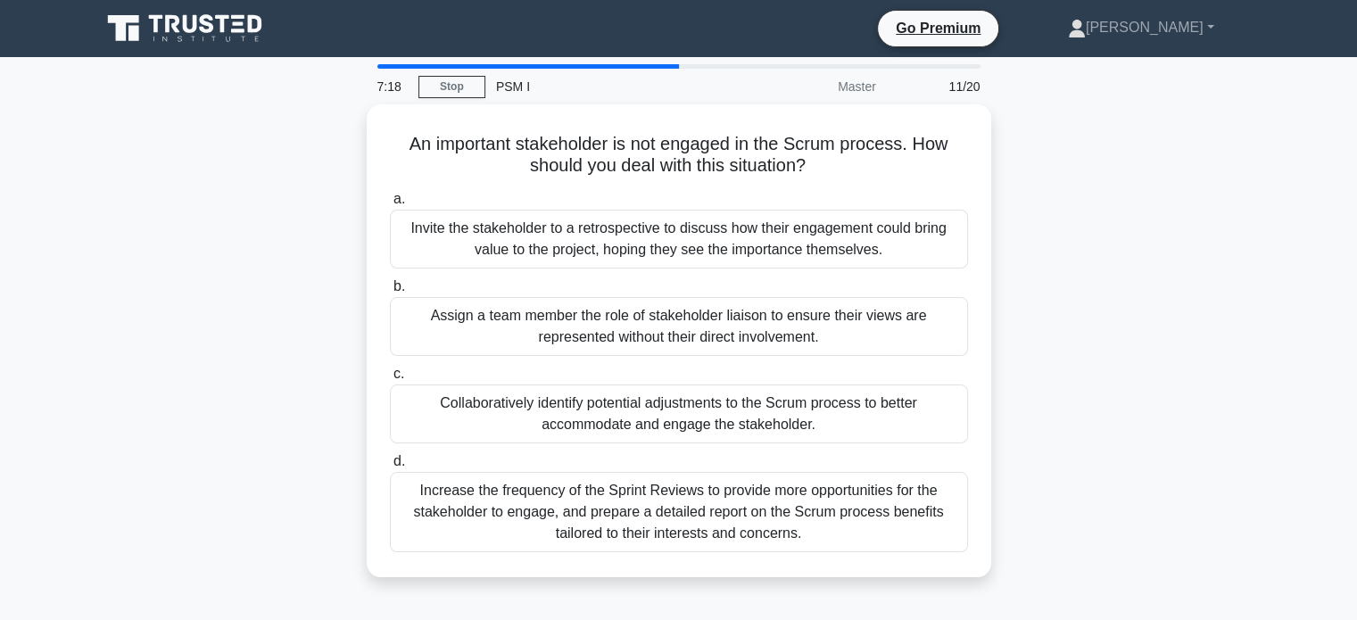
click at [1297, 287] on main "7:18 Stop PSM I Master 11/20 An important stakeholder is not engaged in the Scr…" at bounding box center [678, 510] width 1357 height 906
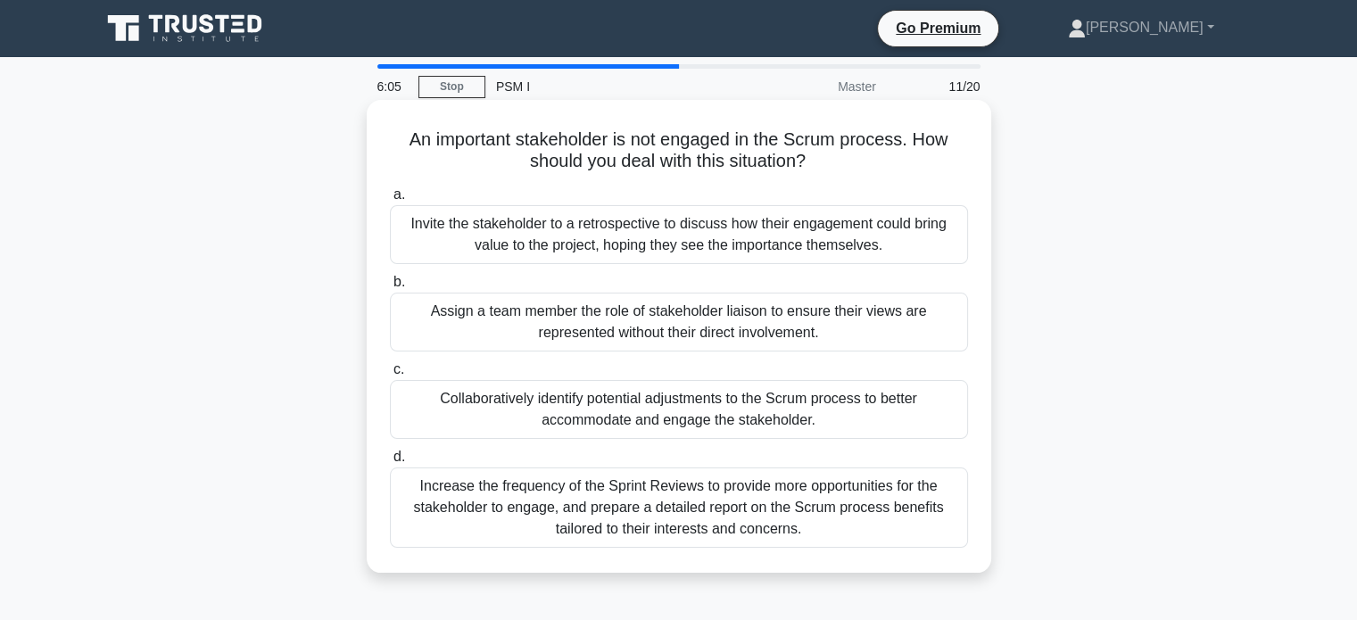
click at [578, 238] on div "Invite the stakeholder to a retrospective to discuss how their engagement could…" at bounding box center [679, 234] width 578 height 59
click at [390, 201] on input "a. Invite the stakeholder to a retrospective to discuss how their engagement co…" at bounding box center [390, 195] width 0 height 12
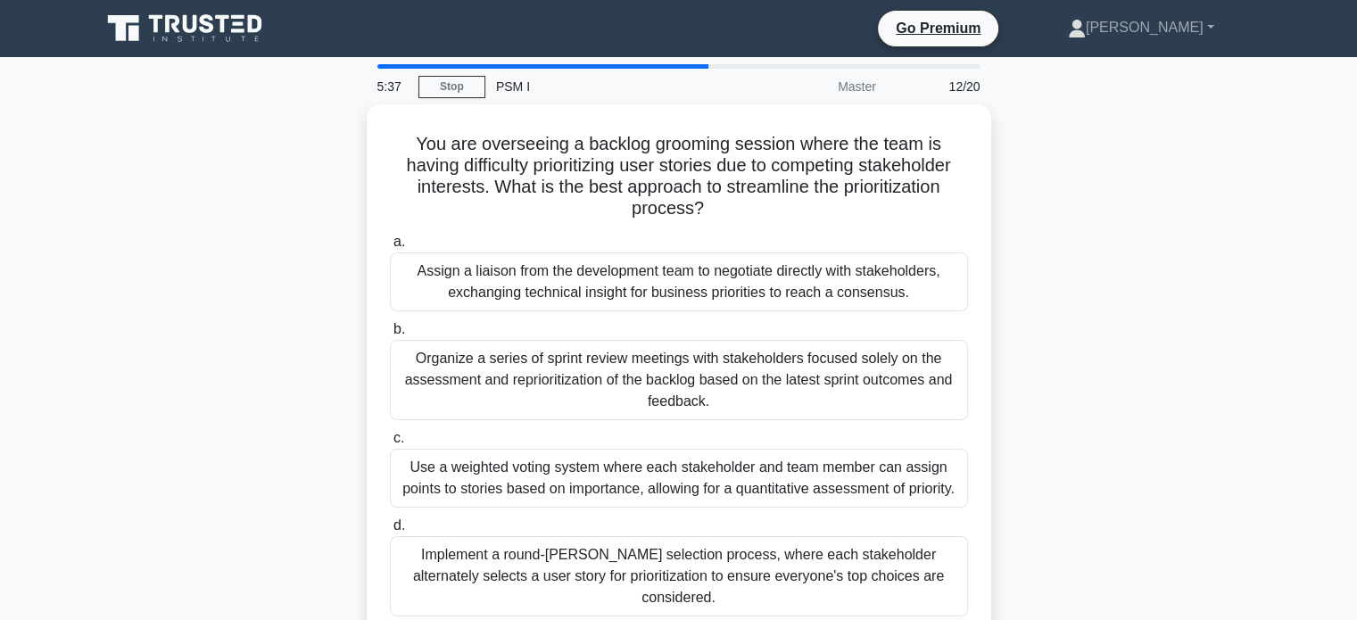
scroll to position [89, 0]
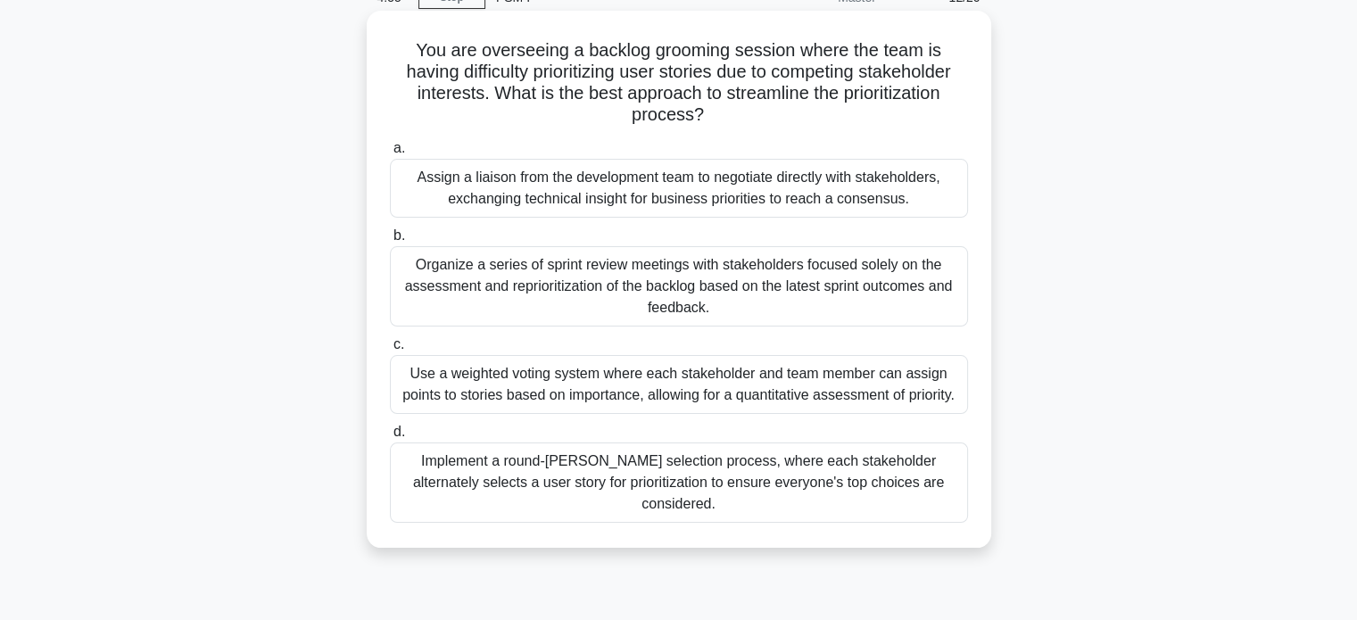
click at [493, 375] on div "Use a weighted voting system where each stakeholder and team member can assign …" at bounding box center [679, 384] width 578 height 59
click at [390, 351] on input "c. Use a weighted voting system where each stakeholder and team member can assi…" at bounding box center [390, 345] width 0 height 12
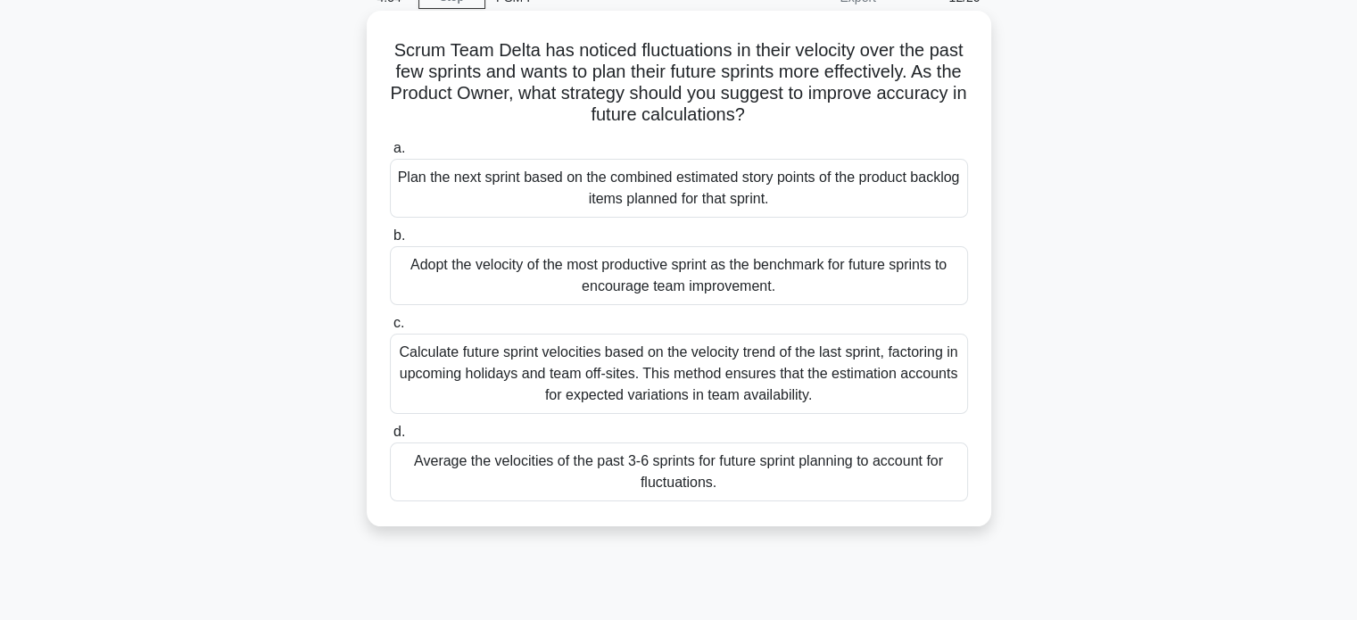
scroll to position [0, 0]
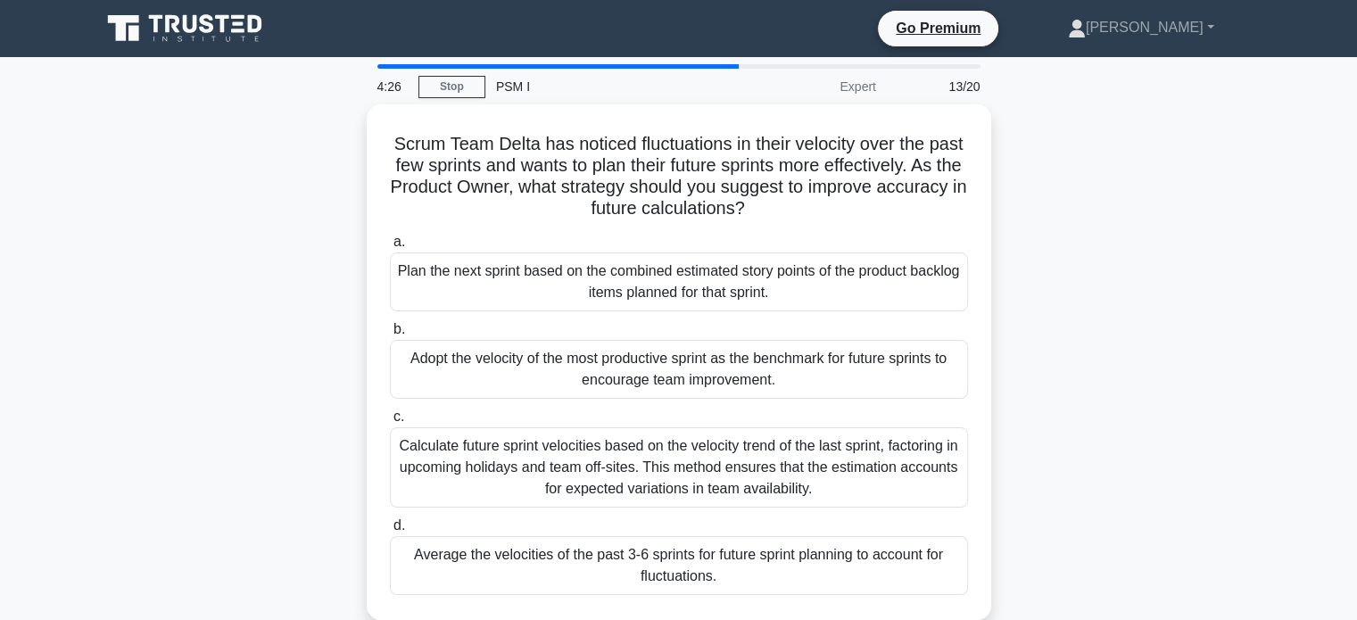
click at [190, 285] on div "Scrum Team Delta has noticed fluctuations in their velocity over the past few s…" at bounding box center [679, 372] width 1178 height 537
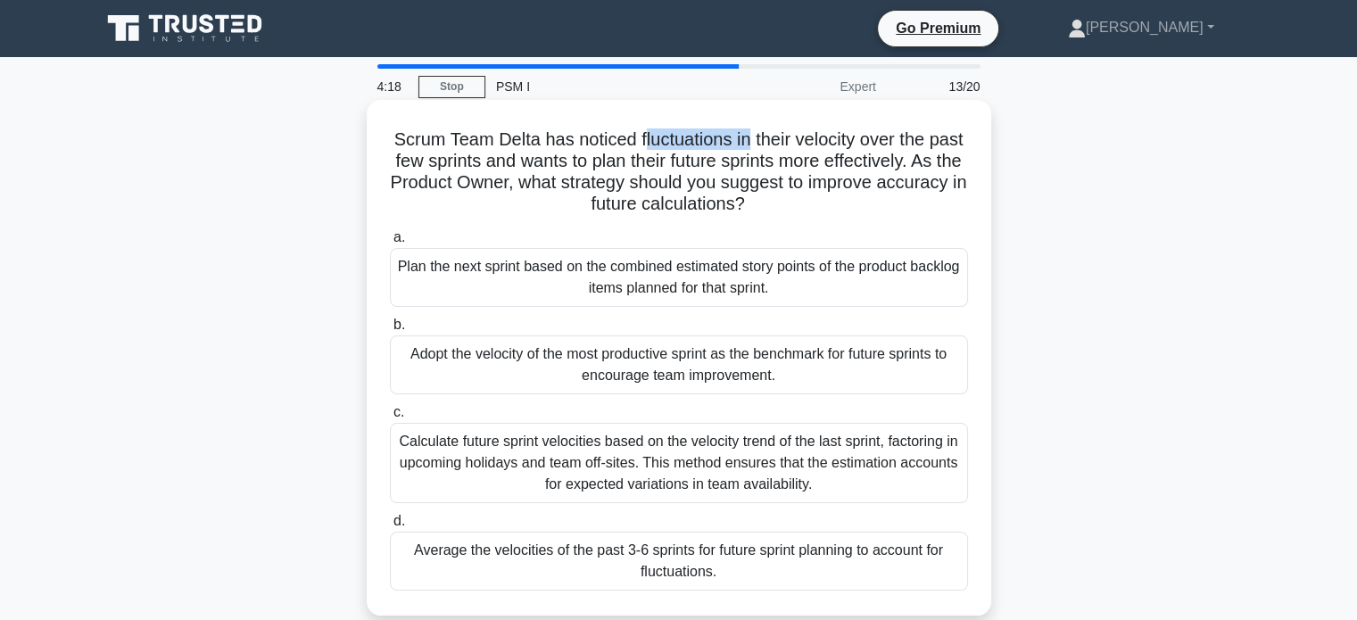
drag, startPoint x: 658, startPoint y: 150, endPoint x: 767, endPoint y: 145, distance: 109.8
click at [767, 145] on h5 "Scrum Team Delta has noticed fluctuations in their velocity over the past few s…" at bounding box center [679, 171] width 582 height 87
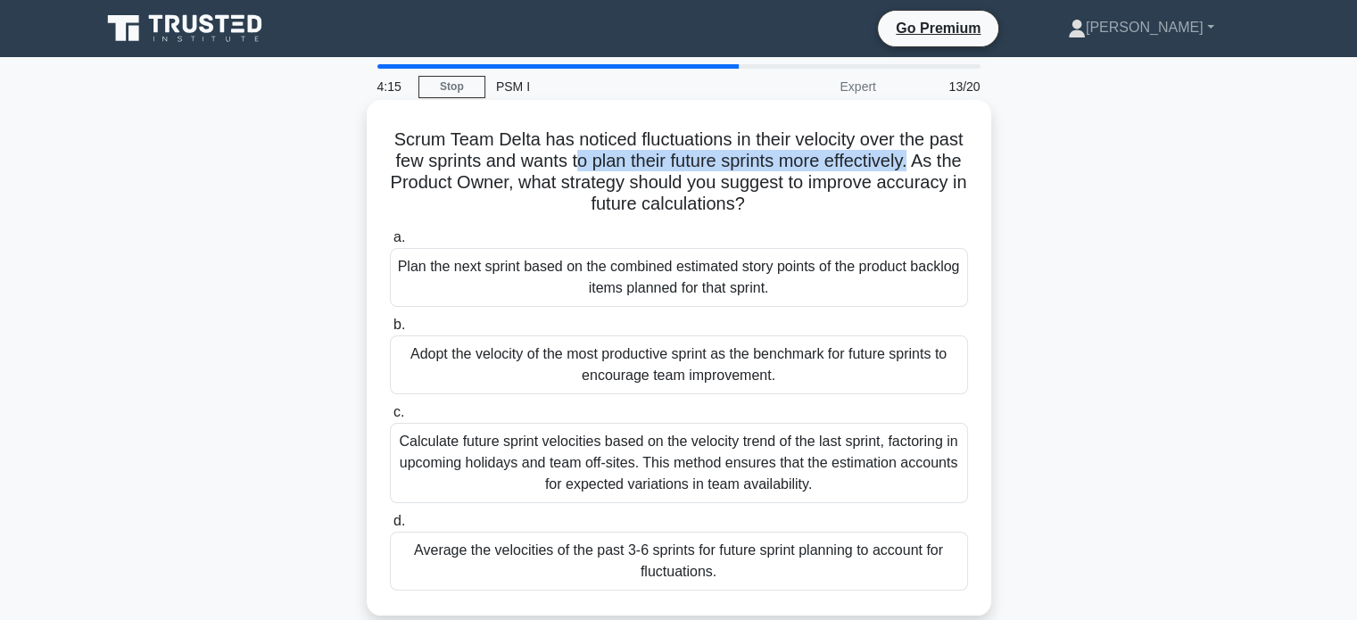
drag, startPoint x: 617, startPoint y: 161, endPoint x: 969, endPoint y: 163, distance: 351.5
click at [969, 163] on div "Scrum Team Delta has noticed fluctuations in their velocity over the past few s…" at bounding box center [679, 357] width 610 height 501
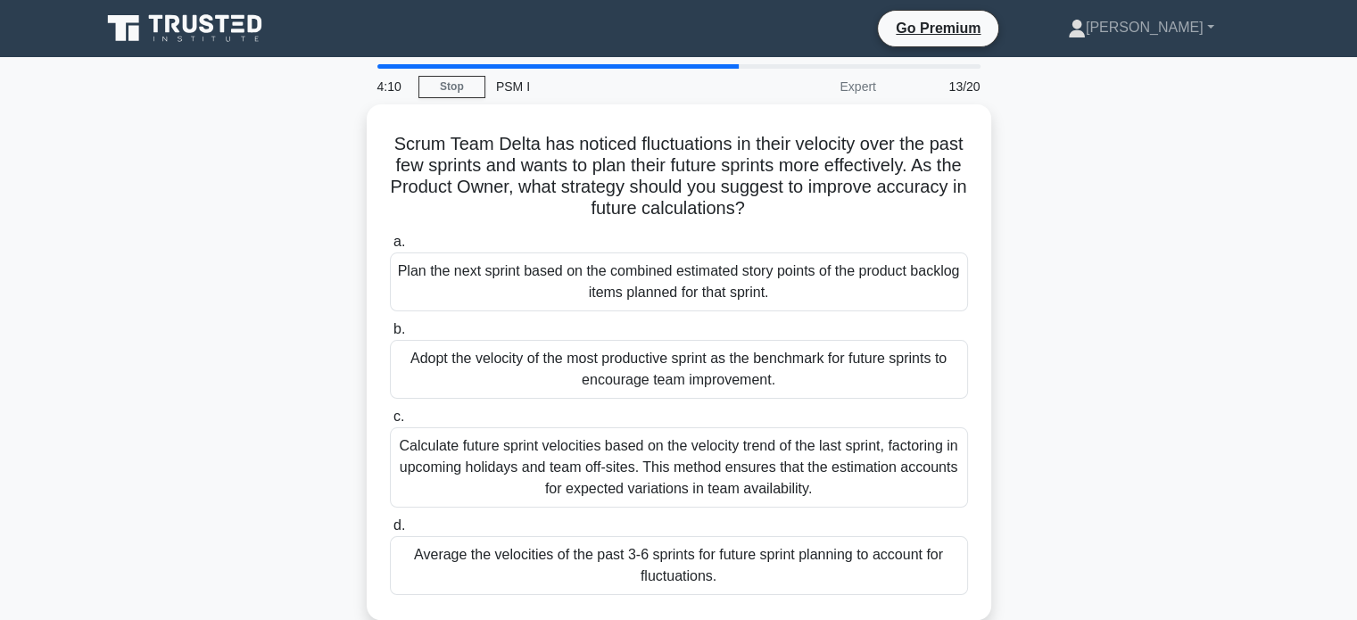
click at [318, 542] on div "Scrum Team Delta has noticed fluctuations in their velocity over the past few s…" at bounding box center [679, 372] width 1178 height 537
click at [326, 549] on div "Scrum Team Delta has noticed fluctuations in their velocity over the past few s…" at bounding box center [679, 372] width 1178 height 537
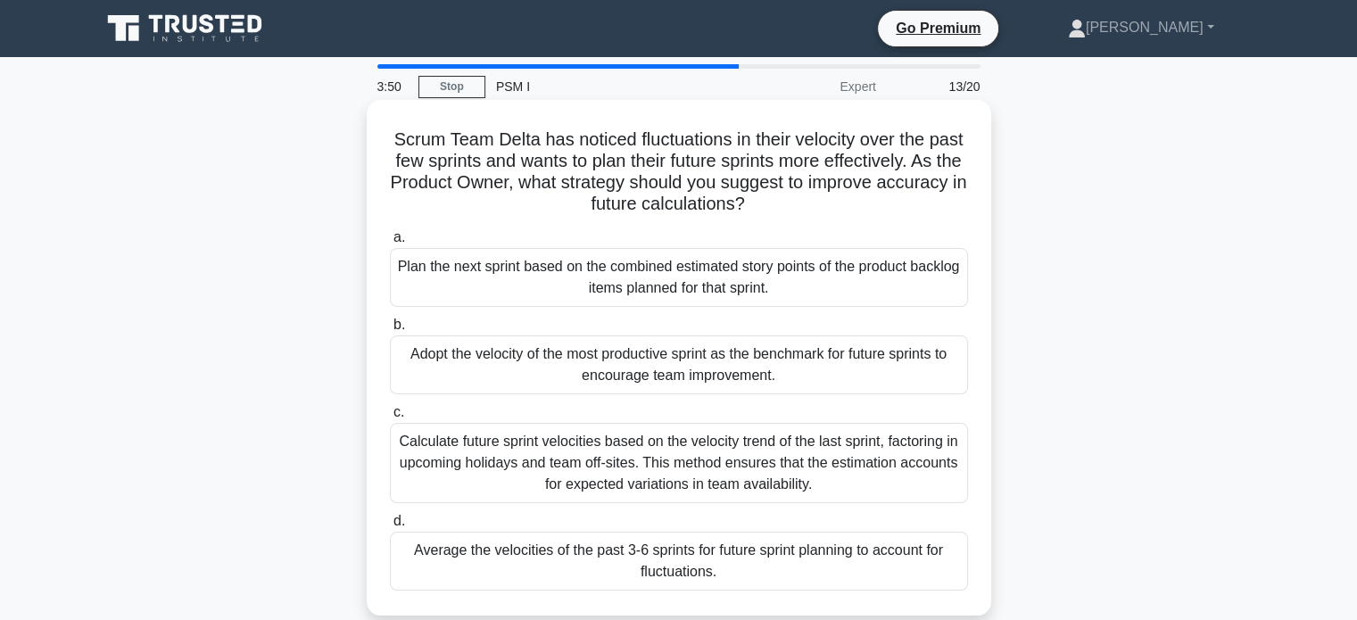
click at [446, 568] on div "Average the velocities of the past 3-6 sprints for future sprint planning to ac…" at bounding box center [679, 561] width 578 height 59
click at [390, 527] on input "d. Average the velocities of the past 3-6 sprints for future sprint planning to…" at bounding box center [390, 522] width 0 height 12
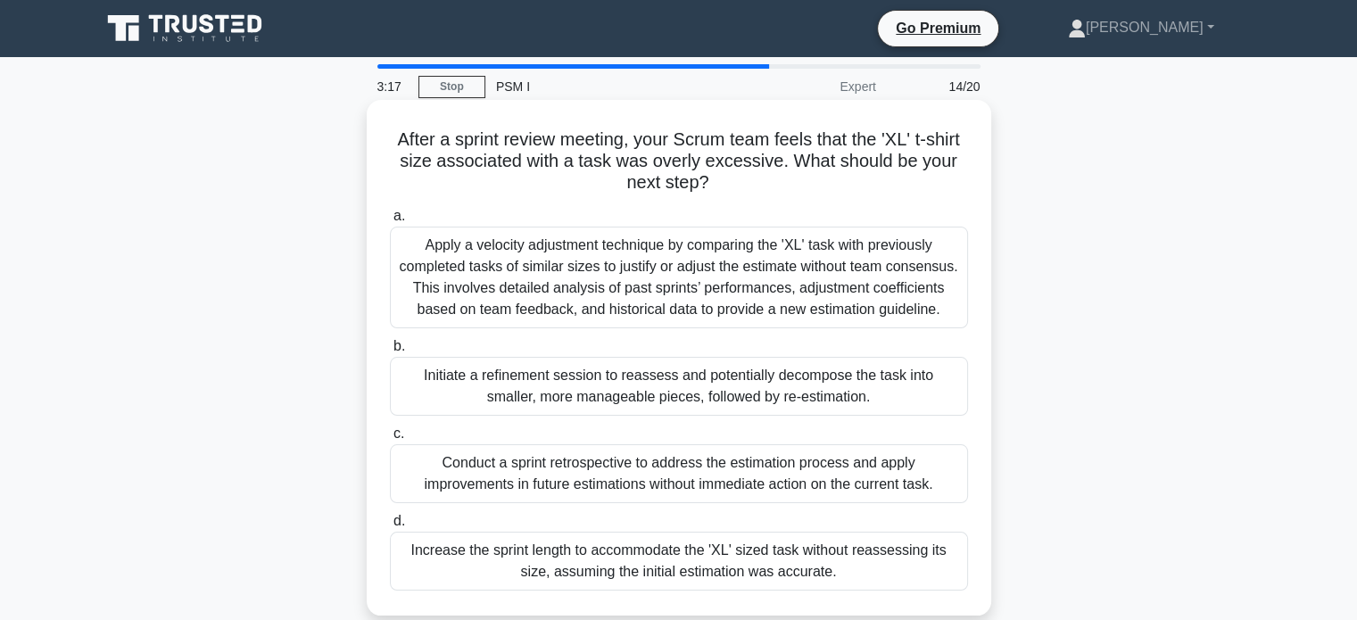
click at [550, 387] on div "Initiate a refinement session to reassess and potentially decompose the task in…" at bounding box center [679, 386] width 578 height 59
click at [390, 352] on input "b. Initiate a refinement session to reassess and potentially decompose the task…" at bounding box center [390, 347] width 0 height 12
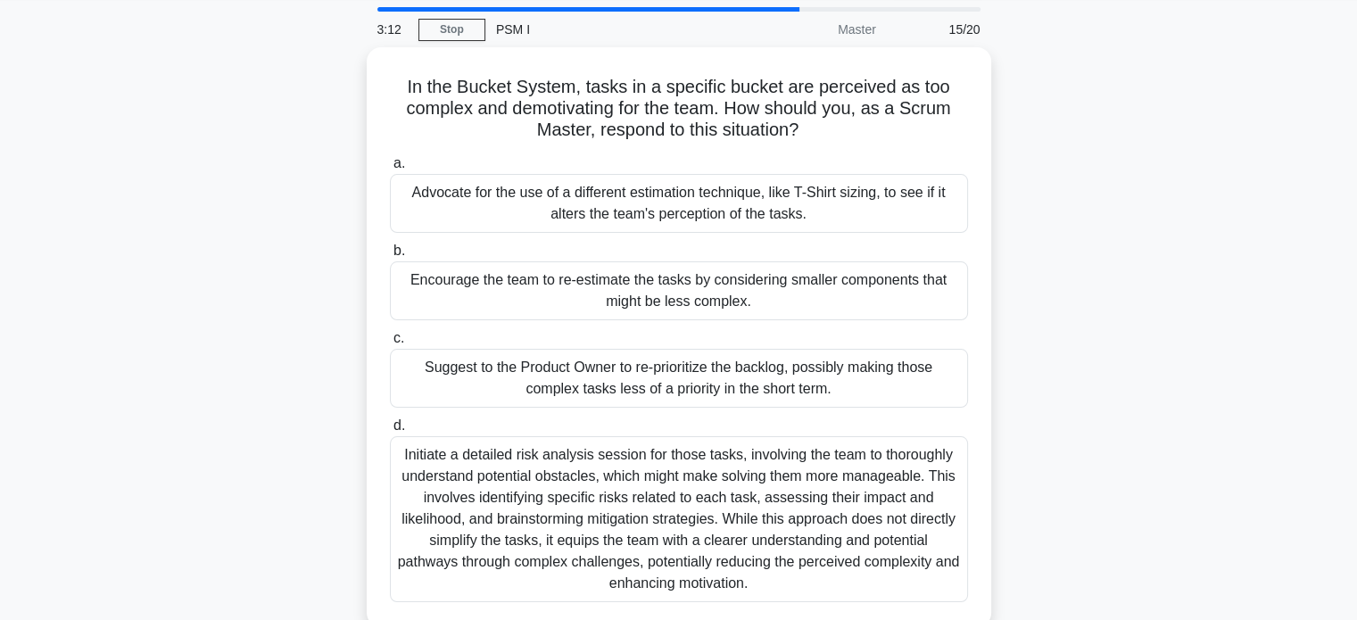
scroll to position [89, 0]
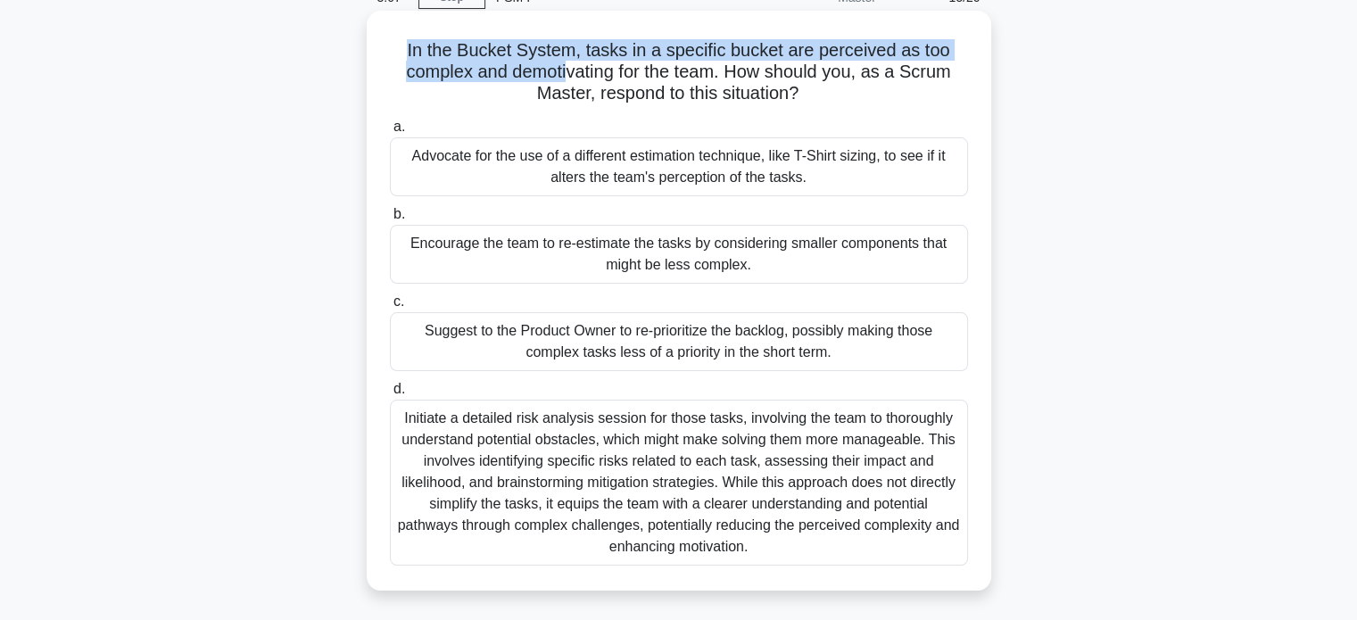
drag, startPoint x: 404, startPoint y: 53, endPoint x: 564, endPoint y: 66, distance: 160.3
click at [564, 66] on h5 "In the Bucket System, tasks in a specific bucket are perceived as too complex a…" at bounding box center [679, 72] width 582 height 66
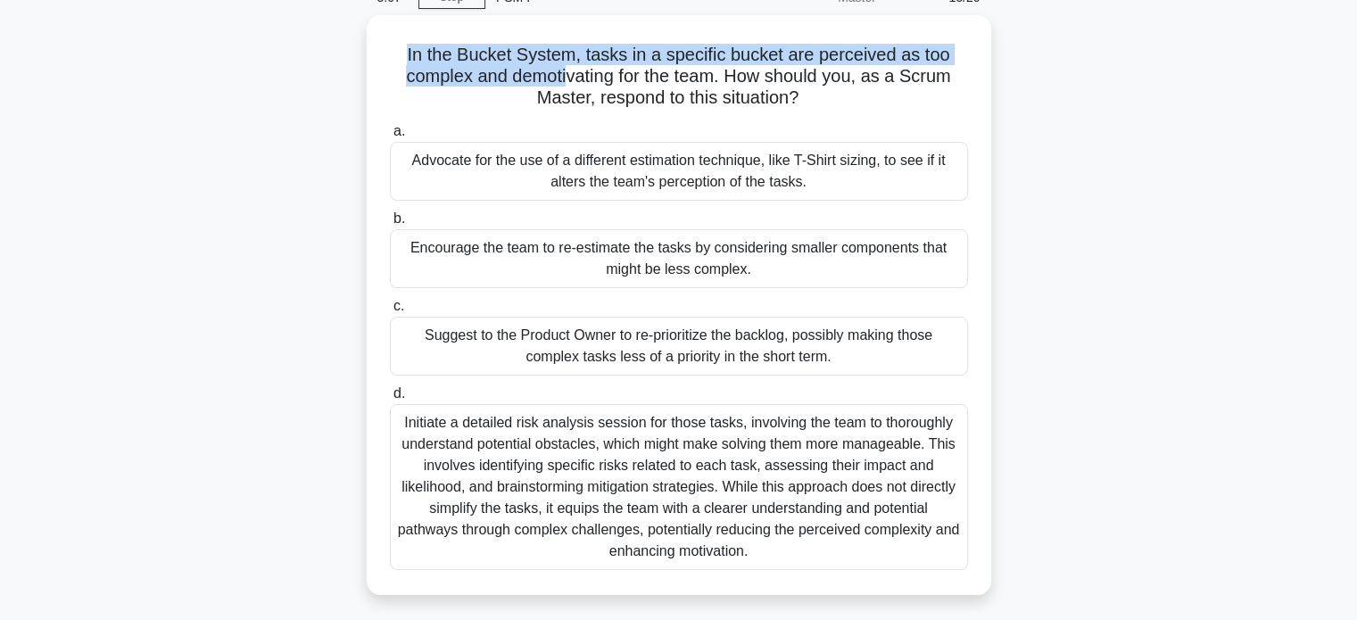
click at [293, 82] on div "In the Bucket System, tasks in a specific bucket are perceived as too complex a…" at bounding box center [679, 315] width 1178 height 601
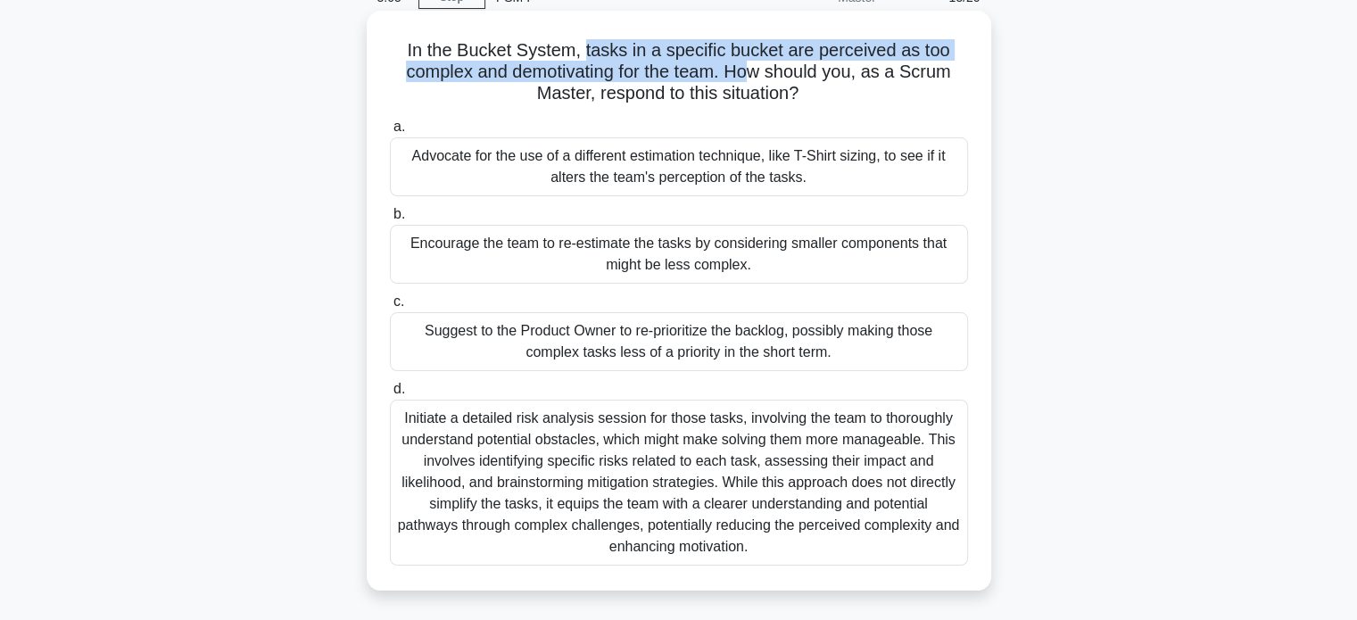
drag, startPoint x: 635, startPoint y: 58, endPoint x: 757, endPoint y: 70, distance: 122.0
click at [757, 70] on h5 "In the Bucket System, tasks in a specific bucket are perceived as too complex a…" at bounding box center [679, 72] width 582 height 66
drag, startPoint x: 807, startPoint y: 83, endPoint x: 728, endPoint y: 76, distance: 78.8
click at [728, 76] on h5 "In the Bucket System, tasks in a specific bucket are perceived as too complex a…" at bounding box center [679, 72] width 582 height 66
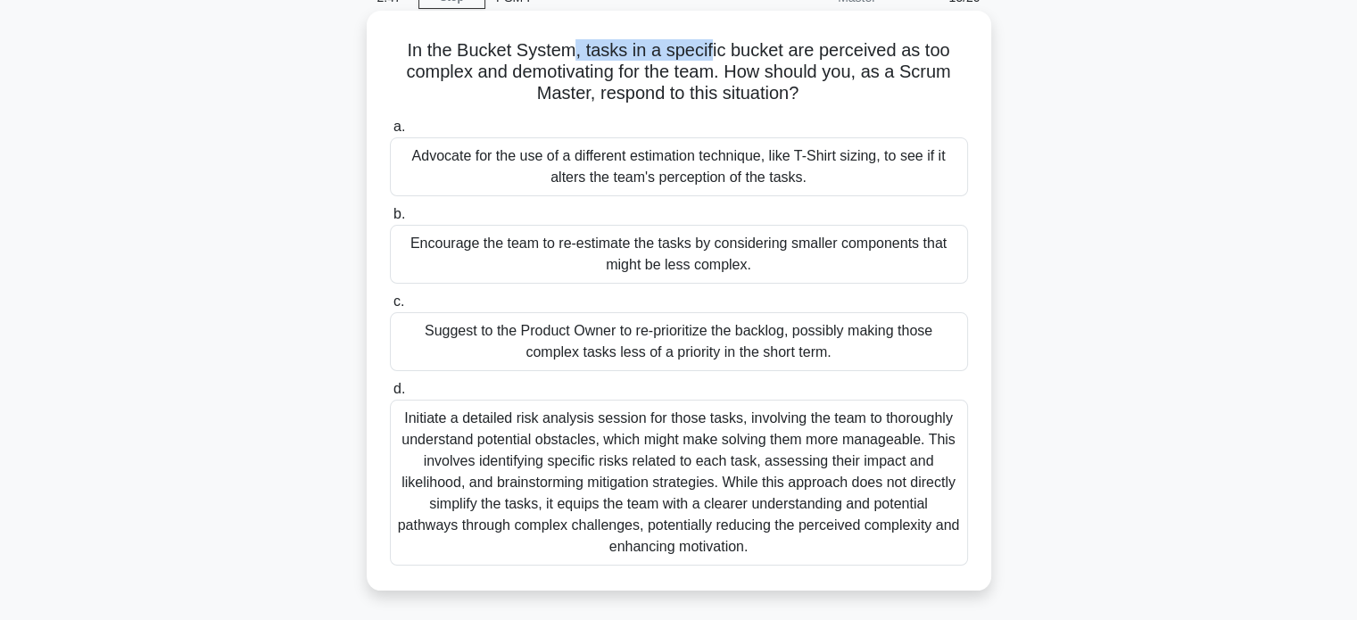
drag, startPoint x: 571, startPoint y: 54, endPoint x: 717, endPoint y: 50, distance: 146.4
click at [708, 49] on h5 "In the Bucket System, tasks in a specific bucket are perceived as too complex a…" at bounding box center [679, 72] width 582 height 66
click at [707, 89] on h5 "In the Bucket System, tasks in a specific bucket are perceived as too complex a…" at bounding box center [679, 72] width 582 height 66
drag, startPoint x: 526, startPoint y: 72, endPoint x: 695, endPoint y: 64, distance: 168.8
click at [695, 64] on h5 "In the Bucket System, tasks in a specific bucket are perceived as too complex a…" at bounding box center [679, 72] width 582 height 66
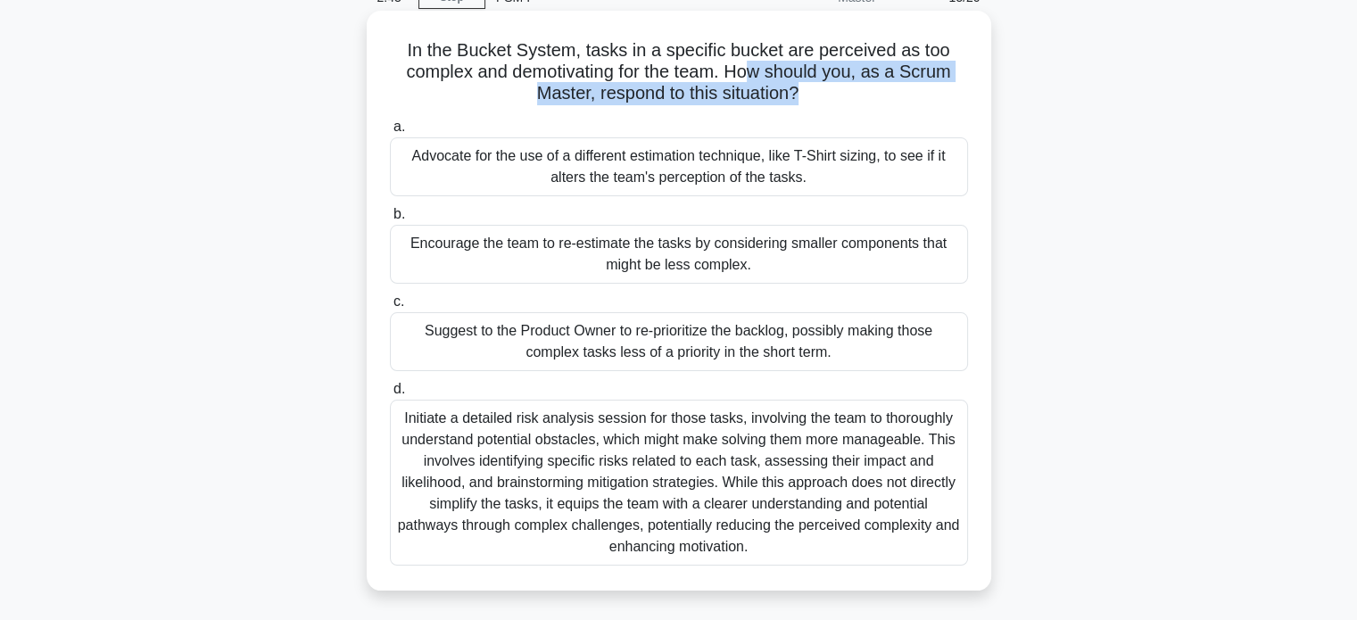
drag, startPoint x: 753, startPoint y: 77, endPoint x: 801, endPoint y: 97, distance: 52.4
click at [799, 97] on h5 "In the Bucket System, tasks in a specific bucket are perceived as too complex a…" at bounding box center [679, 72] width 582 height 66
click at [622, 100] on h5 "In the Bucket System, tasks in a specific bucket are perceived as too complex a…" at bounding box center [679, 72] width 582 height 66
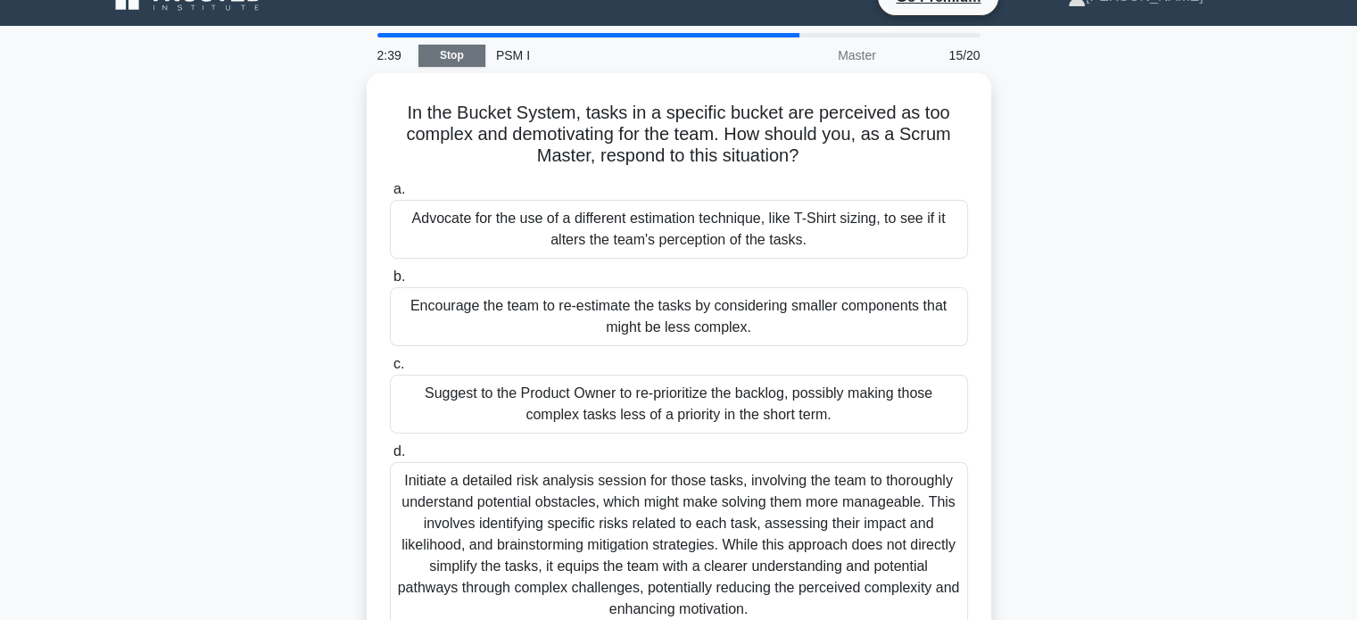
scroll to position [0, 0]
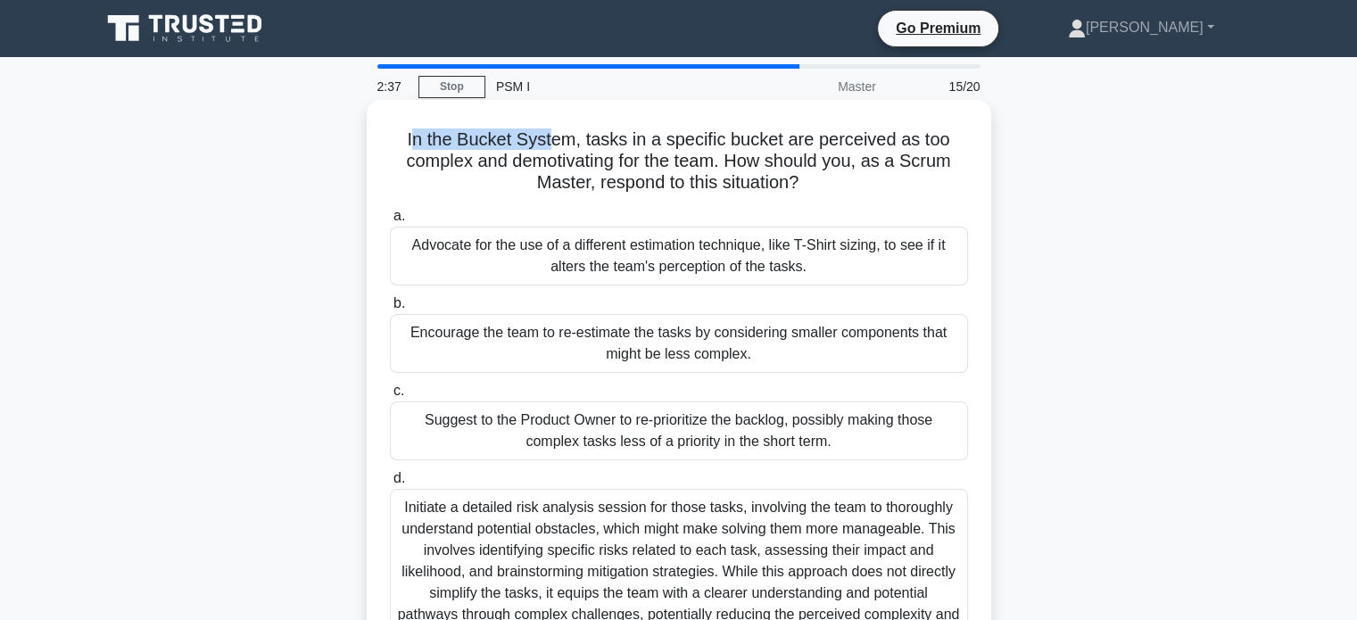
drag, startPoint x: 409, startPoint y: 140, endPoint x: 549, endPoint y: 135, distance: 140.2
click at [549, 135] on h5 "In the Bucket System, tasks in a specific bucket are perceived as too complex a…" at bounding box center [679, 161] width 582 height 66
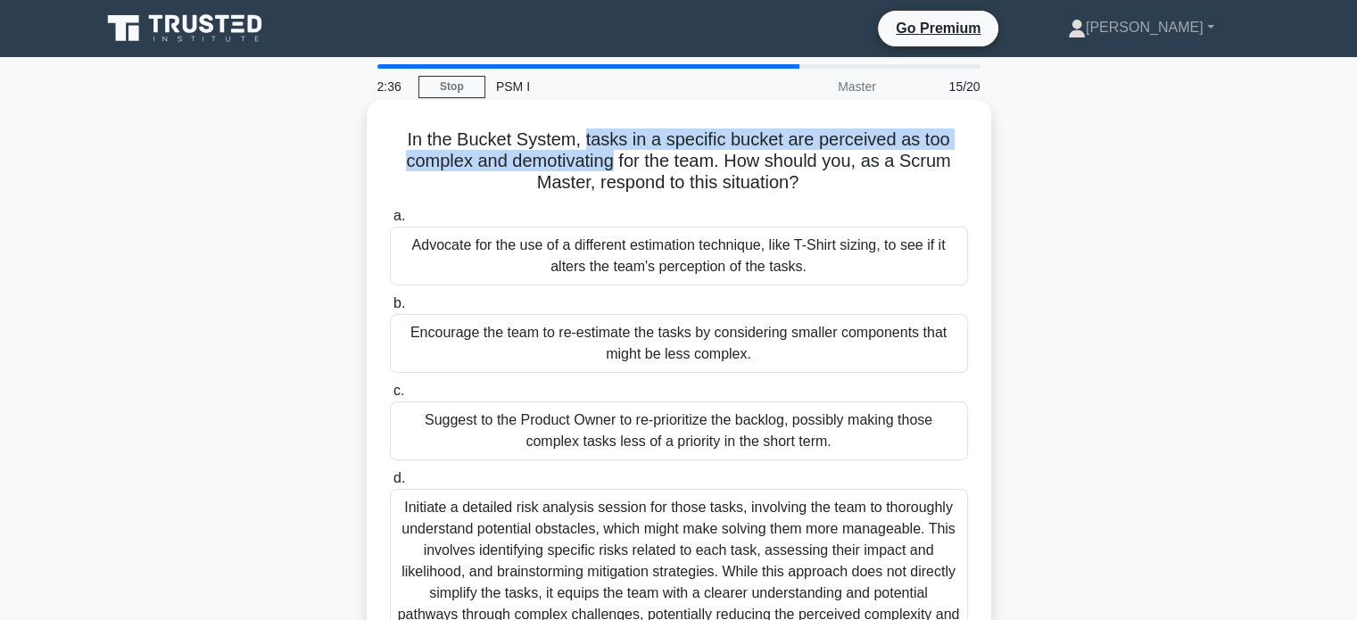
drag, startPoint x: 584, startPoint y: 138, endPoint x: 617, endPoint y: 158, distance: 38.4
click at [617, 158] on h5 "In the Bucket System, tasks in a specific bucket are perceived as too complex a…" at bounding box center [679, 161] width 582 height 66
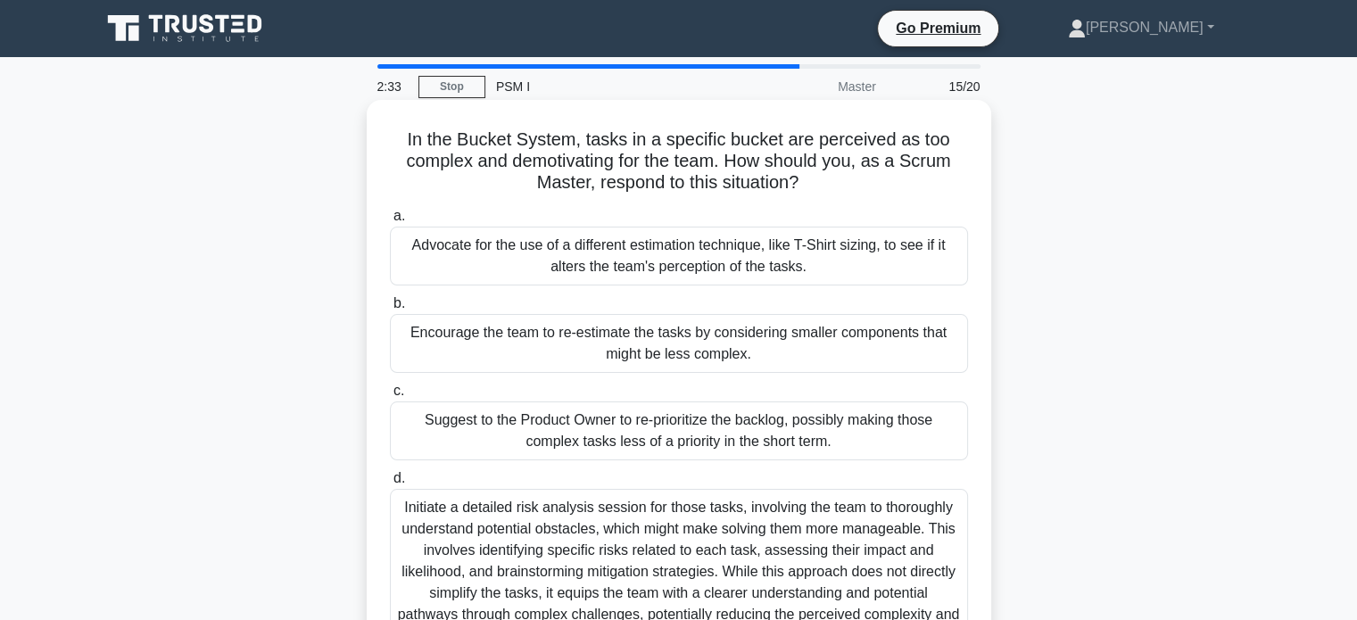
click at [447, 176] on h5 "In the Bucket System, tasks in a specific bucket are perceived as too complex a…" at bounding box center [679, 161] width 582 height 66
drag, startPoint x: 614, startPoint y: 163, endPoint x: 770, endPoint y: 171, distance: 156.3
click at [724, 165] on h5 "In the Bucket System, tasks in a specific bucket are perceived as too complex a…" at bounding box center [679, 161] width 582 height 66
drag, startPoint x: 776, startPoint y: 171, endPoint x: 824, endPoint y: 192, distance: 52.4
click at [824, 185] on h5 "In the Bucket System, tasks in a specific bucket are perceived as too complex a…" at bounding box center [679, 161] width 582 height 66
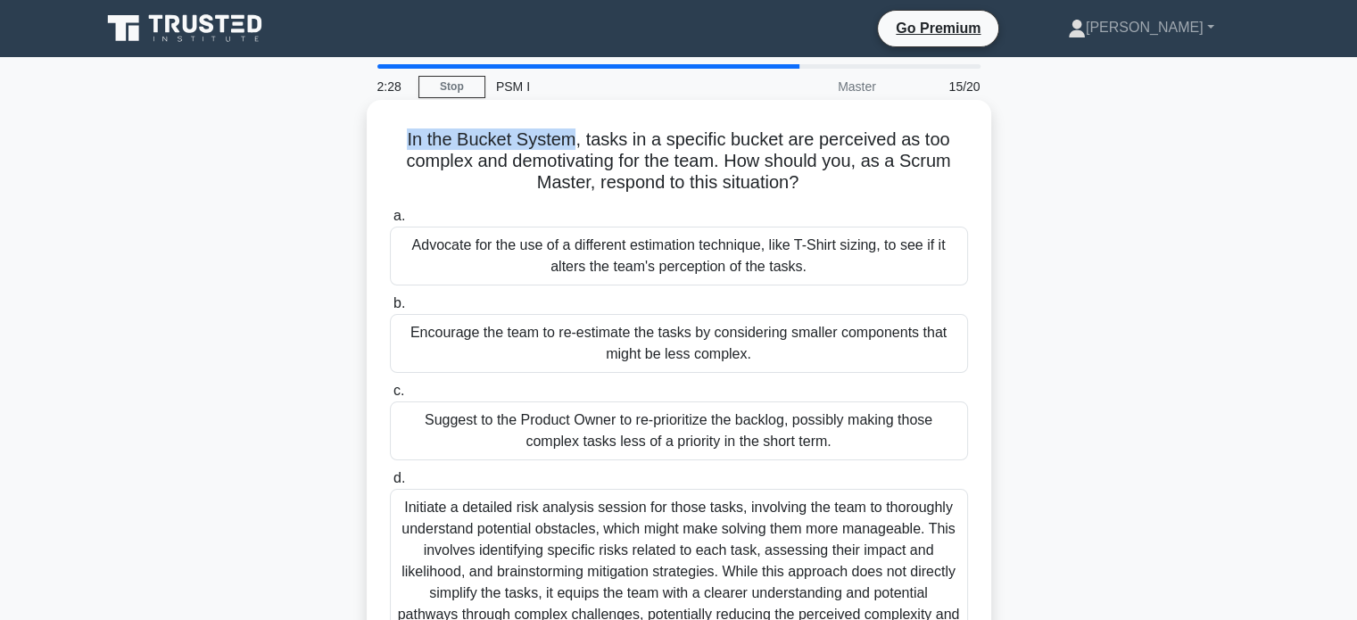
drag, startPoint x: 401, startPoint y: 145, endPoint x: 579, endPoint y: 141, distance: 177.6
click at [569, 141] on h5 "In the Bucket System, tasks in a specific bucket are perceived as too complex a…" at bounding box center [679, 161] width 582 height 66
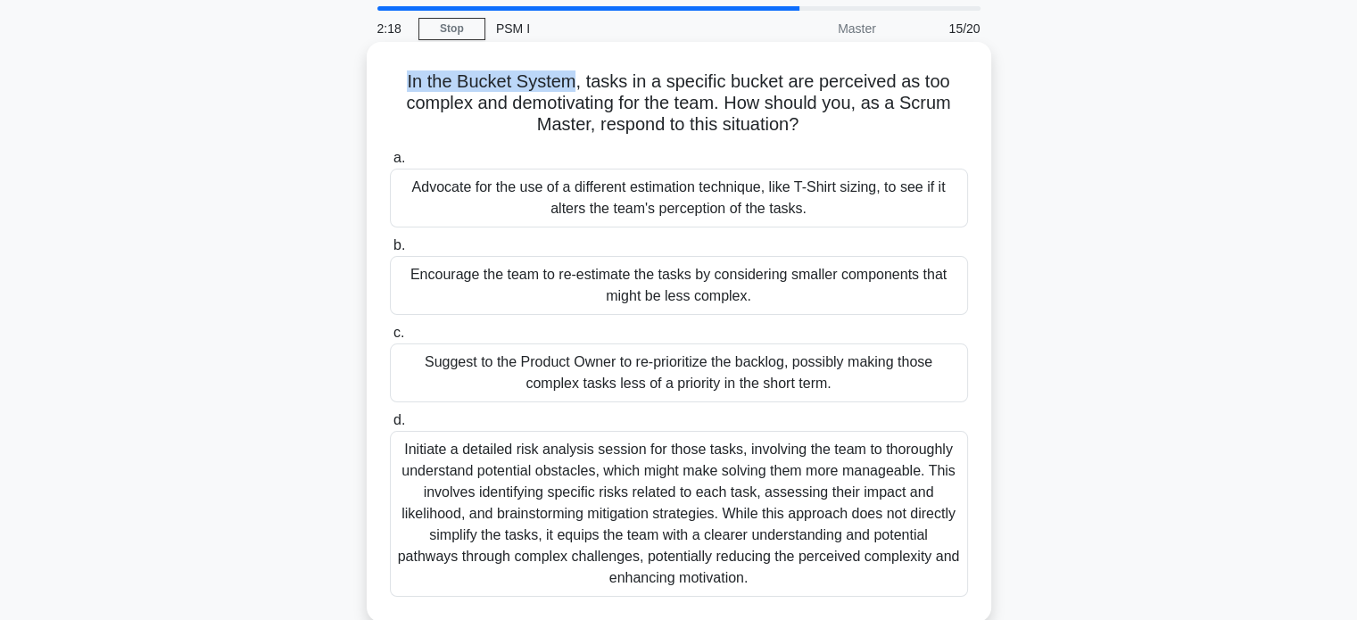
scroll to position [89, 0]
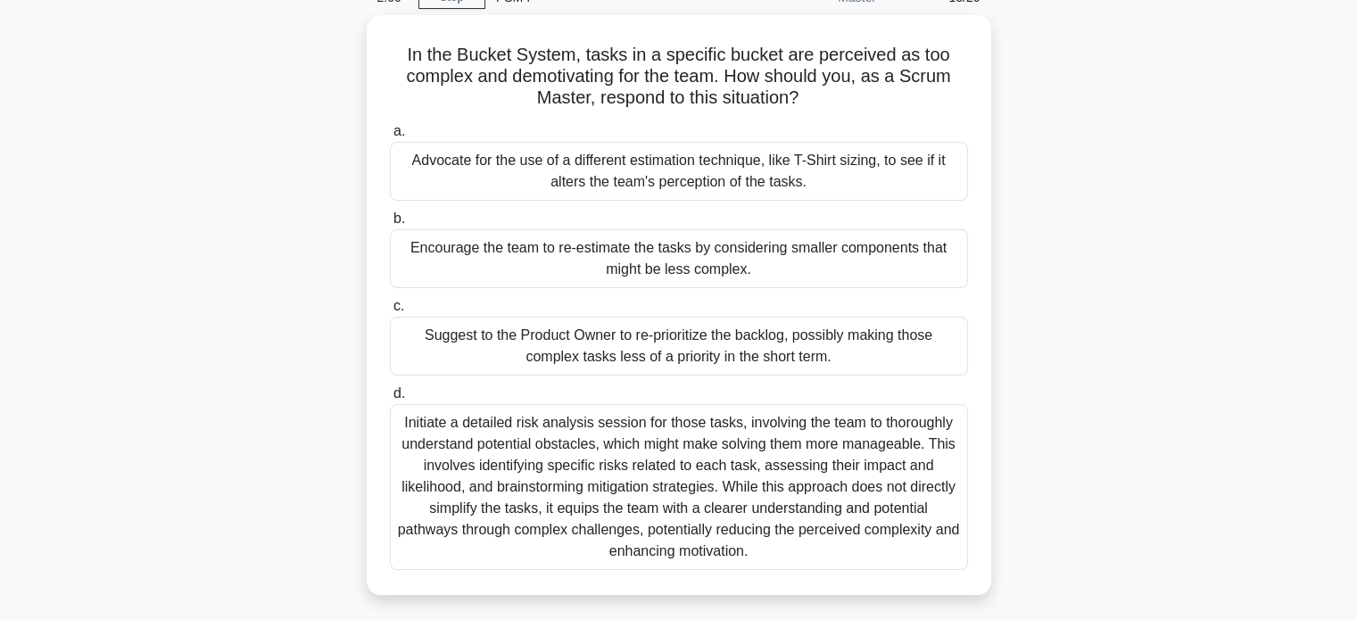
click at [300, 217] on div "In the Bucket System, tasks in a specific bucket are perceived as too complex a…" at bounding box center [679, 315] width 1178 height 601
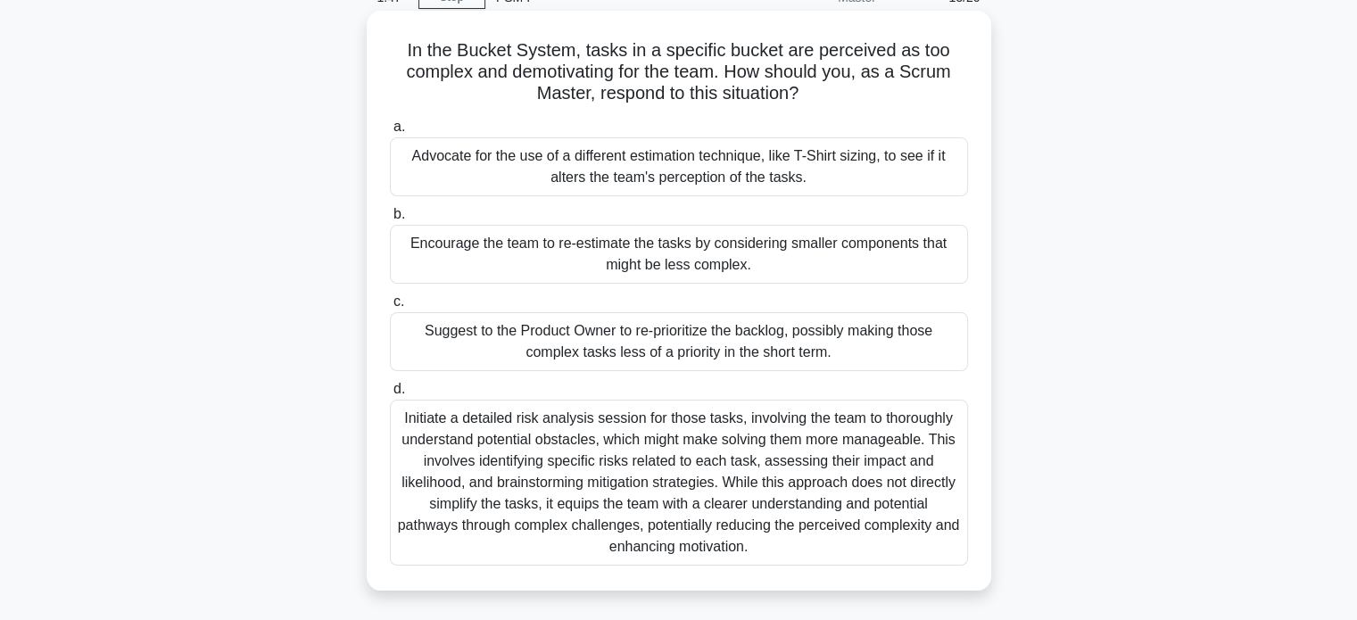
click at [889, 270] on div "Encourage the team to re-estimate the tasks by considering smaller components t…" at bounding box center [679, 254] width 578 height 59
click at [390, 220] on input "b. Encourage the team to re-estimate the tasks by considering smaller component…" at bounding box center [390, 215] width 0 height 12
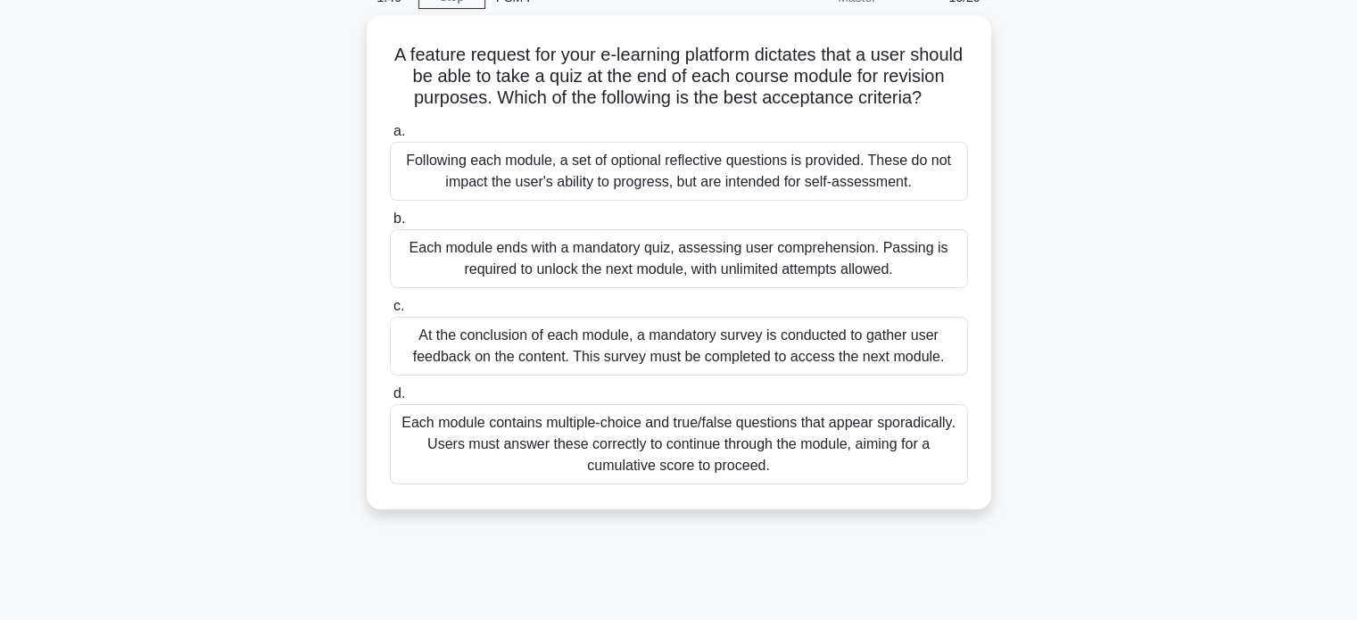
scroll to position [0, 0]
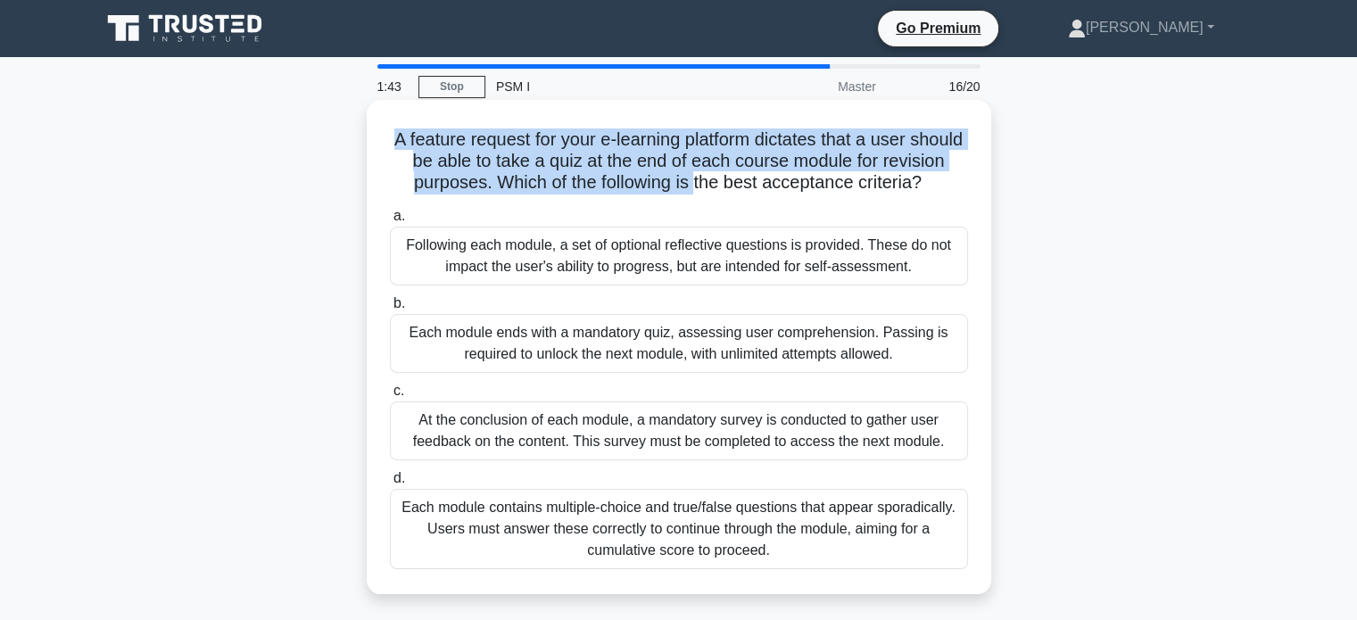
drag, startPoint x: 398, startPoint y: 142, endPoint x: 774, endPoint y: 192, distance: 379.8
click at [774, 192] on h5 "A feature request for your e-learning platform dictates that a user should be a…" at bounding box center [679, 161] width 582 height 66
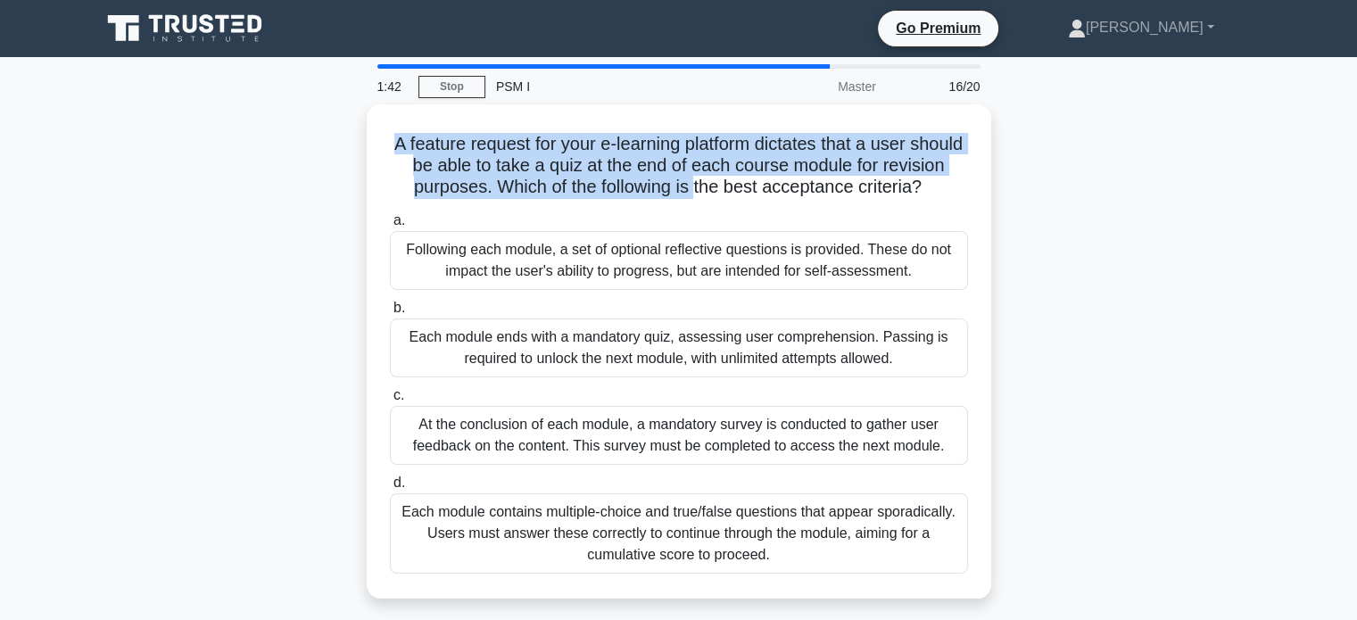
click at [1005, 167] on div "A feature request for your e-learning platform dictates that a user should be a…" at bounding box center [679, 362] width 1178 height 516
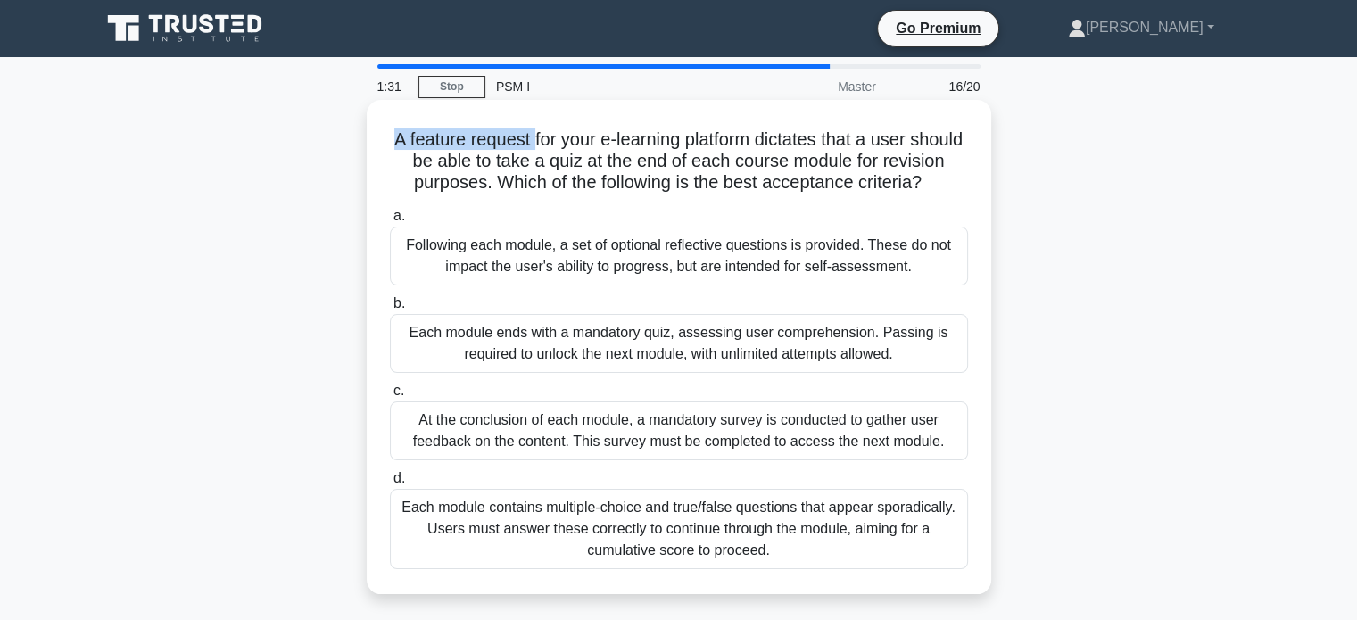
drag, startPoint x: 401, startPoint y: 135, endPoint x: 561, endPoint y: 139, distance: 160.7
click at [561, 139] on h5 "A feature request for your e-learning platform dictates that a user should be a…" at bounding box center [679, 161] width 582 height 66
drag, startPoint x: 511, startPoint y: 161, endPoint x: 611, endPoint y: 161, distance: 99.9
click at [610, 160] on h5 "A feature request for your e-learning platform dictates that a user should be a…" at bounding box center [679, 161] width 582 height 66
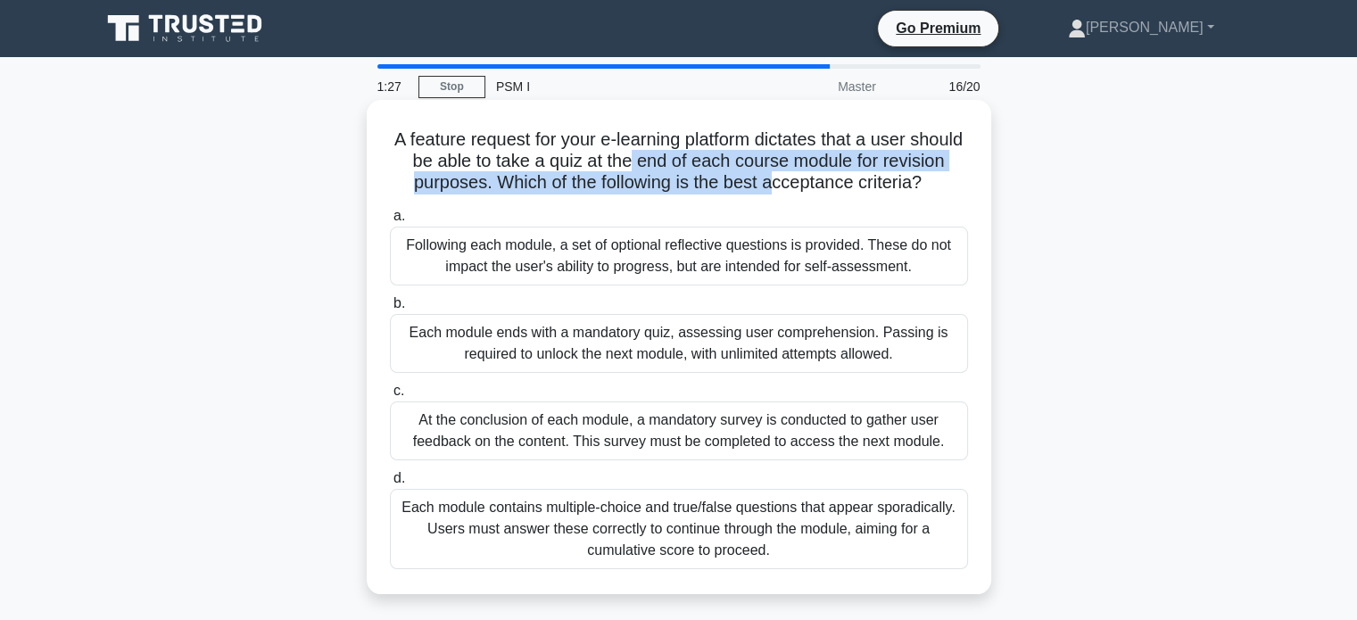
drag, startPoint x: 707, startPoint y: 164, endPoint x: 857, endPoint y: 174, distance: 150.2
click at [857, 174] on h5 "A feature request for your e-learning platform dictates that a user should be a…" at bounding box center [679, 161] width 582 height 66
click at [526, 188] on h5 "A feature request for your e-learning platform dictates that a user should be a…" at bounding box center [679, 161] width 582 height 66
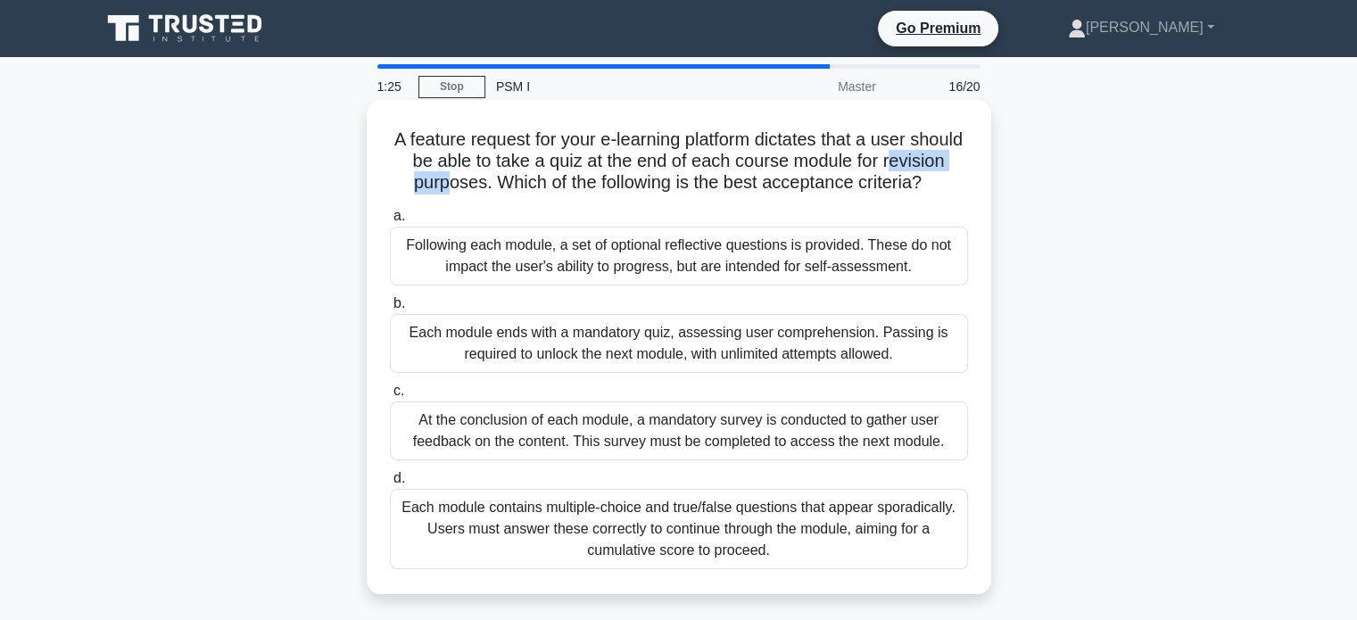
drag, startPoint x: 428, startPoint y: 185, endPoint x: 583, endPoint y: 195, distance: 154.7
click at [530, 194] on h5 "A feature request for your e-learning platform dictates that a user should be a…" at bounding box center [679, 161] width 582 height 66
click at [725, 195] on h5 "A feature request for your e-learning platform dictates that a user should be a…" at bounding box center [679, 161] width 582 height 66
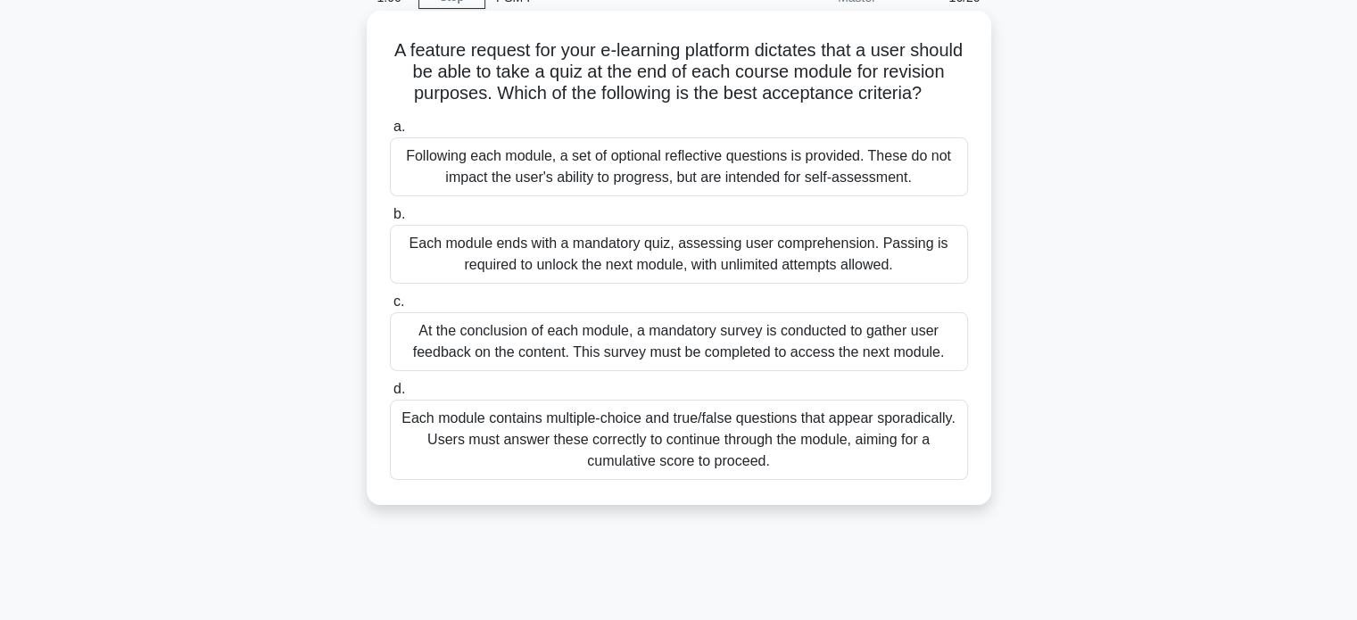
click at [675, 461] on div "Each module contains multiple-choice and true/false questions that appear spora…" at bounding box center [679, 440] width 578 height 80
click at [390, 395] on input "d. Each module contains multiple-choice and true/false questions that appear sp…" at bounding box center [390, 390] width 0 height 12
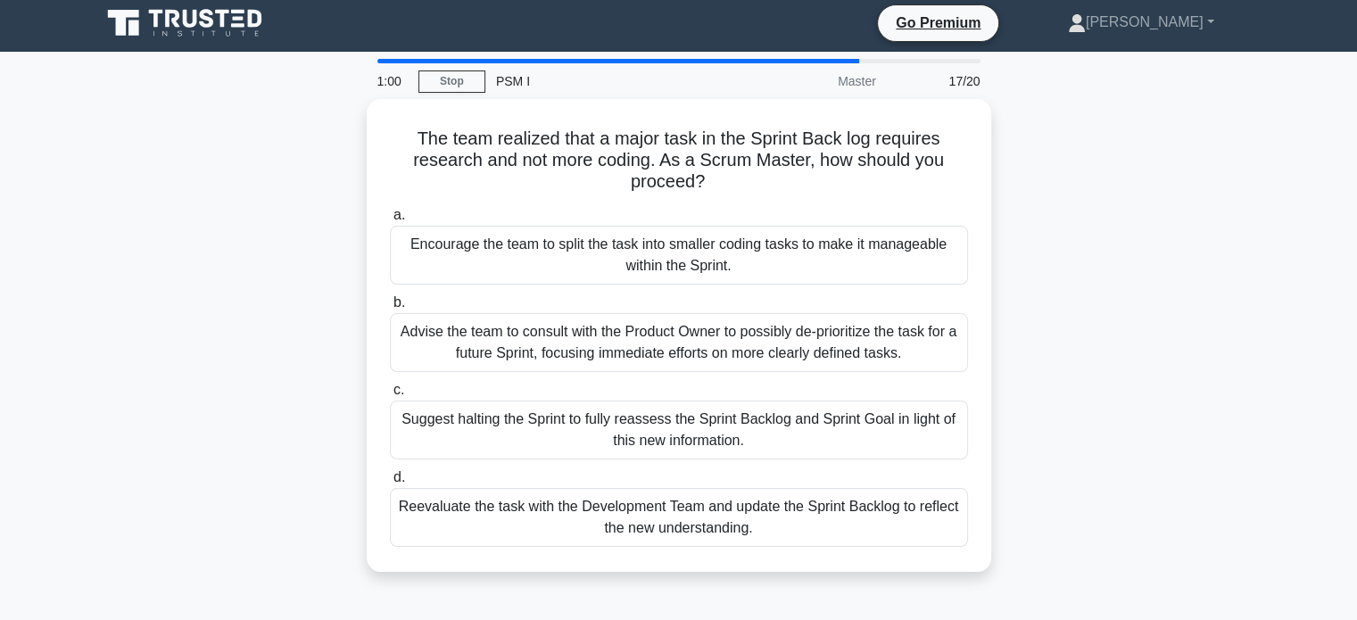
scroll to position [0, 0]
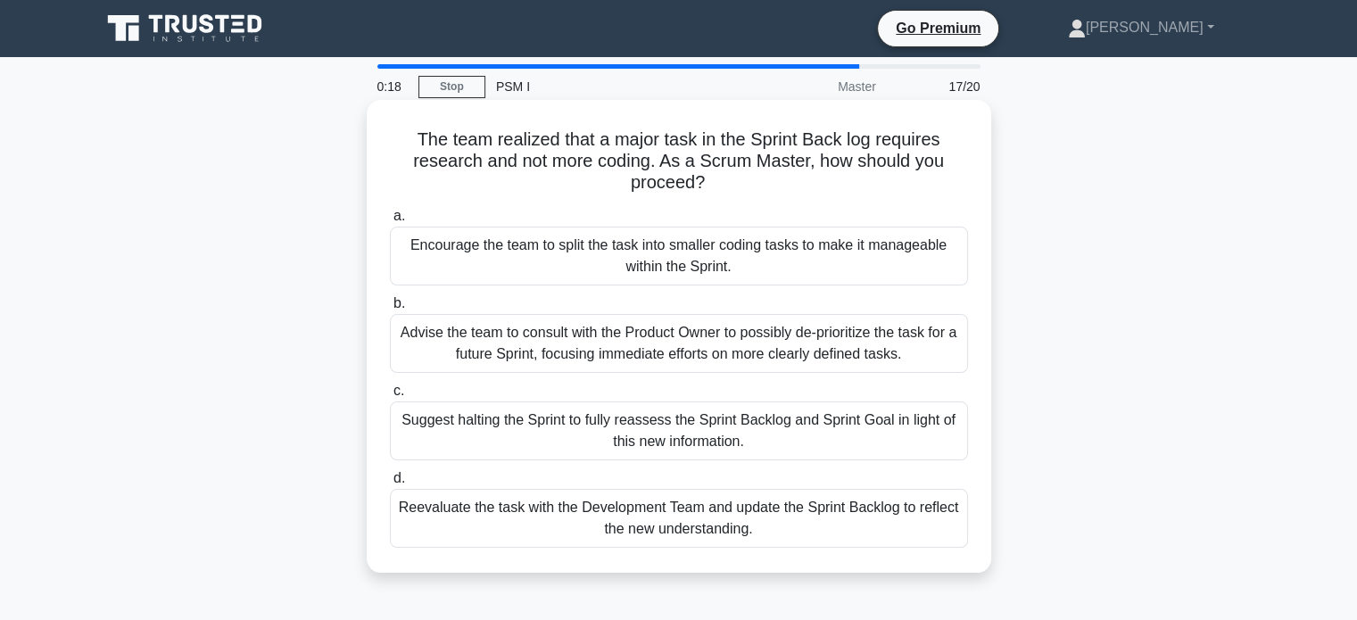
click at [754, 340] on div "Advise the team to consult with the Product Owner to possibly de-prioritize the…" at bounding box center [679, 343] width 578 height 59
click at [390, 310] on input "b. Advise the team to consult with the Product Owner to possibly de-prioritize …" at bounding box center [390, 304] width 0 height 12
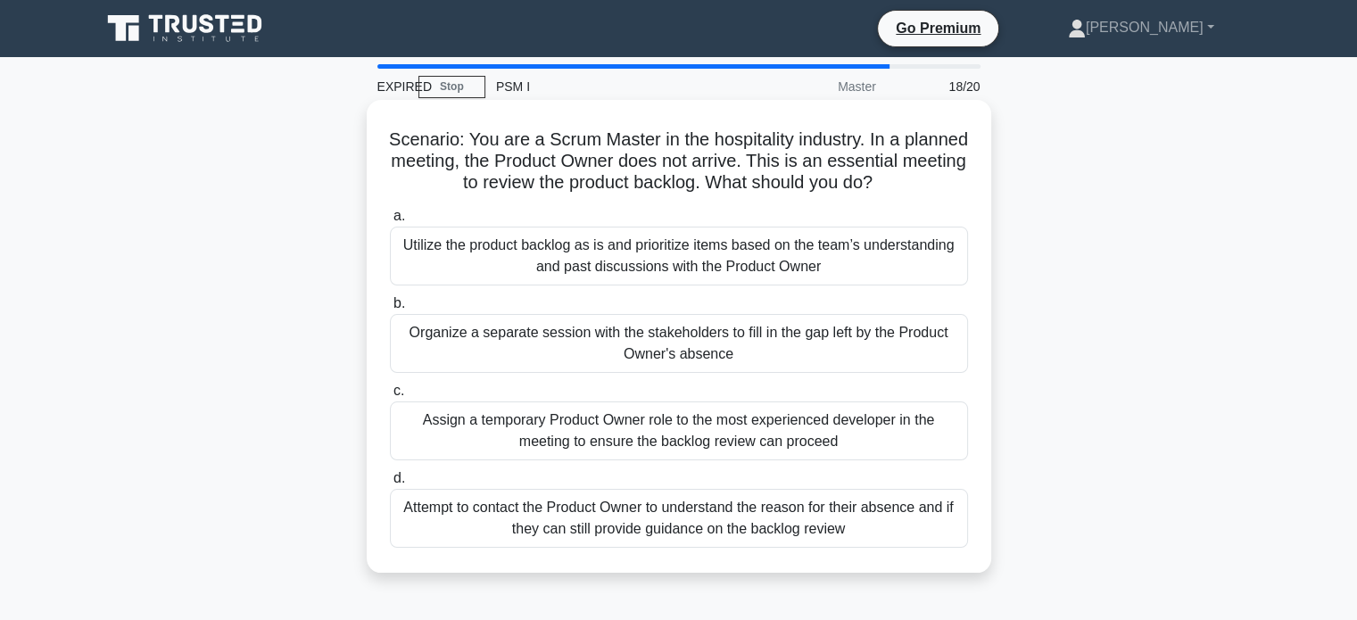
click at [853, 455] on div "Assign a temporary Product Owner role to the most experienced developer in the …" at bounding box center [679, 430] width 578 height 59
click at [390, 397] on input "c. Assign a temporary Product Owner role to the most experienced developer in t…" at bounding box center [390, 391] width 0 height 12
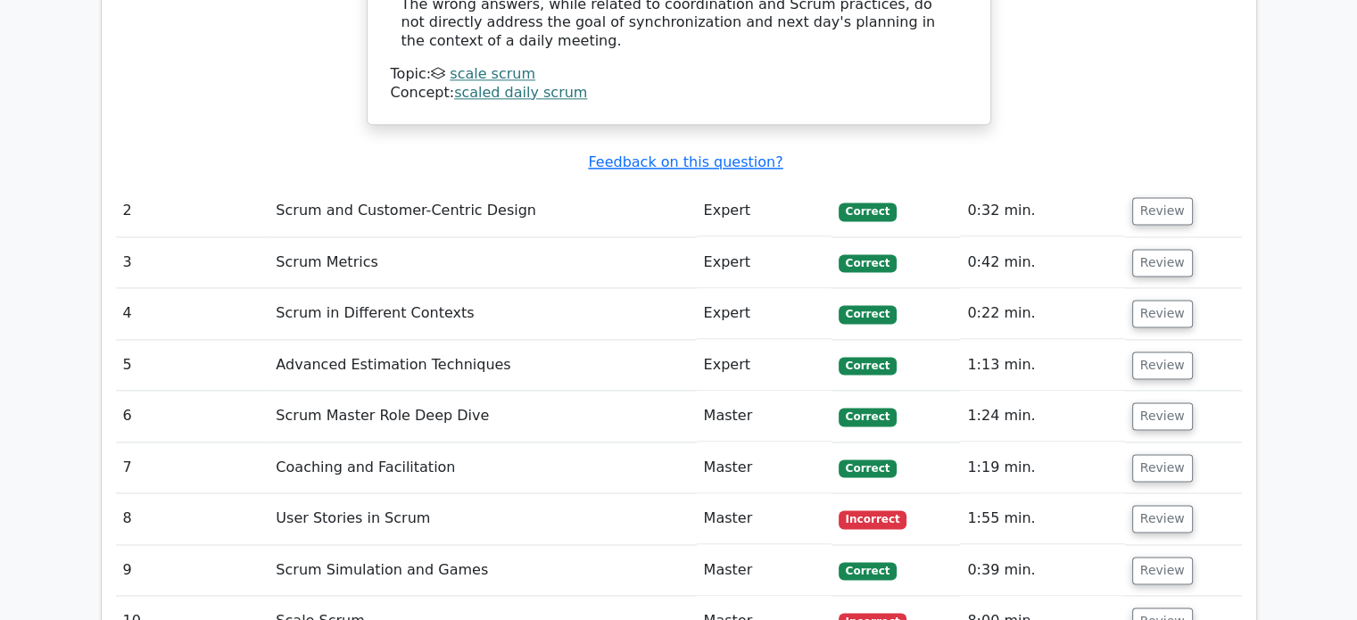
scroll to position [2587, 0]
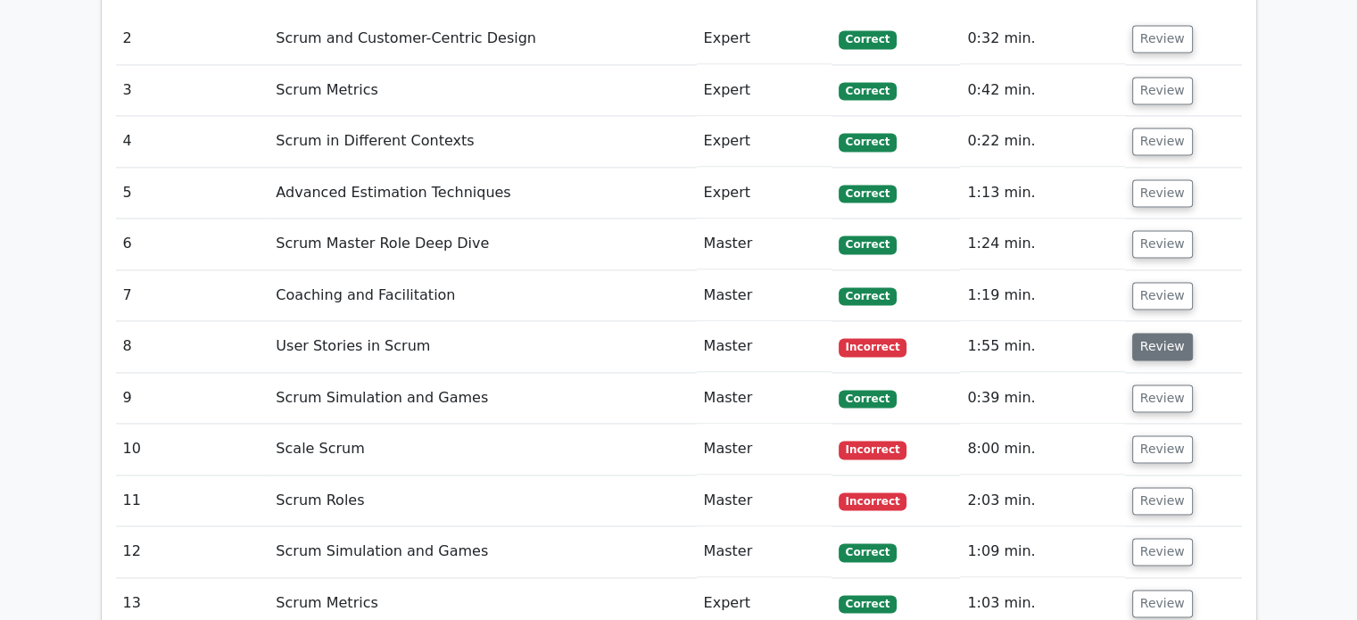
click at [1142, 333] on button "Review" at bounding box center [1162, 347] width 61 height 28
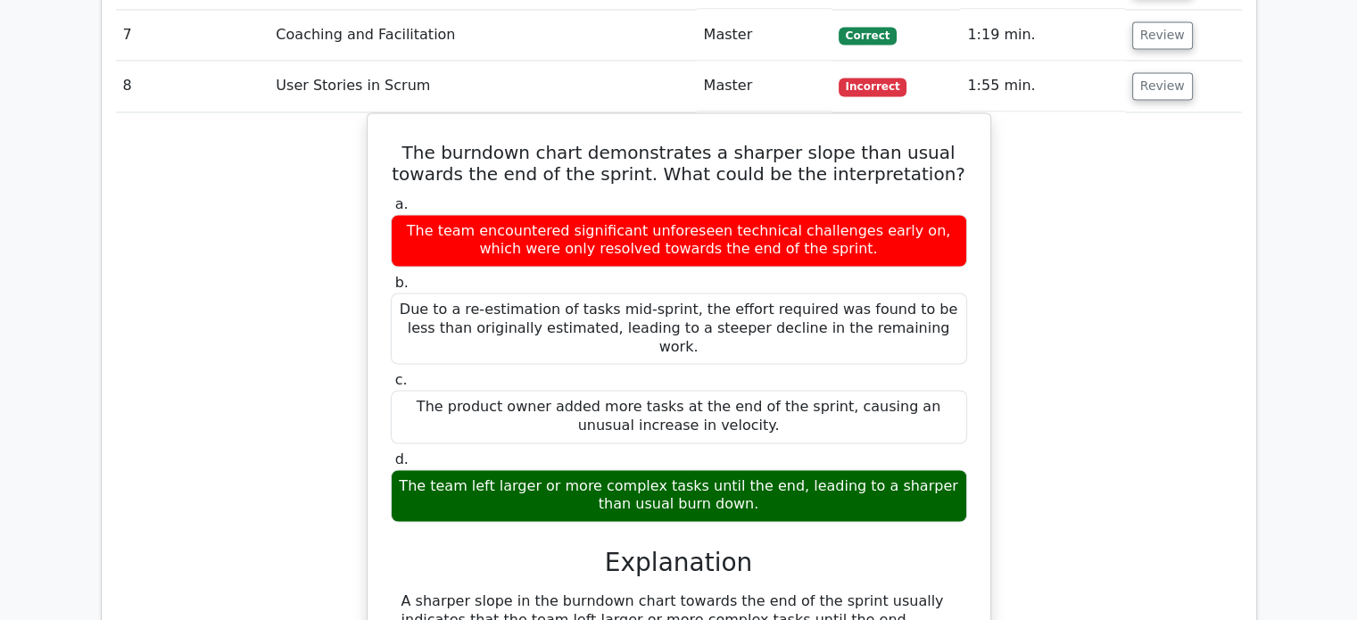
scroll to position [2944, 0]
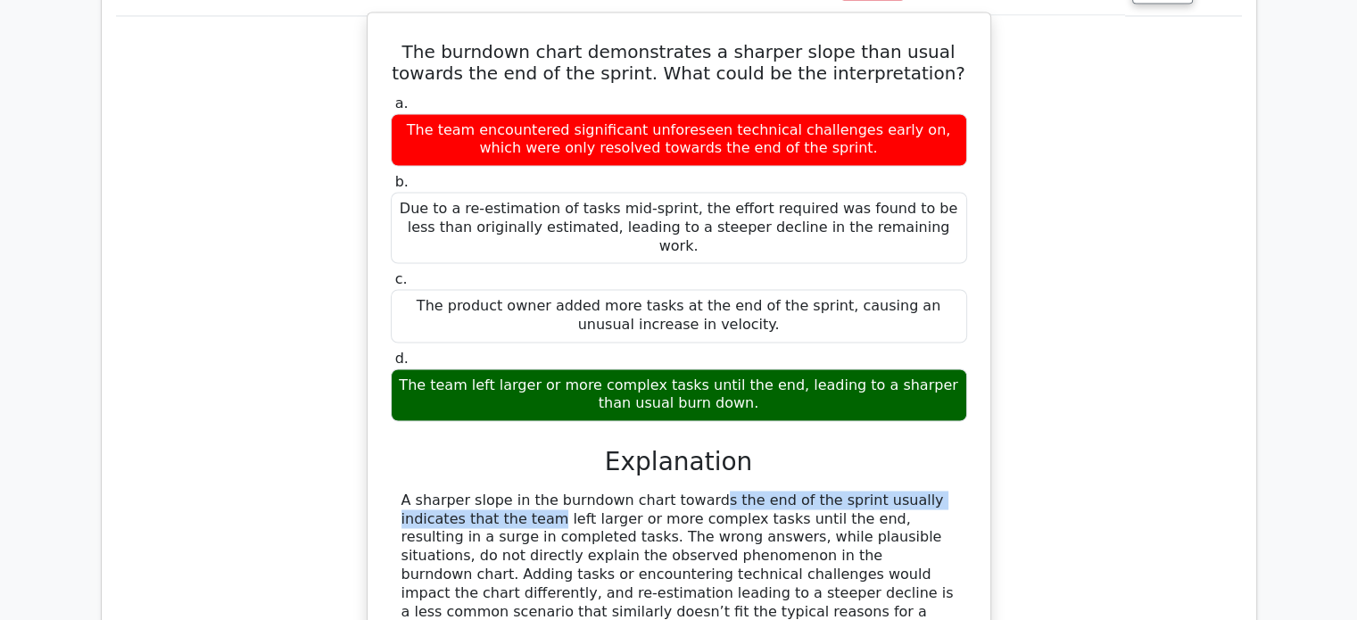
drag, startPoint x: 574, startPoint y: 388, endPoint x: 917, endPoint y: 399, distance: 343.7
click at [917, 491] on div "A sharper slope in the burndown chart towards the end of the sprint usually ind…" at bounding box center [678, 565] width 555 height 148
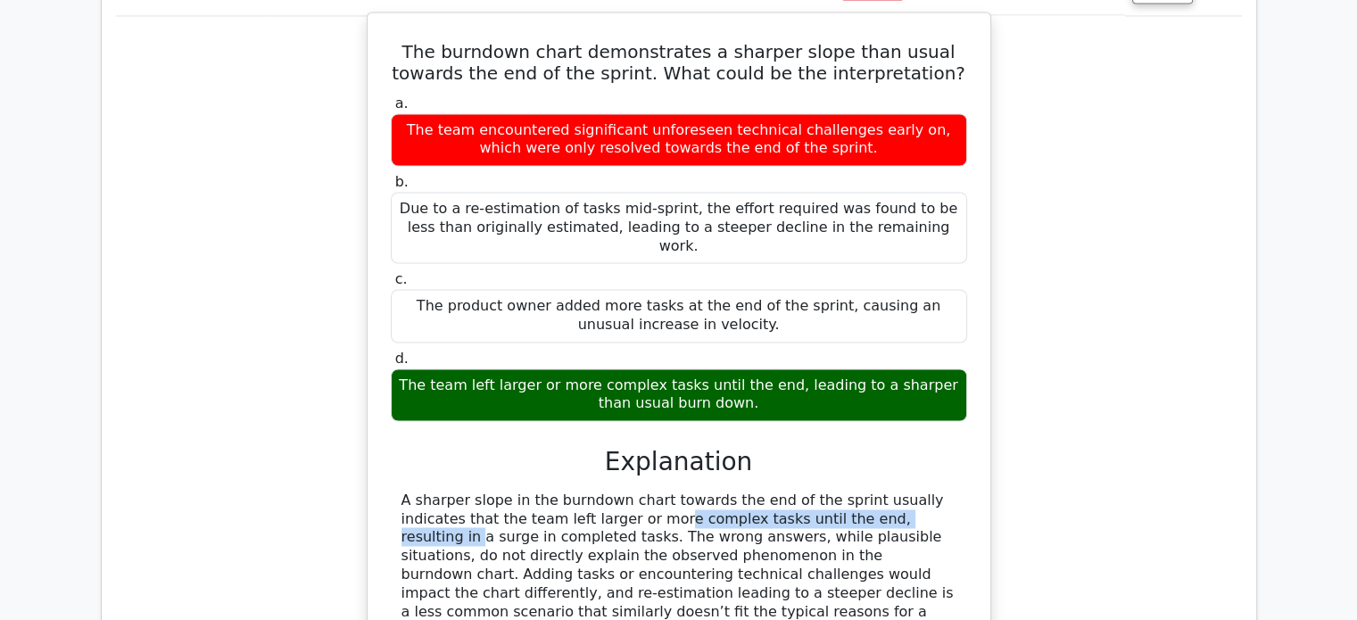
drag, startPoint x: 493, startPoint y: 403, endPoint x: 765, endPoint y: 409, distance: 272.2
click at [765, 491] on div "A sharper slope in the burndown chart towards the end of the sprint usually ind…" at bounding box center [678, 565] width 555 height 148
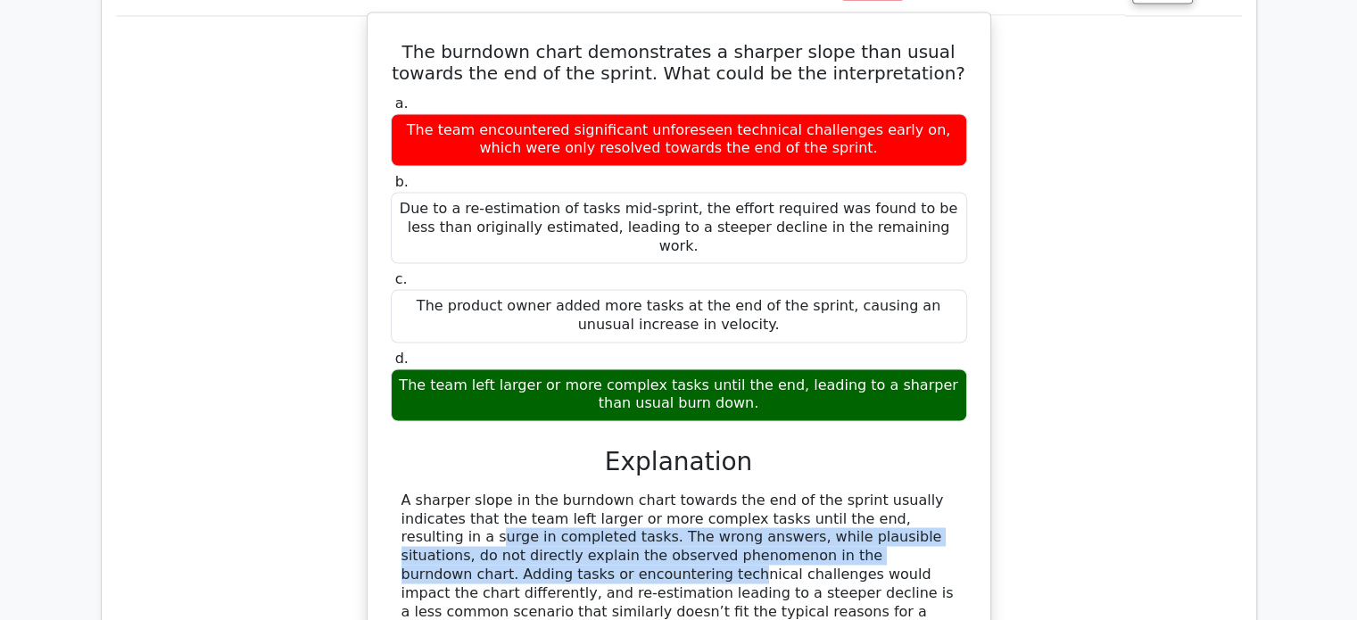
drag, startPoint x: 785, startPoint y: 411, endPoint x: 803, endPoint y: 445, distance: 38.3
click at [821, 491] on div "A sharper slope in the burndown chart towards the end of the sprint usually ind…" at bounding box center [678, 565] width 555 height 148
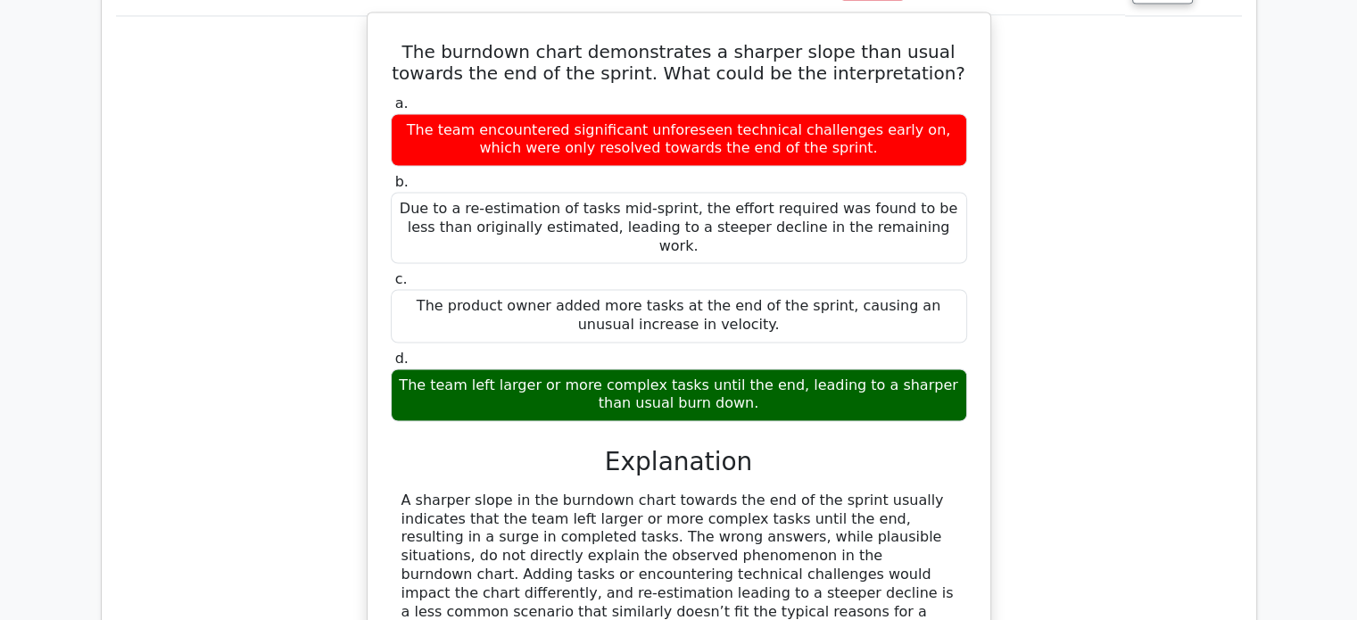
click at [592, 491] on div "A sharper slope in the burndown chart towards the end of the sprint usually ind…" at bounding box center [678, 565] width 555 height 148
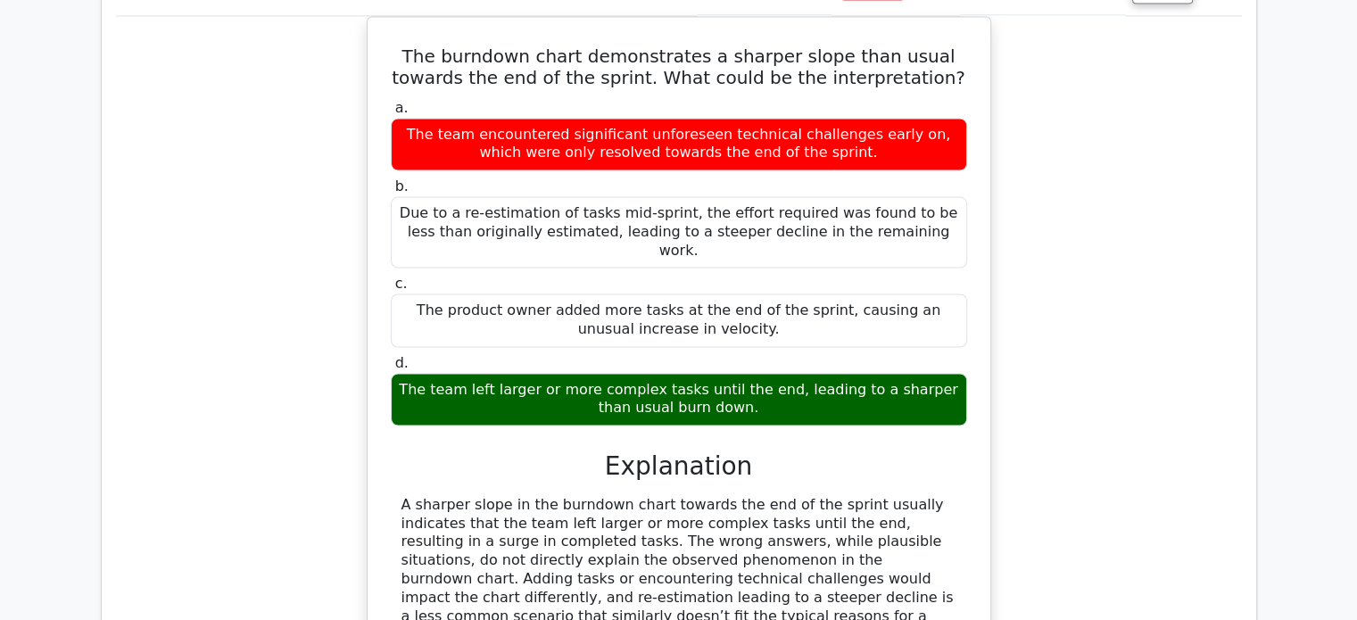
click at [169, 376] on div "The burndown chart demonstrates a sharper slope than usual towards the end of t…" at bounding box center [679, 377] width 1126 height 723
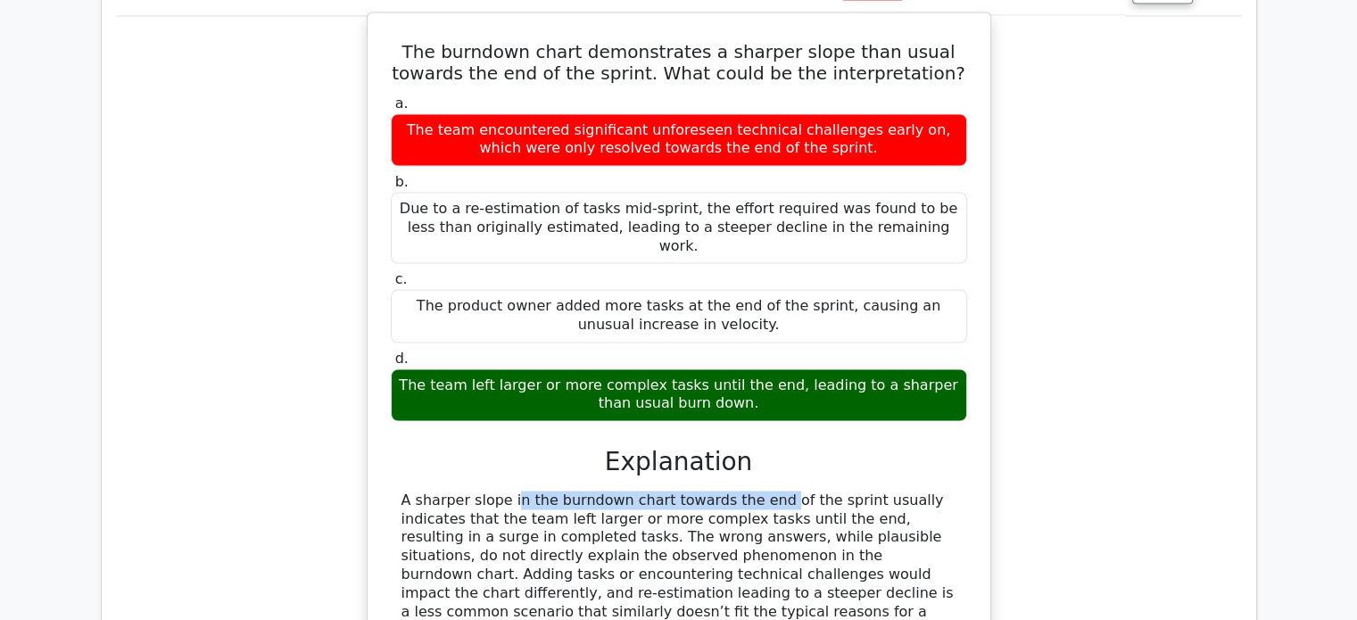
drag, startPoint x: 401, startPoint y: 390, endPoint x: 642, endPoint y: 382, distance: 241.0
click at [642, 491] on div "A sharper slope in the burndown chart towards the end of the sprint usually ind…" at bounding box center [678, 565] width 555 height 148
copy div "A sharper slope in the burndown chart"
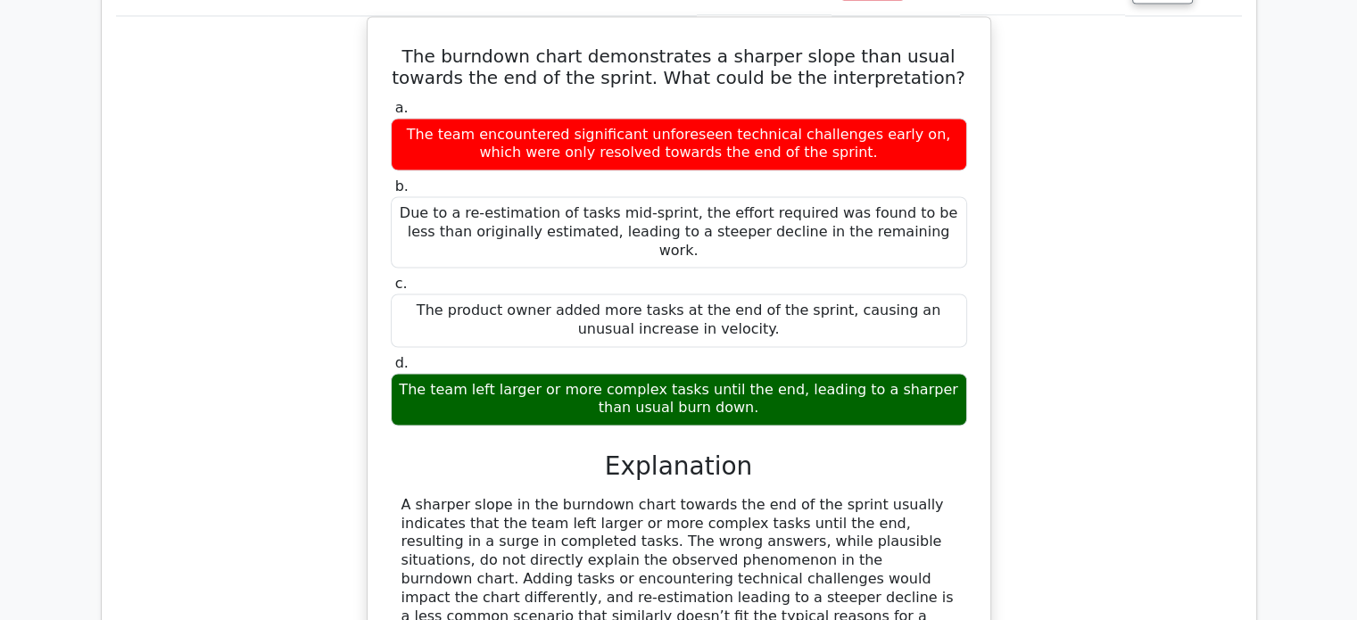
click at [269, 481] on div "The burndown chart demonstrates a sharper slope than usual towards the end of t…" at bounding box center [679, 377] width 1126 height 723
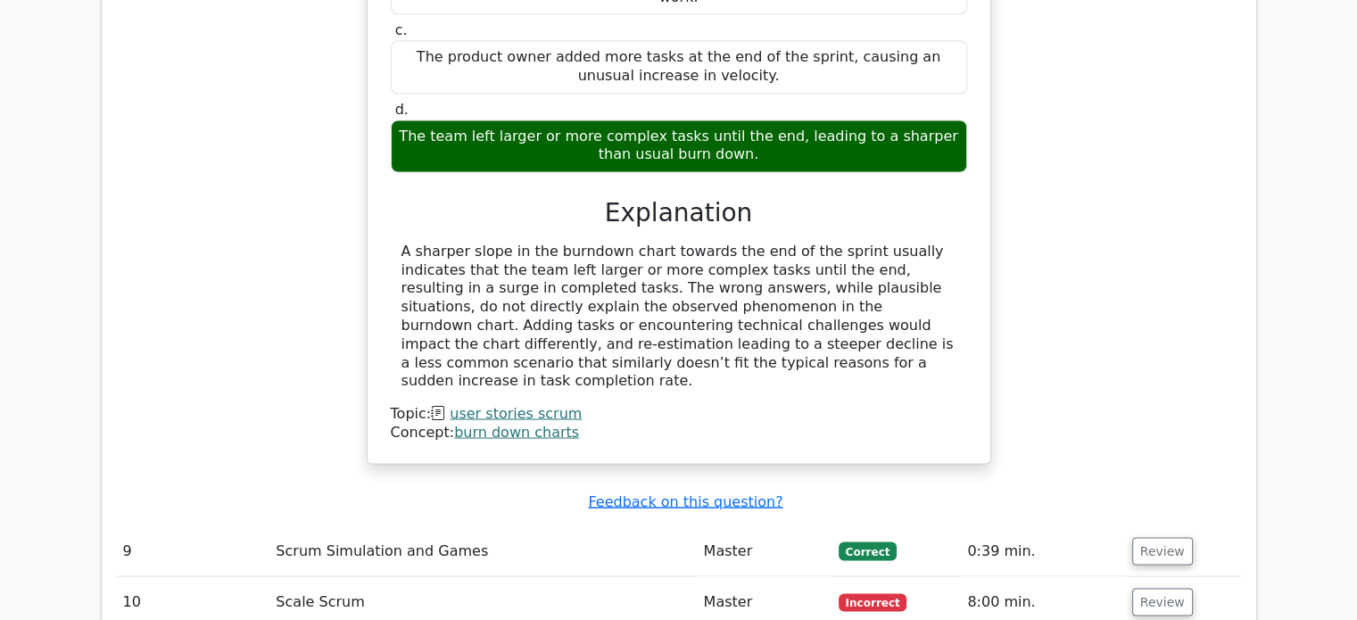
scroll to position [3212, 0]
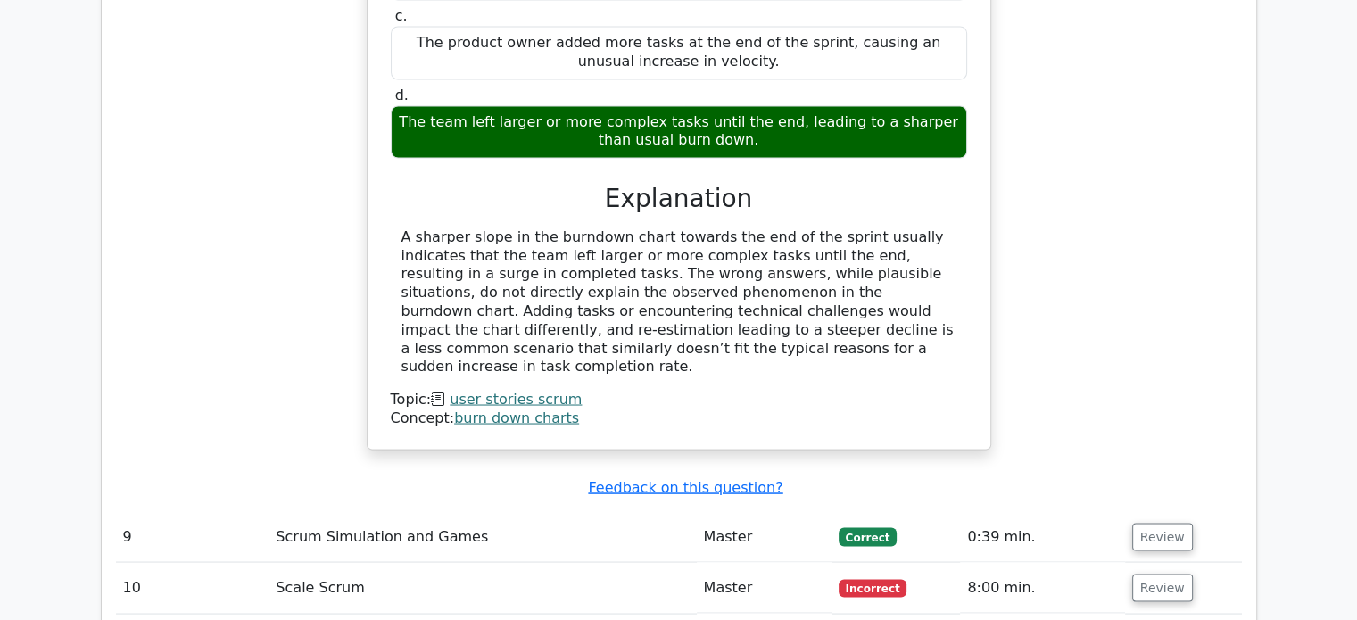
click at [1192, 219] on div "The burndown chart demonstrates a sharper slope than usual towards the end of t…" at bounding box center [679, 109] width 1126 height 723
click at [1219, 218] on div "The burndown chart demonstrates a sharper slope than usual towards the end of t…" at bounding box center [679, 109] width 1126 height 723
click at [1121, 151] on div "The burndown chart demonstrates a sharper slope than usual towards the end of t…" at bounding box center [679, 109] width 1126 height 723
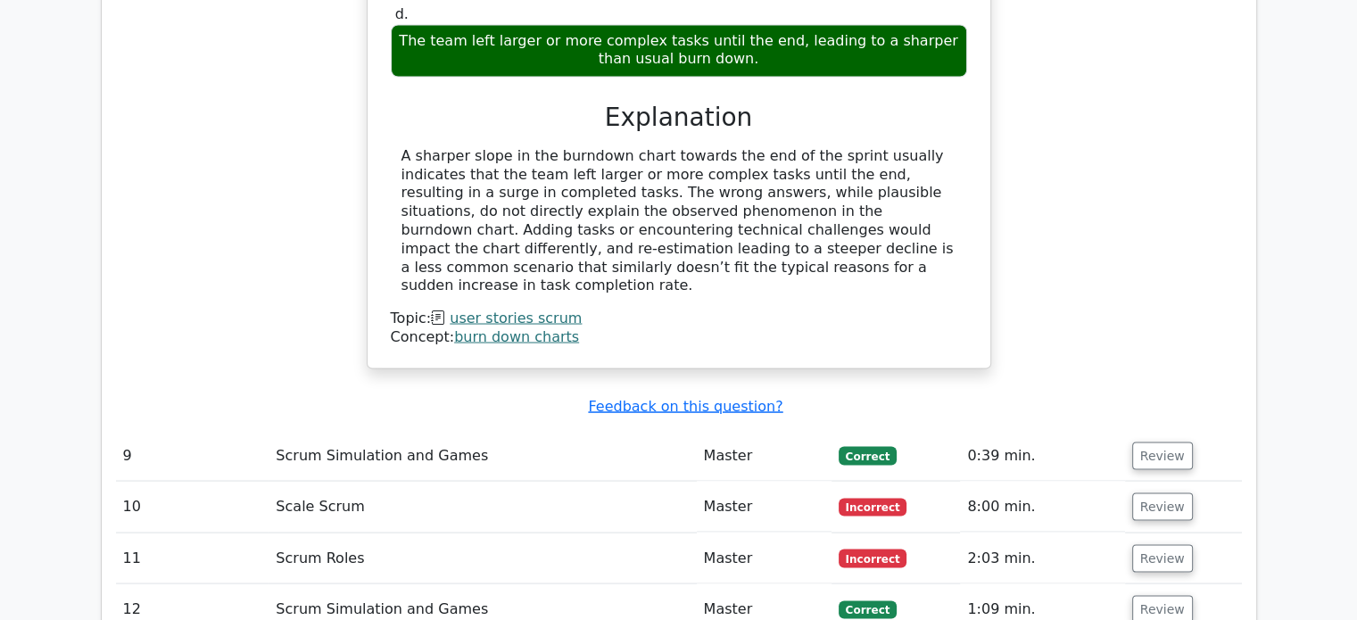
scroll to position [3390, 0]
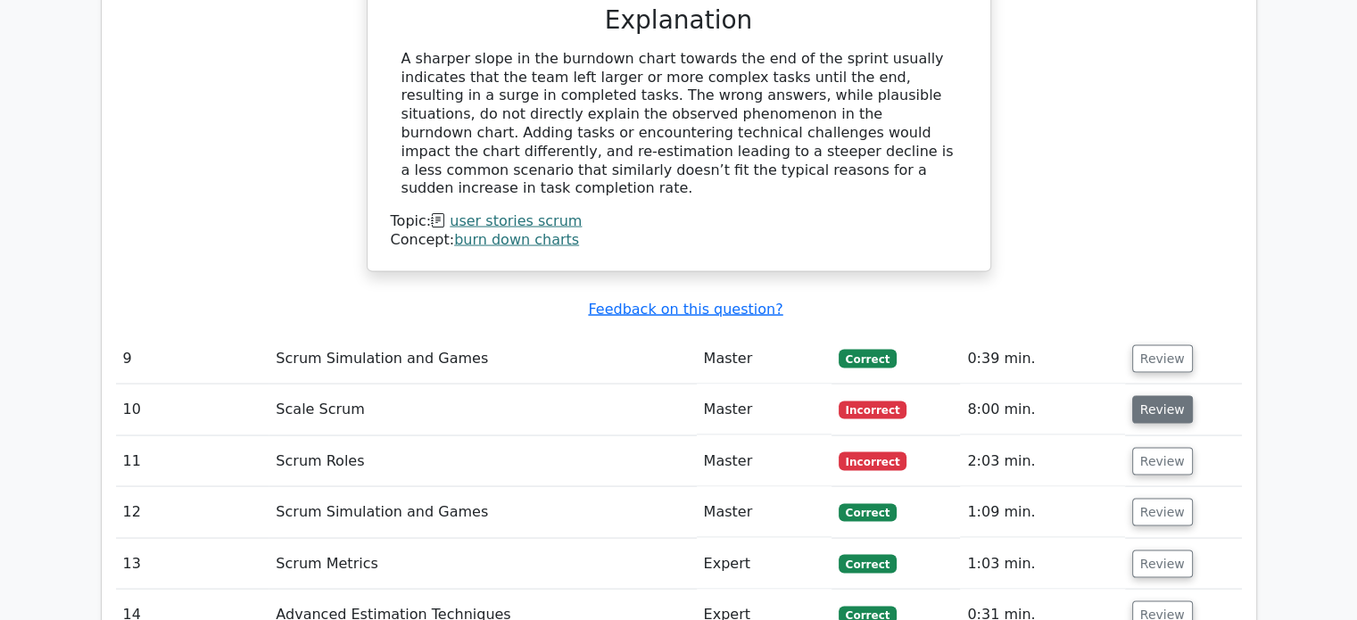
click at [1170, 395] on button "Review" at bounding box center [1162, 409] width 61 height 28
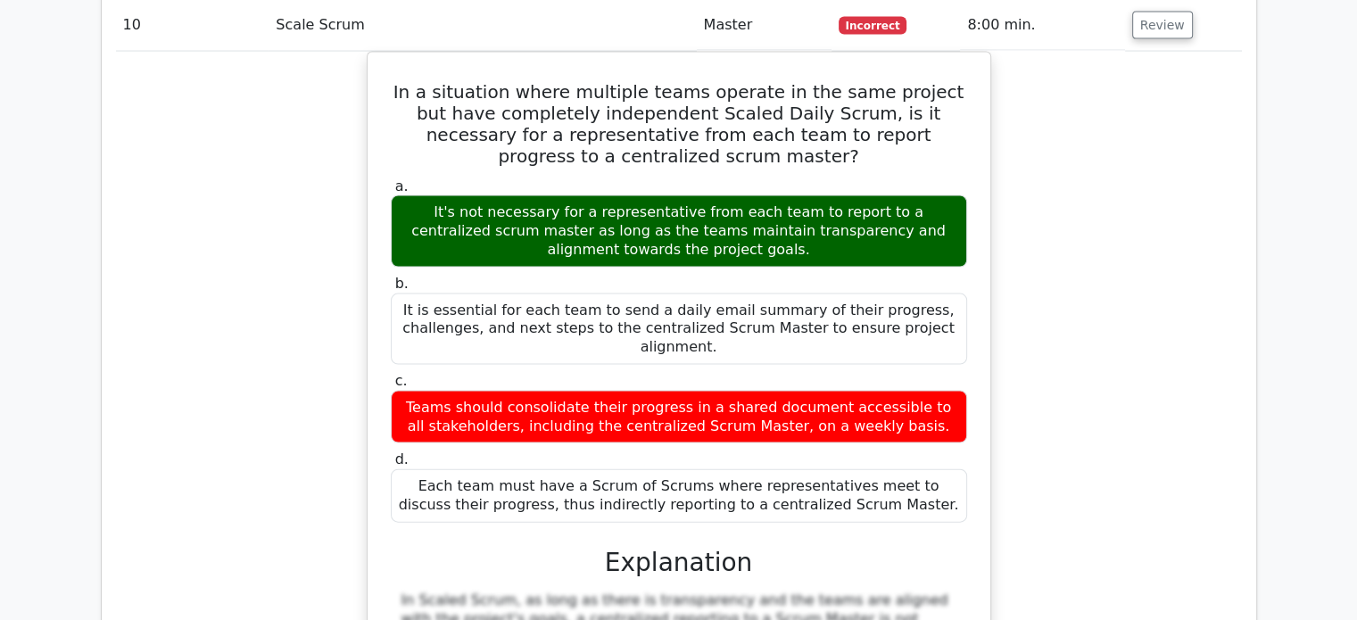
scroll to position [3658, 0]
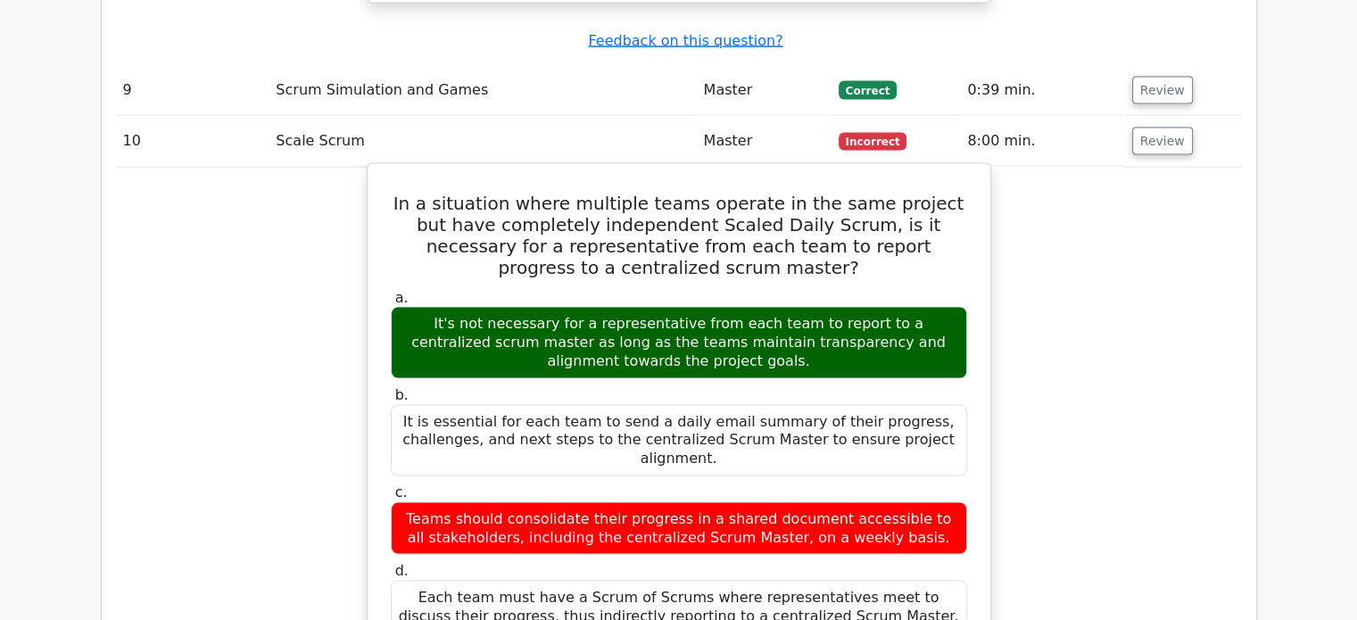
drag, startPoint x: 729, startPoint y: 240, endPoint x: 510, endPoint y: 213, distance: 220.2
click at [510, 307] on div "It's not necessary for a representative from each team to report to a centraliz…" at bounding box center [679, 342] width 576 height 71
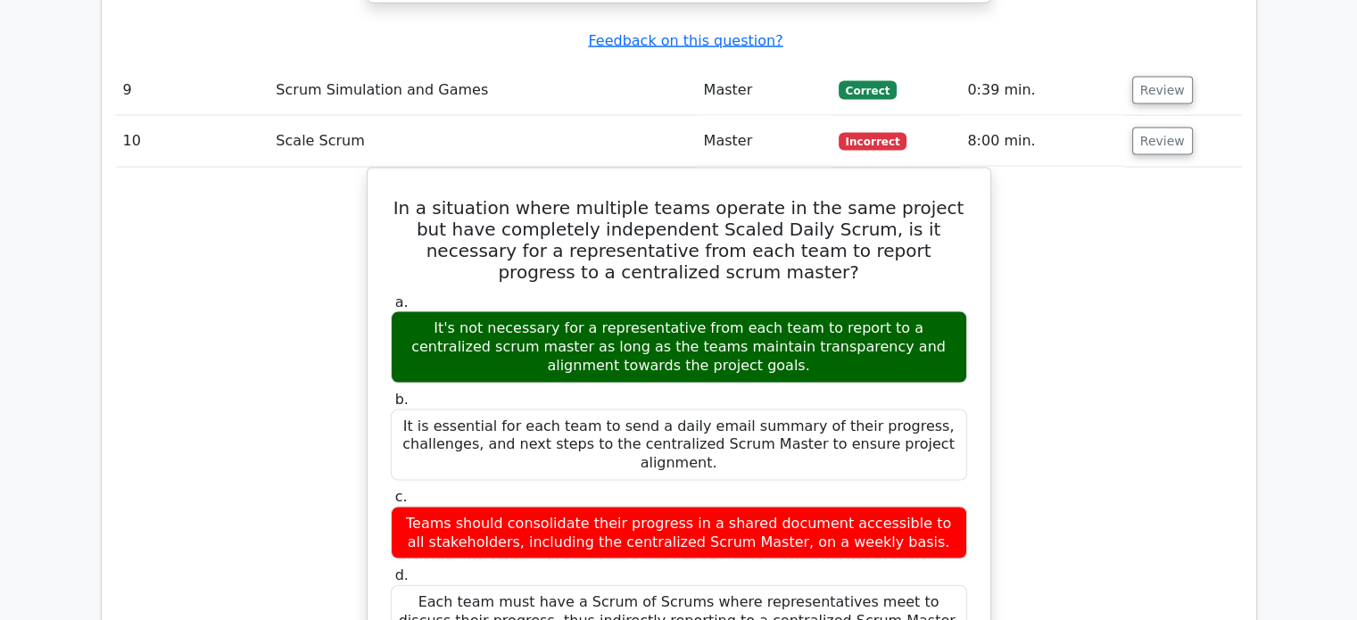
click at [1087, 209] on div "In a situation where multiple teams operate in the same project but have comple…" at bounding box center [679, 585] width 1126 height 834
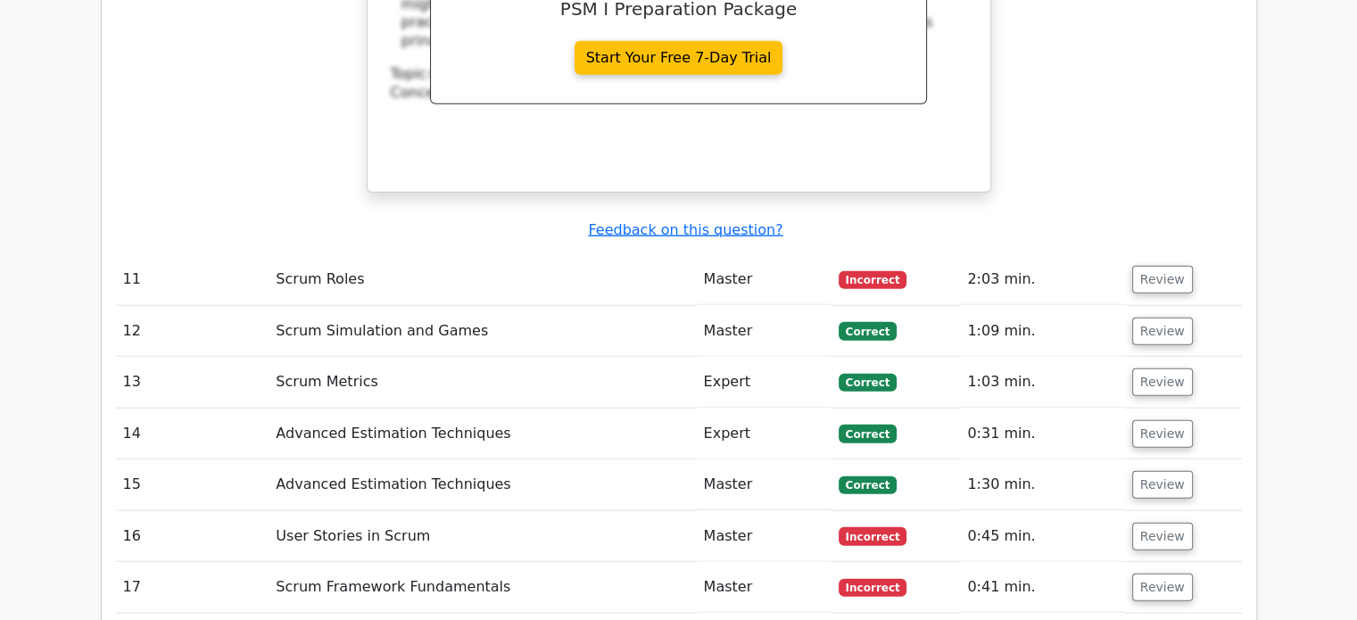
scroll to position [4461, 0]
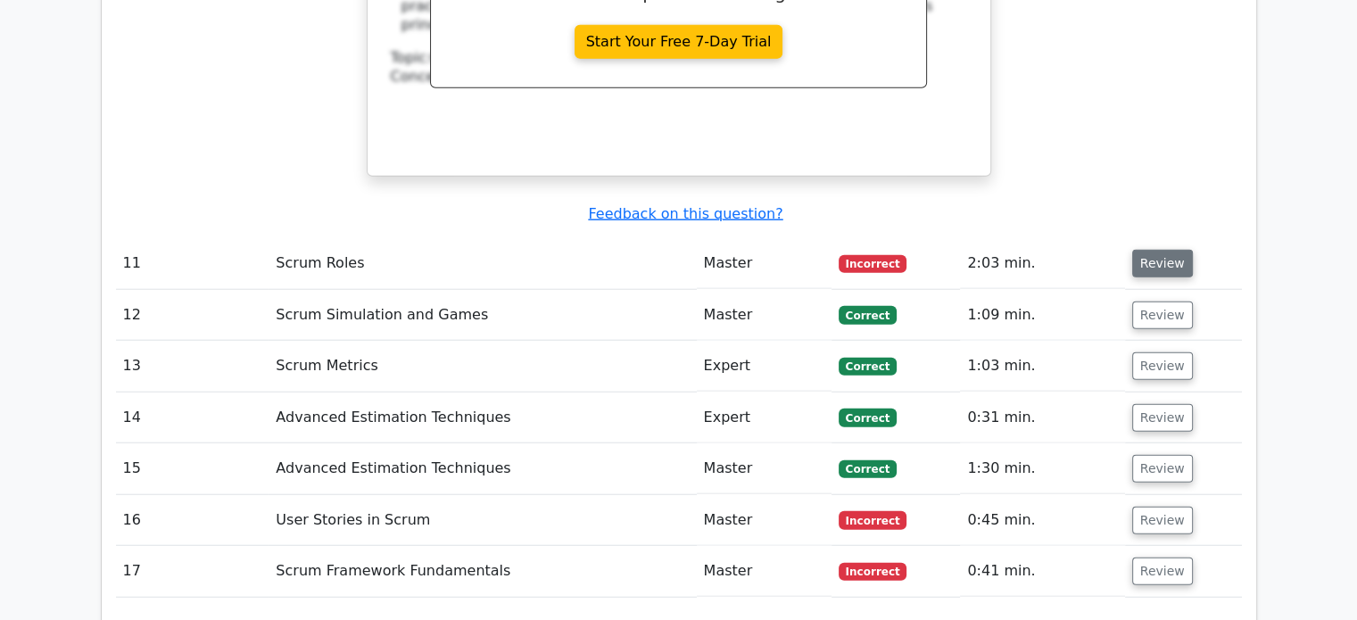
click at [1171, 250] on button "Review" at bounding box center [1162, 264] width 61 height 28
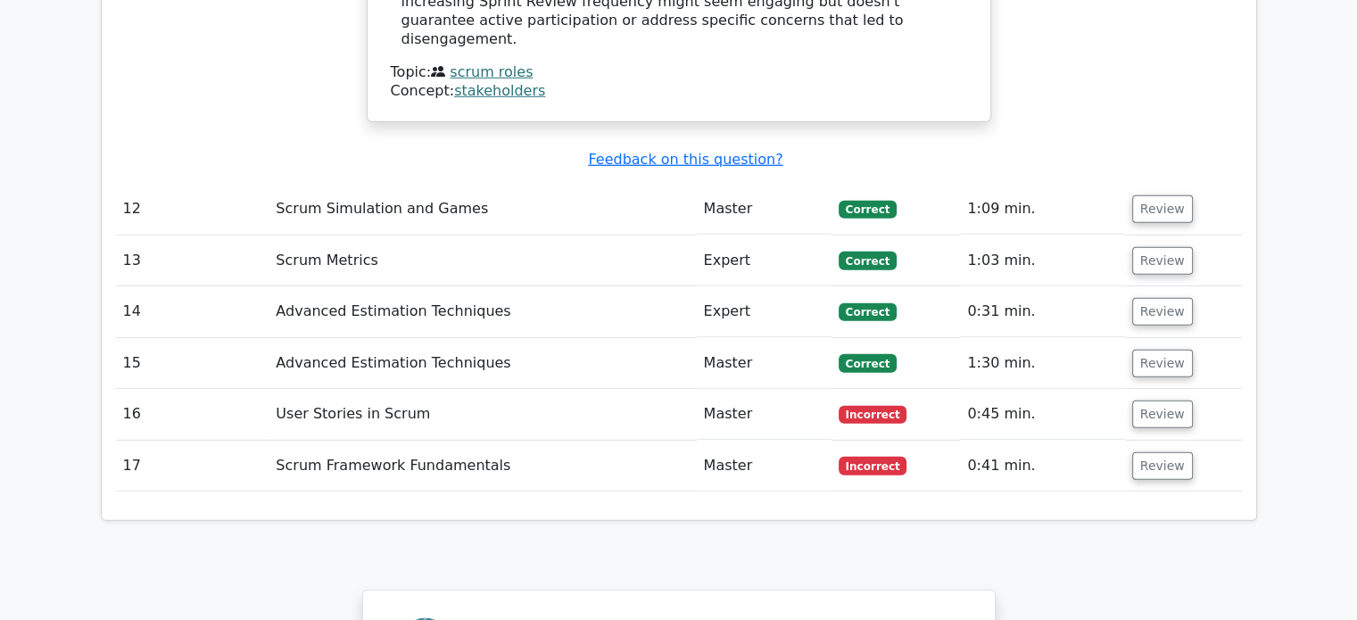
scroll to position [5350, 0]
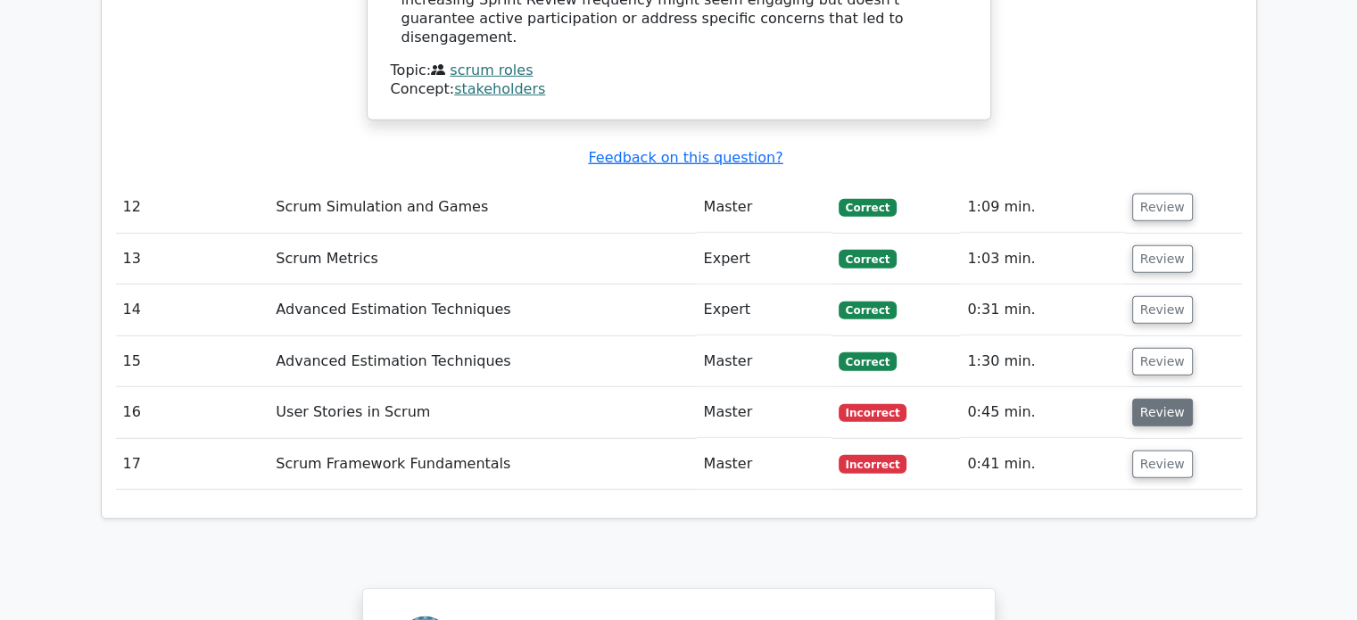
click at [1135, 399] on button "Review" at bounding box center [1162, 413] width 61 height 28
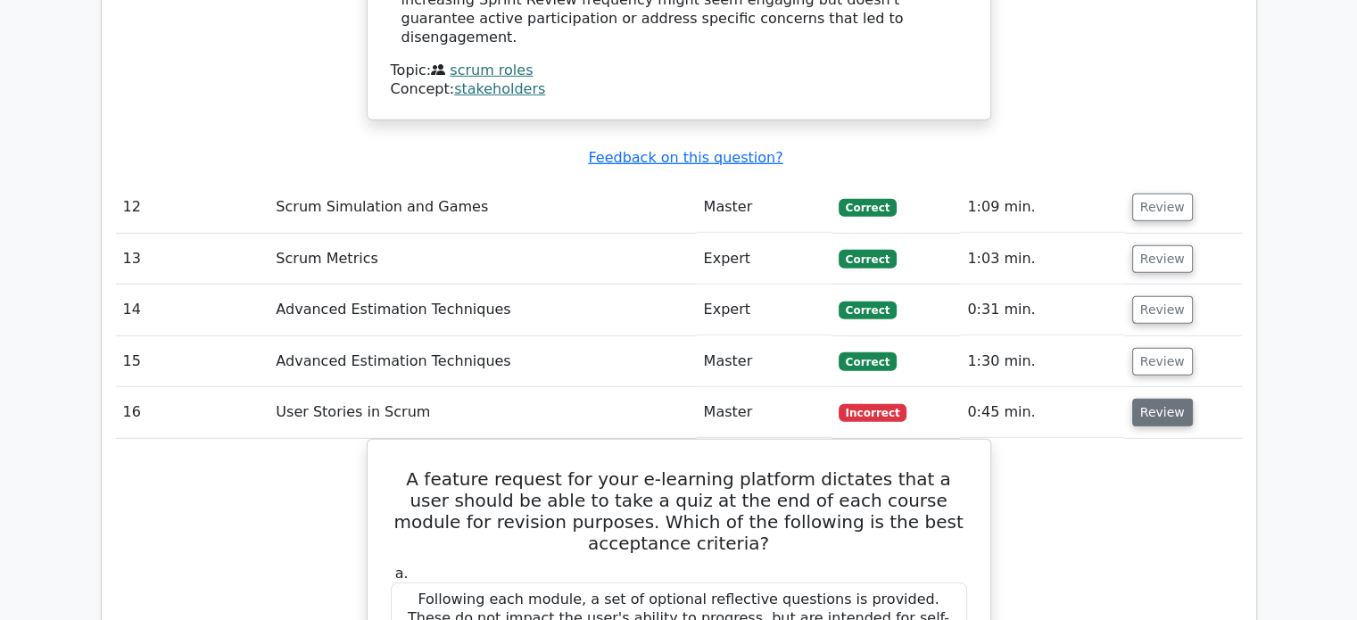
click at [1149, 399] on button "Review" at bounding box center [1162, 413] width 61 height 28
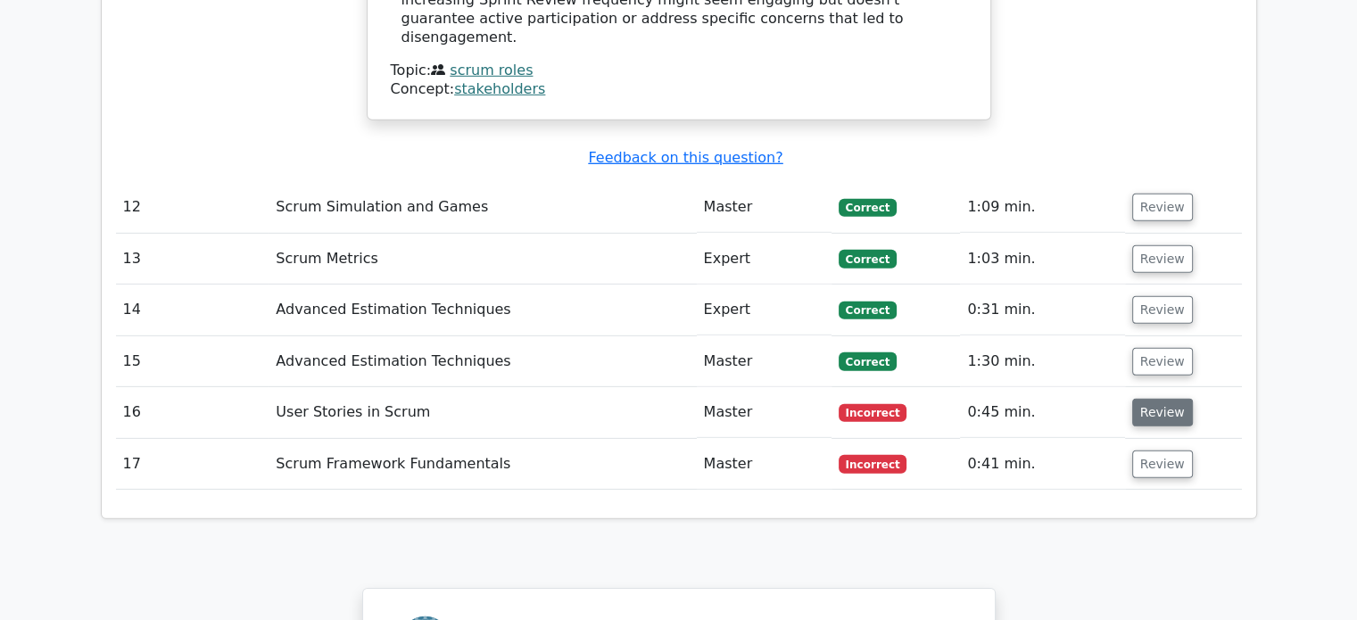
click at [1149, 399] on button "Review" at bounding box center [1162, 413] width 61 height 28
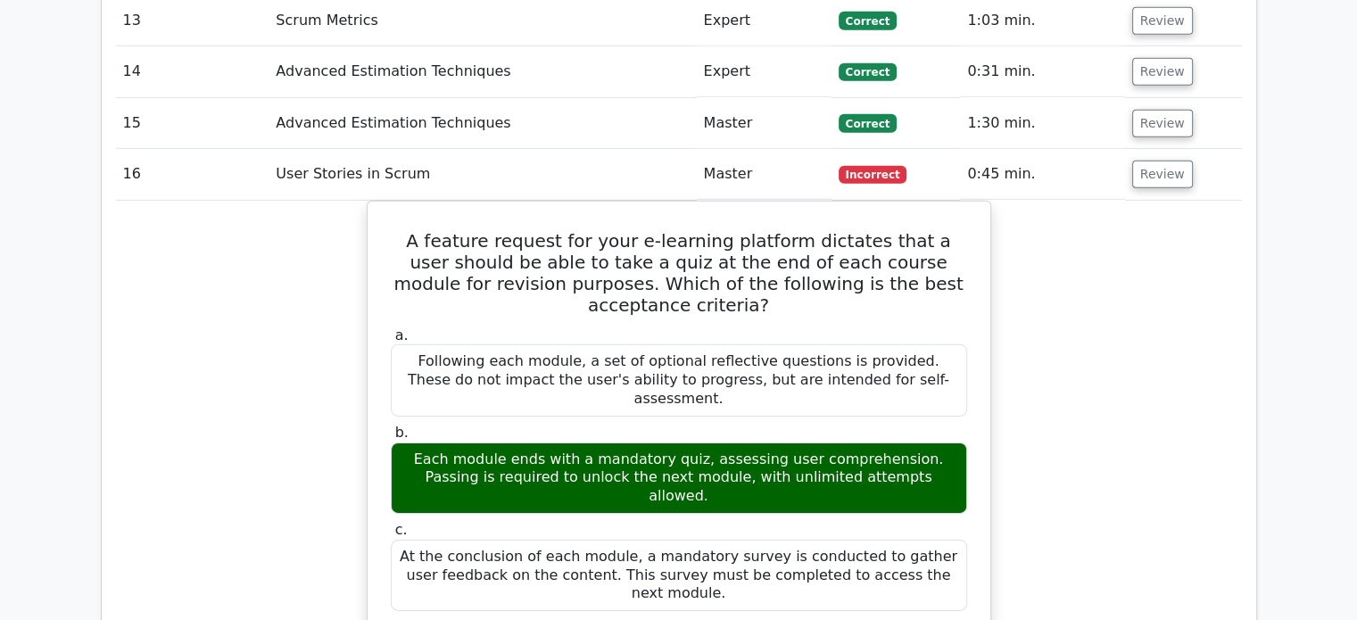
scroll to position [5589, 0]
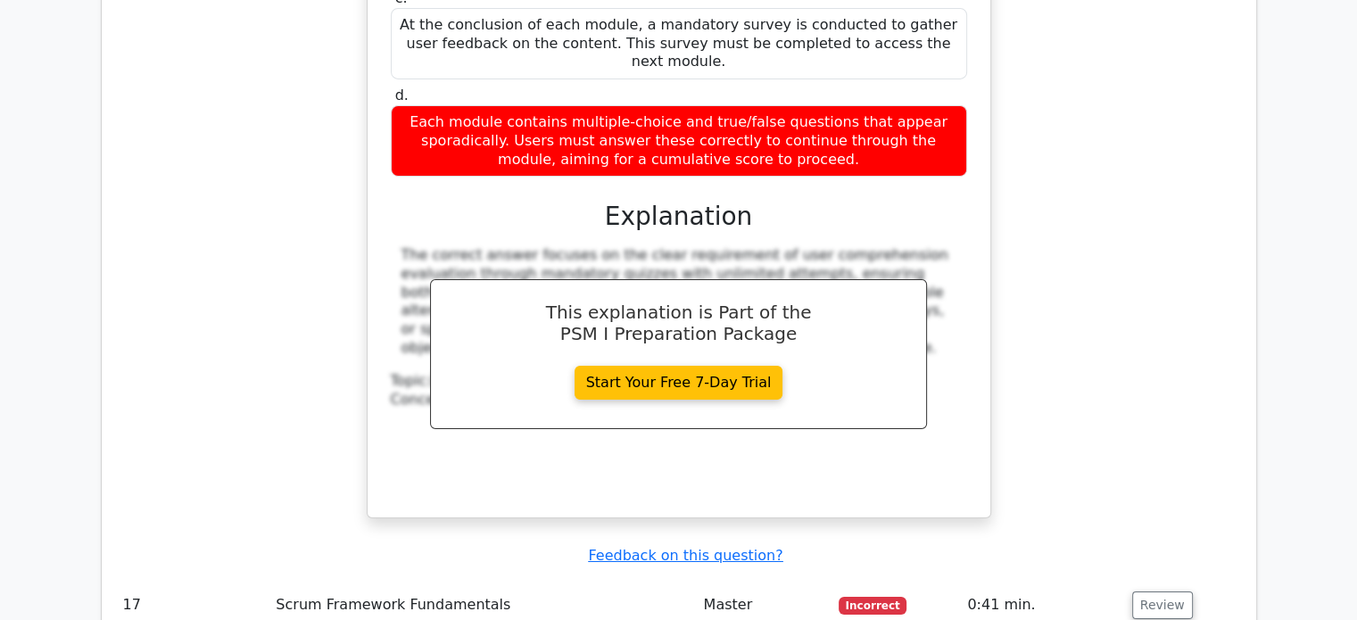
scroll to position [6127, 0]
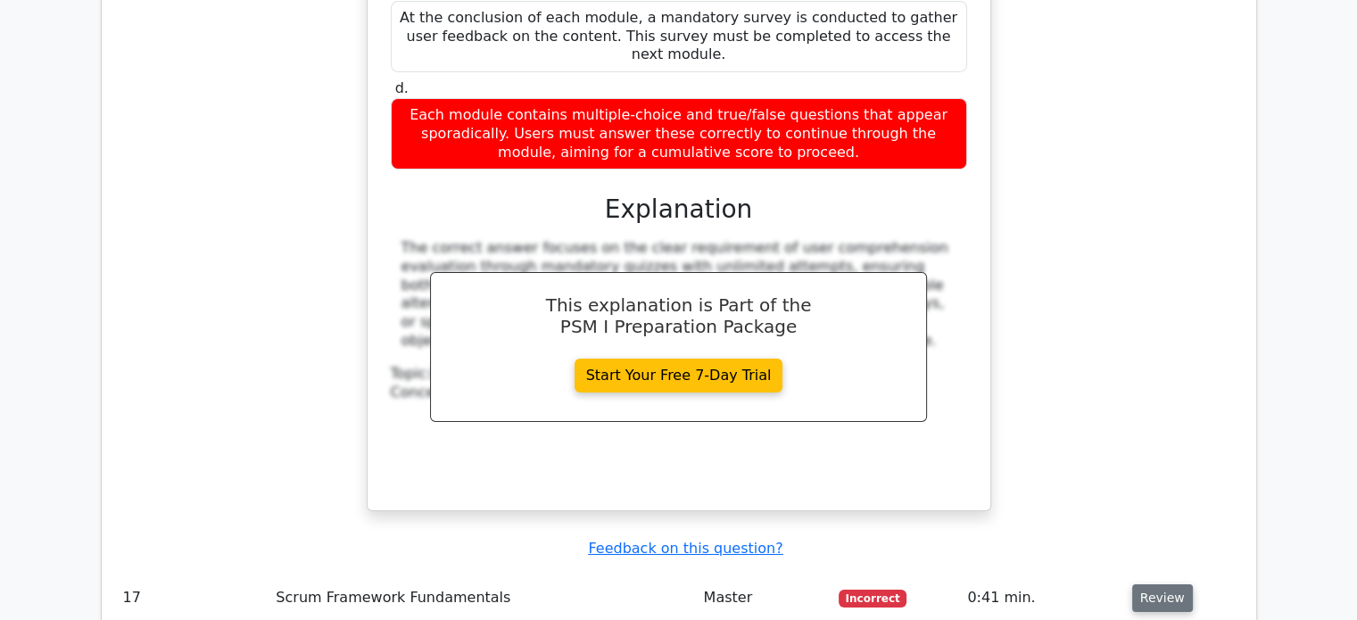
click at [1138, 584] on button "Review" at bounding box center [1162, 598] width 61 height 28
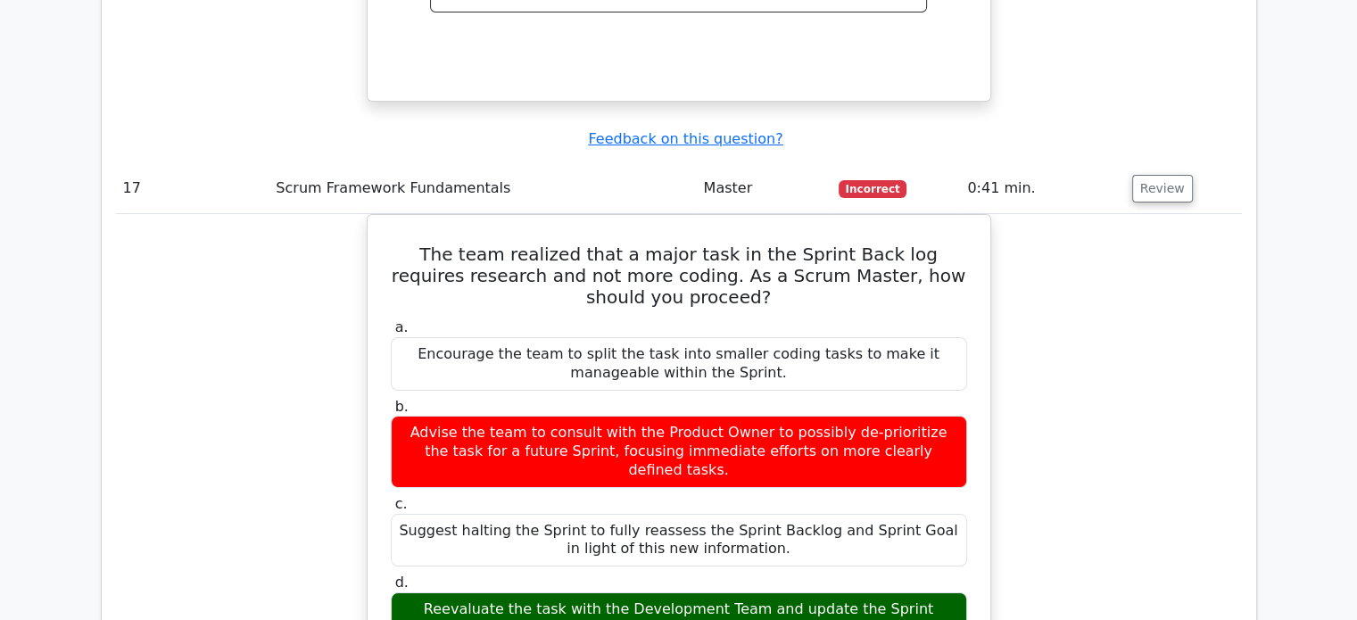
scroll to position [6537, 0]
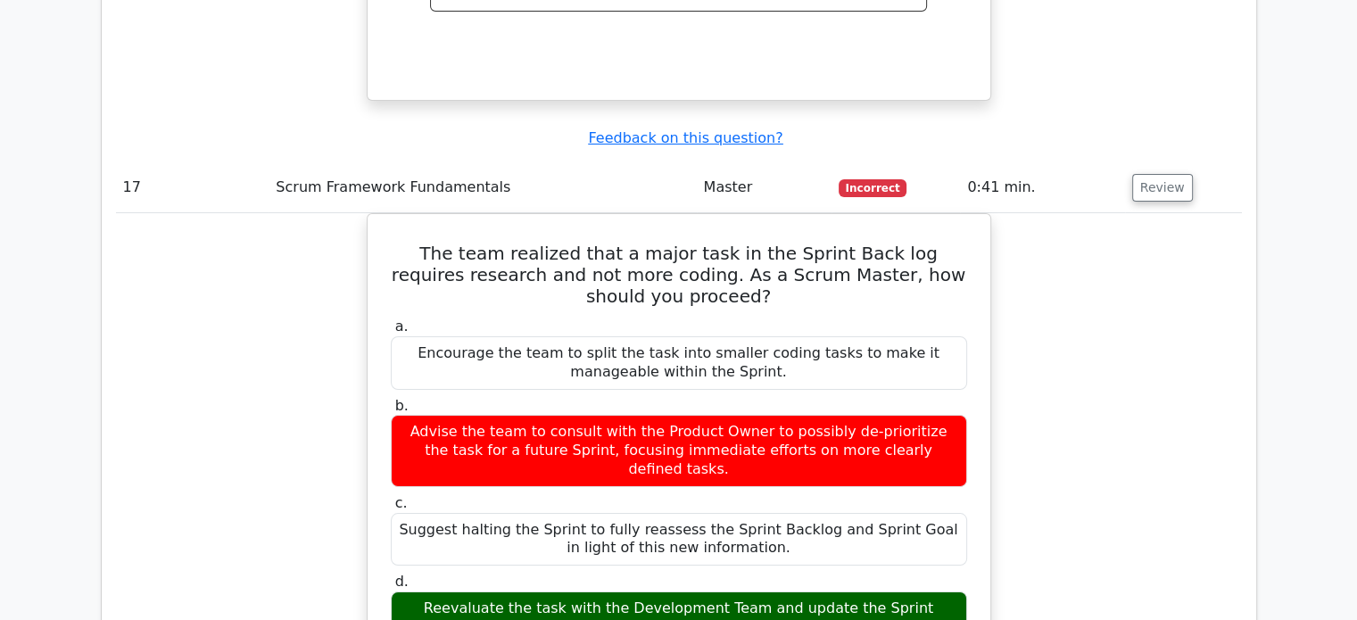
click at [997, 314] on div "The team realized that a major task in the Sprint Back log requires research an…" at bounding box center [679, 594] width 1126 height 763
click at [336, 266] on div "The team realized that a major task in the Sprint Back log requires research an…" at bounding box center [679, 594] width 1126 height 763
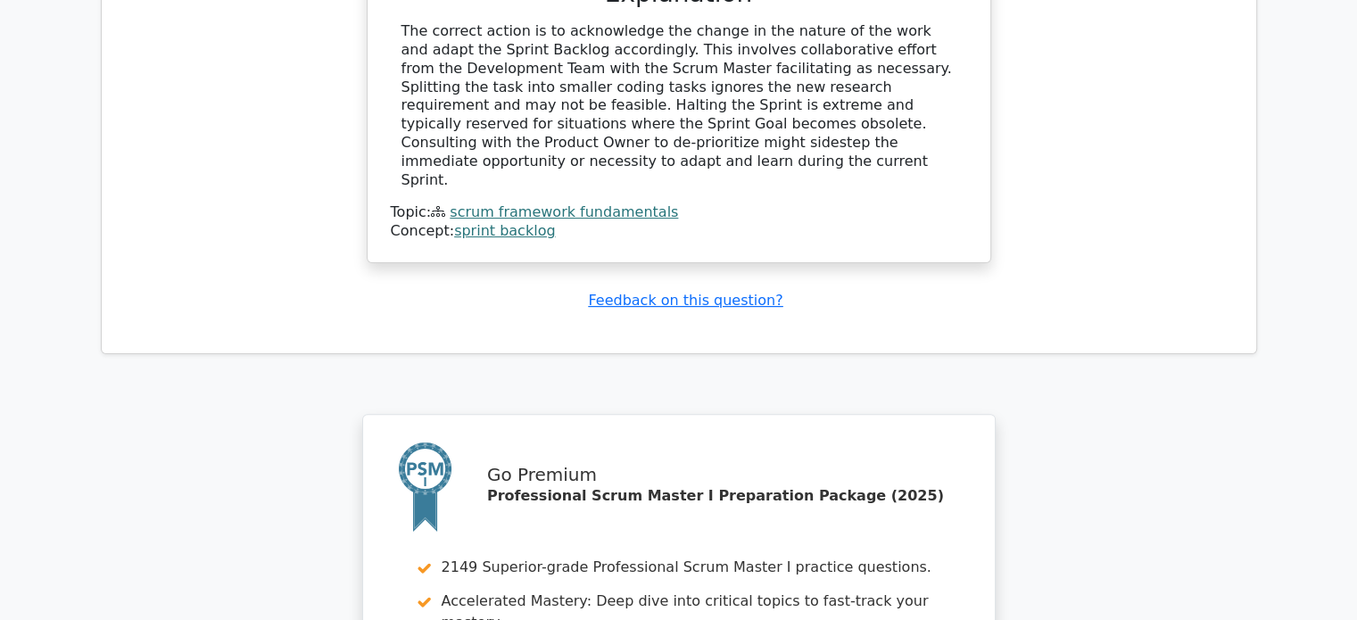
scroll to position [7529, 0]
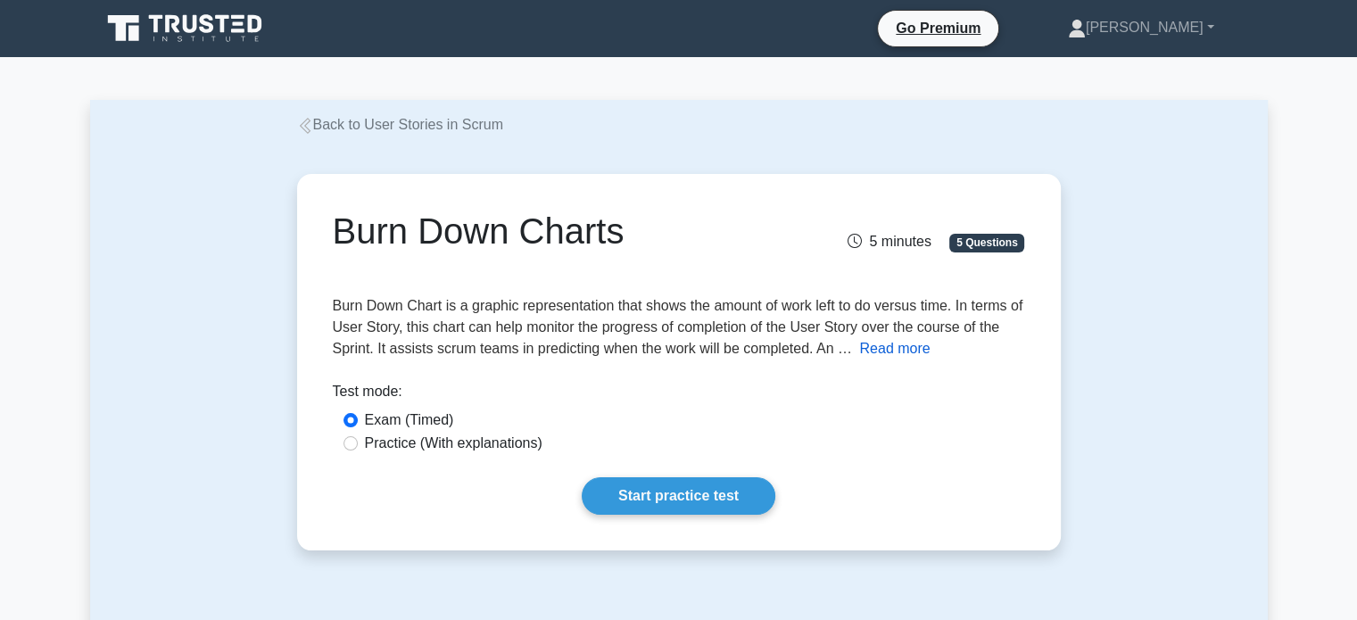
click at [897, 349] on button "Read more" at bounding box center [894, 348] width 70 height 21
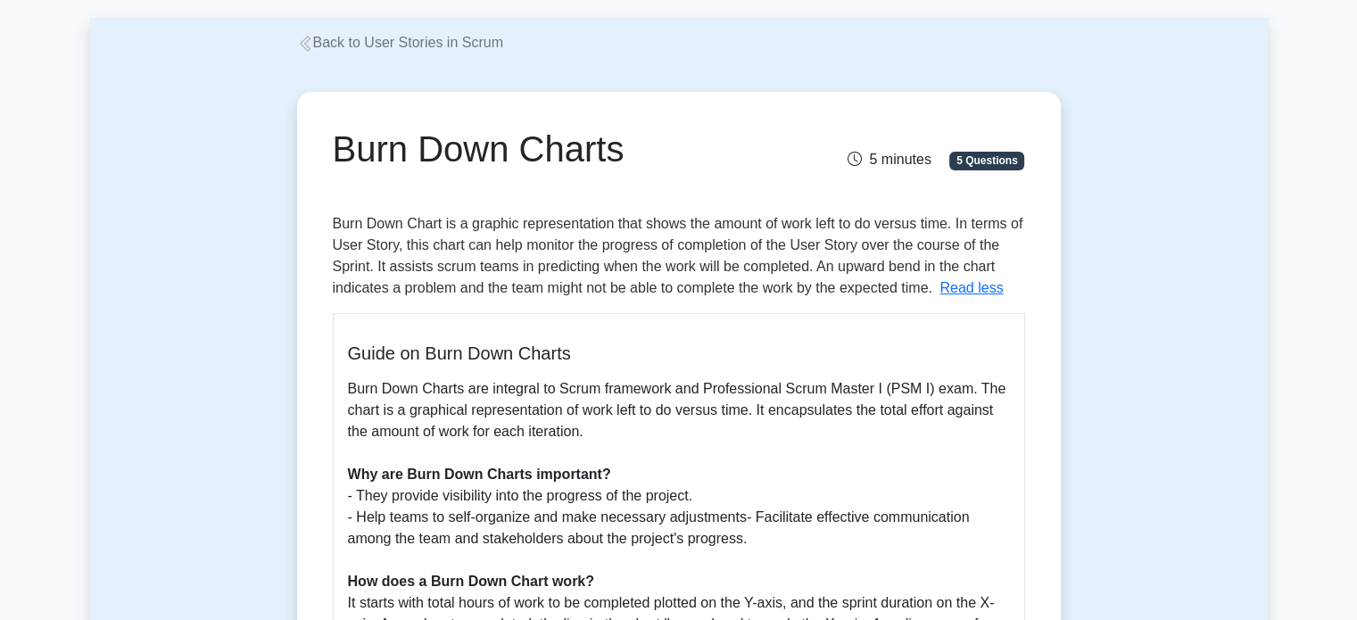
scroll to position [178, 0]
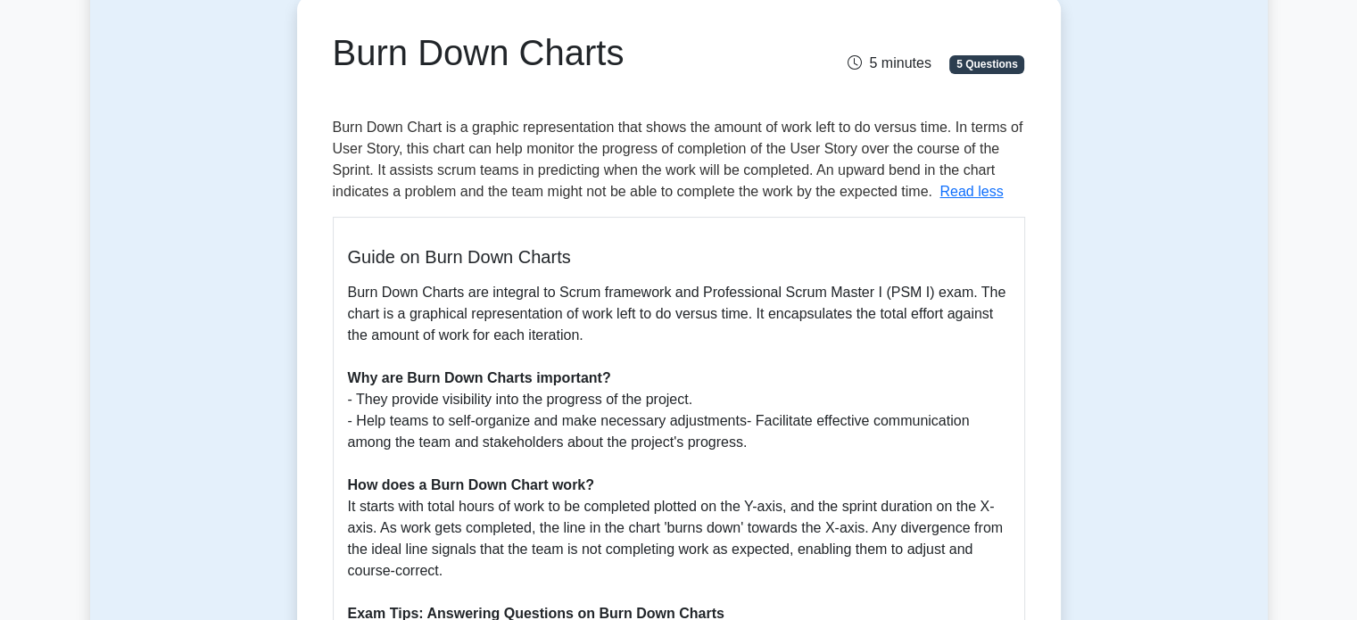
drag, startPoint x: 351, startPoint y: 380, endPoint x: 796, endPoint y: 443, distance: 449.6
click at [796, 443] on p "Burn Down Charts are integral to Scrum framework and Professional Scrum Master …" at bounding box center [679, 517] width 662 height 471
click at [501, 445] on p "Burn Down Charts are integral to Scrum framework and Professional Scrum Master …" at bounding box center [679, 517] width 662 height 471
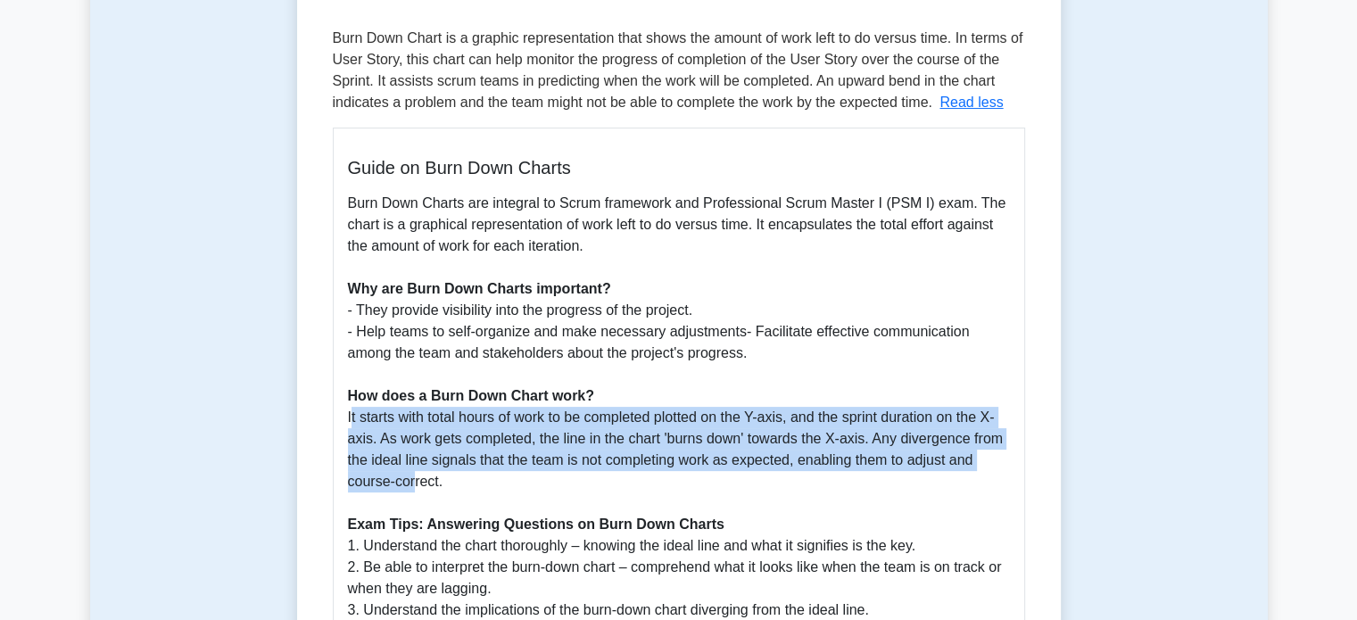
drag, startPoint x: 337, startPoint y: 413, endPoint x: 410, endPoint y: 484, distance: 101.0
click at [410, 484] on div "Guide on Burn Down Charts Burn Down Charts are integral to Scrum framework and …" at bounding box center [679, 411] width 692 height 566
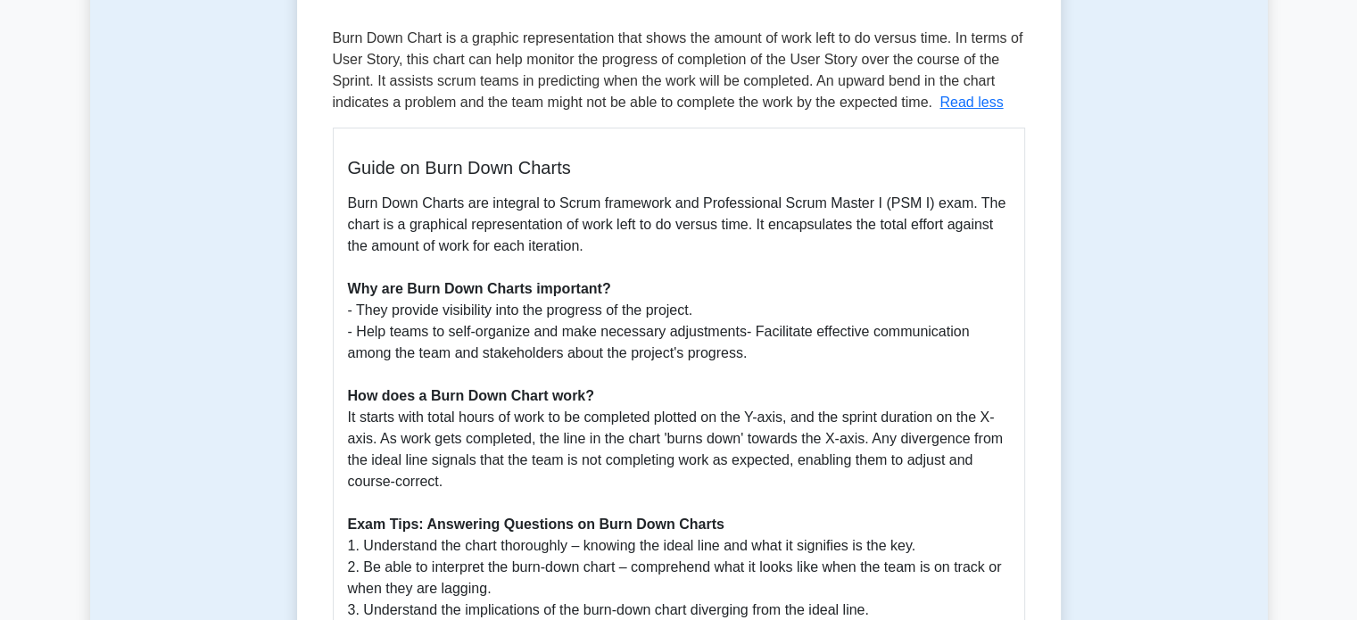
click at [435, 484] on p "Burn Down Charts are integral to Scrum framework and Professional Scrum Master …" at bounding box center [679, 428] width 662 height 471
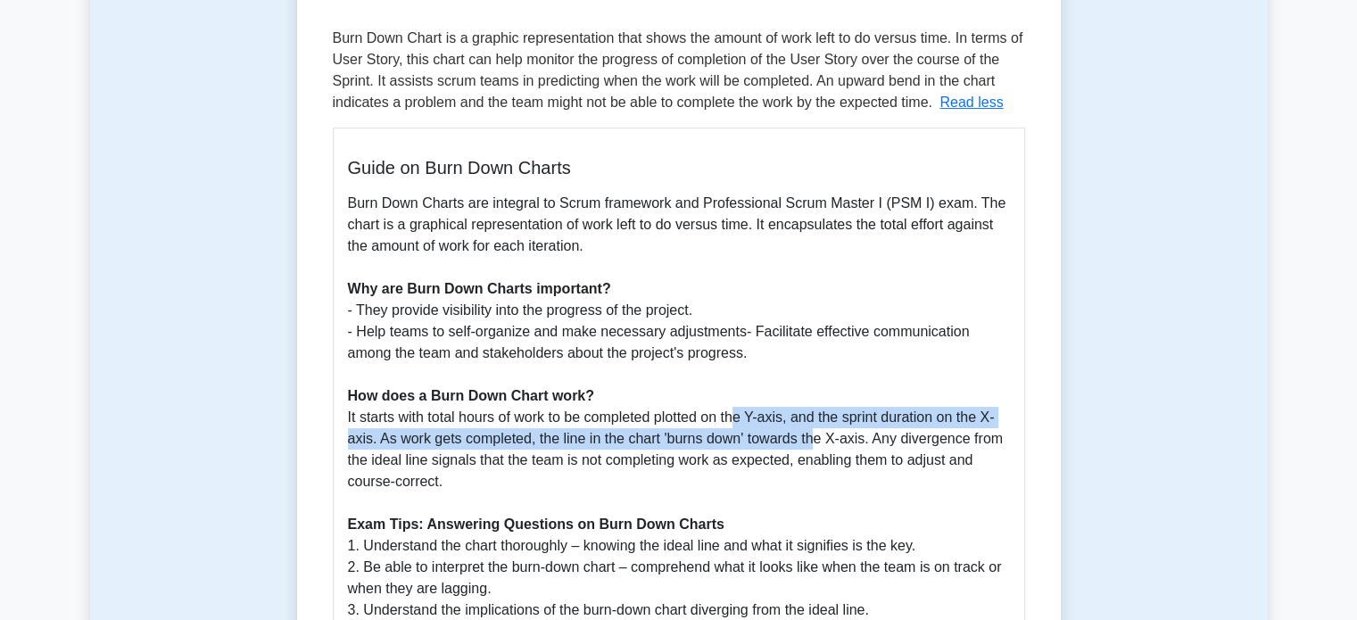
drag, startPoint x: 733, startPoint y: 423, endPoint x: 799, endPoint y: 441, distance: 69.3
click at [805, 432] on p "Burn Down Charts are integral to Scrum framework and Professional Scrum Master …" at bounding box center [679, 428] width 662 height 471
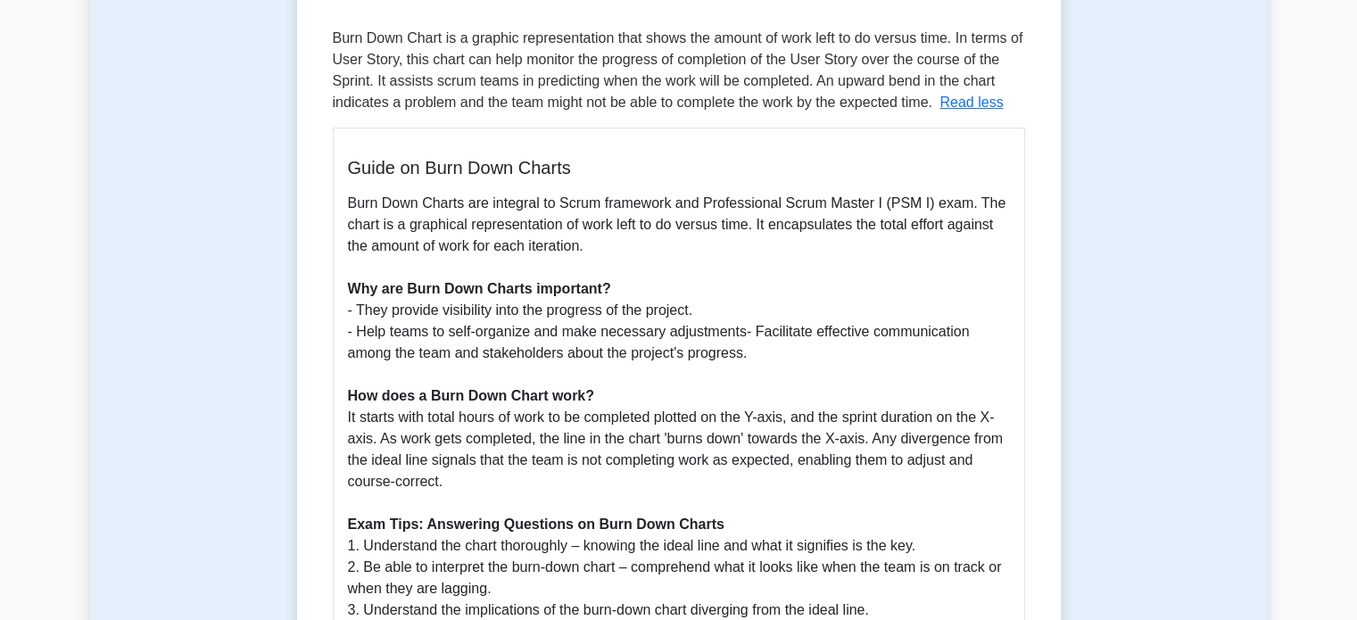
click at [493, 474] on p "Burn Down Charts are integral to Scrum framework and Professional Scrum Master …" at bounding box center [679, 428] width 662 height 471
drag, startPoint x: 456, startPoint y: 476, endPoint x: 344, endPoint y: 432, distance: 120.9
click at [344, 432] on div "Guide on Burn Down Charts Burn Down Charts are integral to Scrum framework and …" at bounding box center [679, 411] width 692 height 566
click at [1026, 223] on div "Burn Down Charts 5 minutes 5 Questions Burn Down Chart is a graphic representat…" at bounding box center [678, 395] width 749 height 964
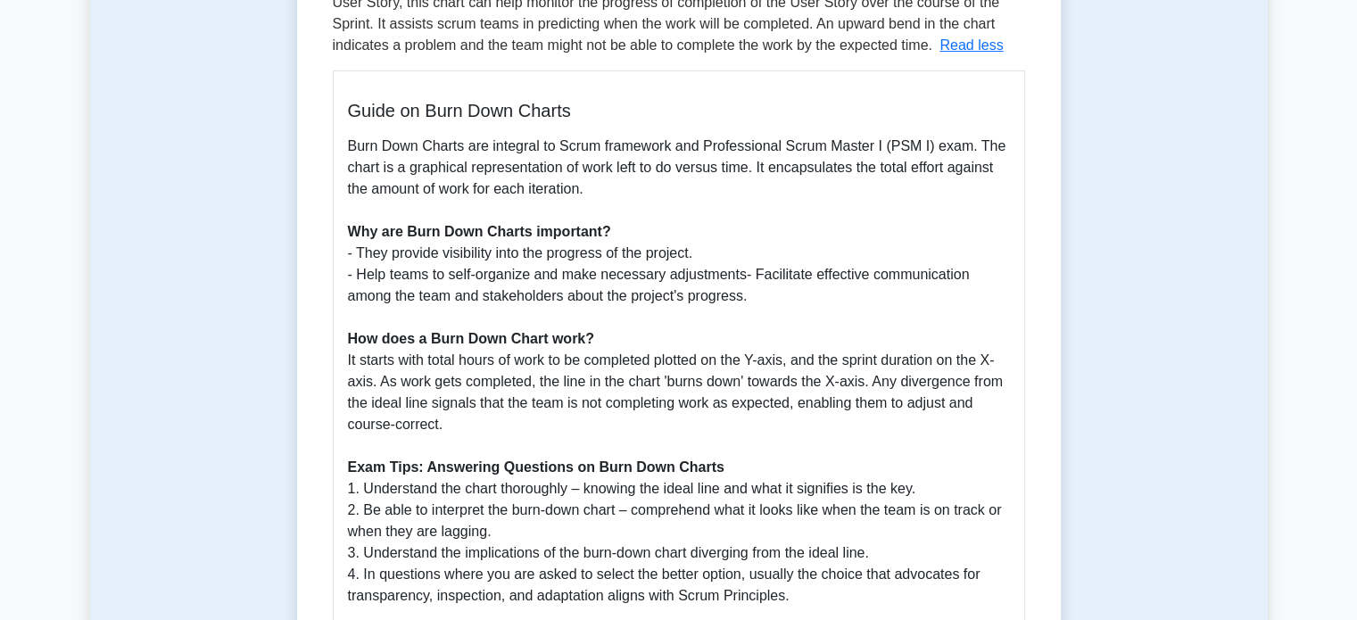
scroll to position [357, 0]
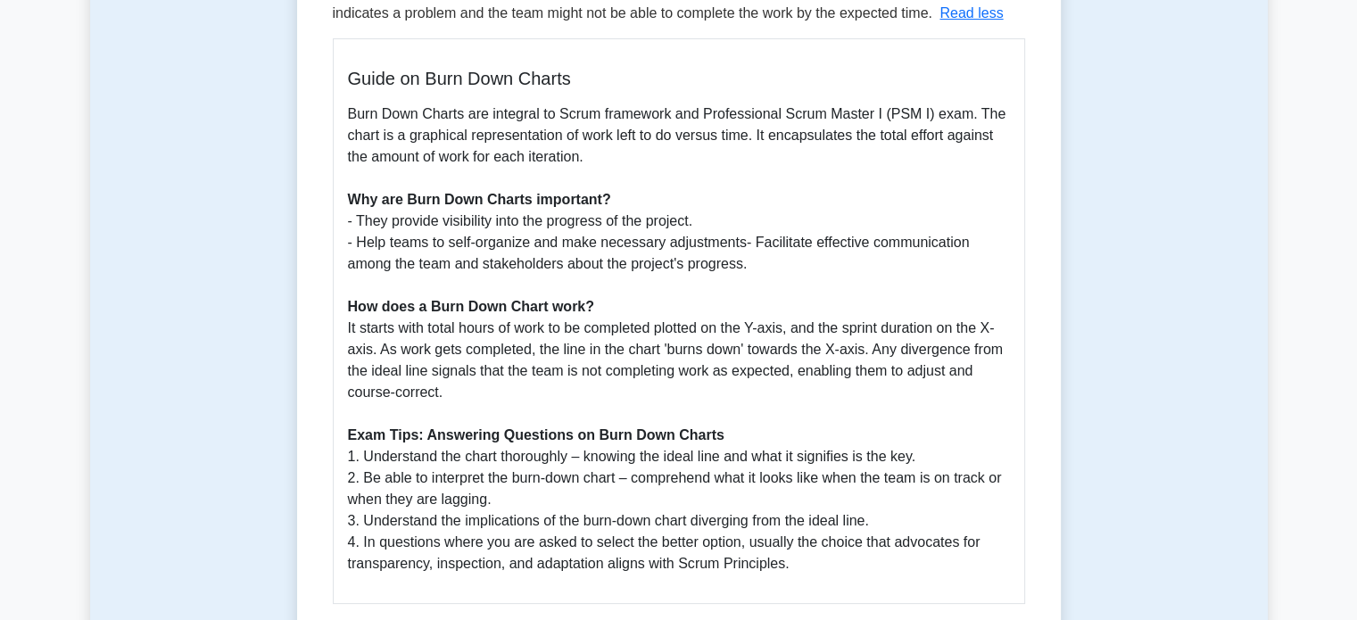
drag, startPoint x: 350, startPoint y: 224, endPoint x: 816, endPoint y: 270, distance: 468.9
click at [816, 270] on p "Burn Down Charts are integral to Scrum framework and Professional Scrum Master …" at bounding box center [679, 338] width 662 height 471
click at [793, 285] on p "Burn Down Charts are integral to Scrum framework and Professional Scrum Master …" at bounding box center [679, 338] width 662 height 471
drag, startPoint x: 478, startPoint y: 302, endPoint x: 583, endPoint y: 319, distance: 105.6
click at [583, 319] on p "Burn Down Charts are integral to Scrum framework and Professional Scrum Master …" at bounding box center [679, 338] width 662 height 471
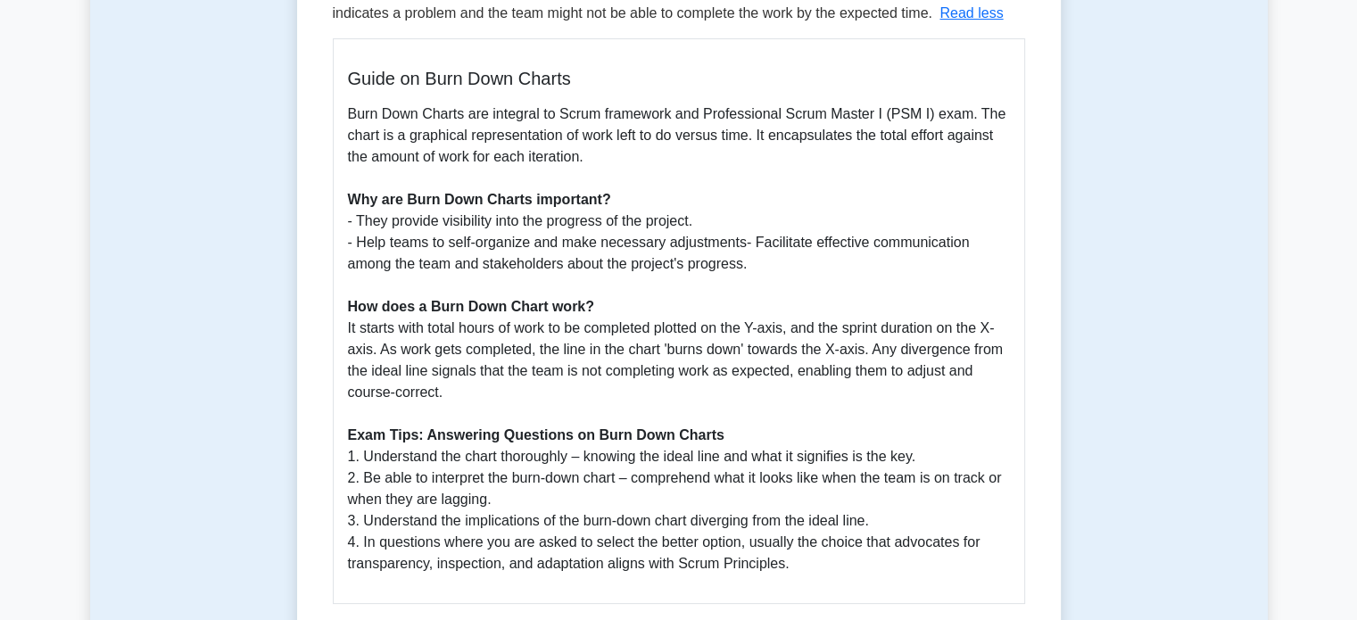
click at [520, 377] on p "Burn Down Charts are integral to Scrum framework and Professional Scrum Master …" at bounding box center [679, 338] width 662 height 471
drag, startPoint x: 343, startPoint y: 431, endPoint x: 678, endPoint y: 431, distance: 335.5
click at [678, 431] on div "Guide on Burn Down Charts Burn Down Charts are integral to Scrum framework and …" at bounding box center [679, 321] width 692 height 566
click at [727, 459] on p "Burn Down Charts are integral to Scrum framework and Professional Scrum Master …" at bounding box center [679, 338] width 662 height 471
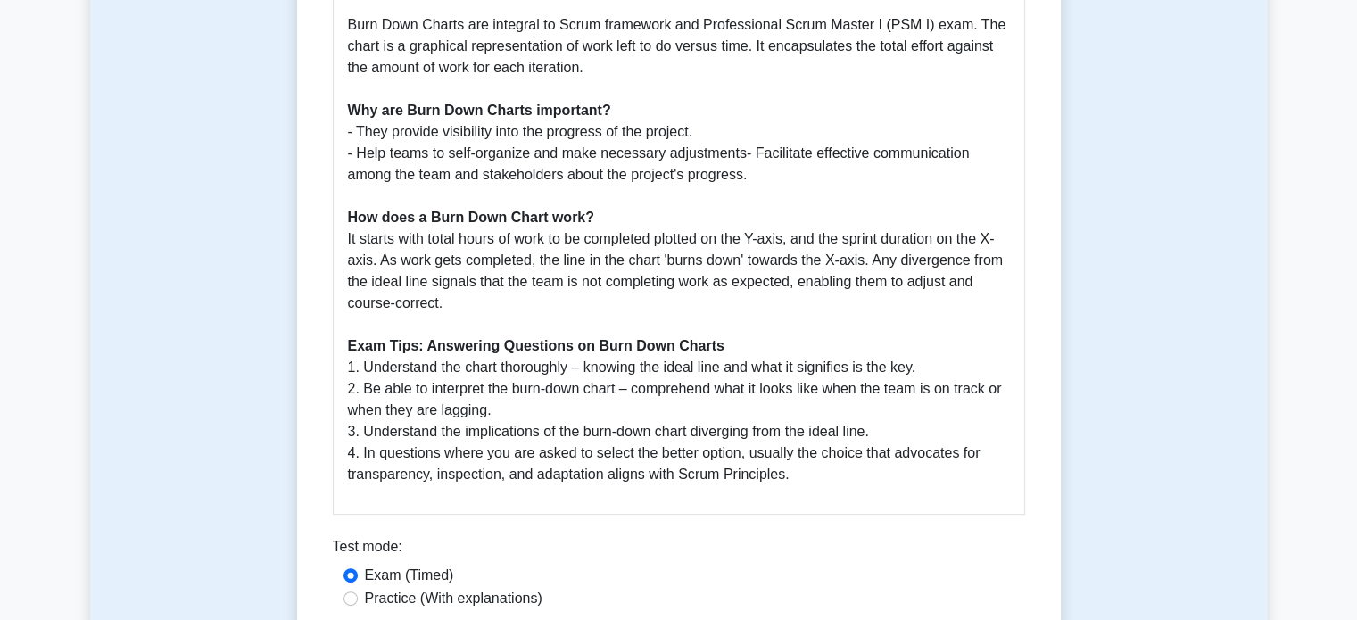
drag, startPoint x: 529, startPoint y: 408, endPoint x: 526, endPoint y: 399, distance: 9.3
click at [526, 399] on p "Burn Down Charts are integral to Scrum framework and Professional Scrum Master …" at bounding box center [679, 249] width 662 height 471
